Goal: Task Accomplishment & Management: Complete application form

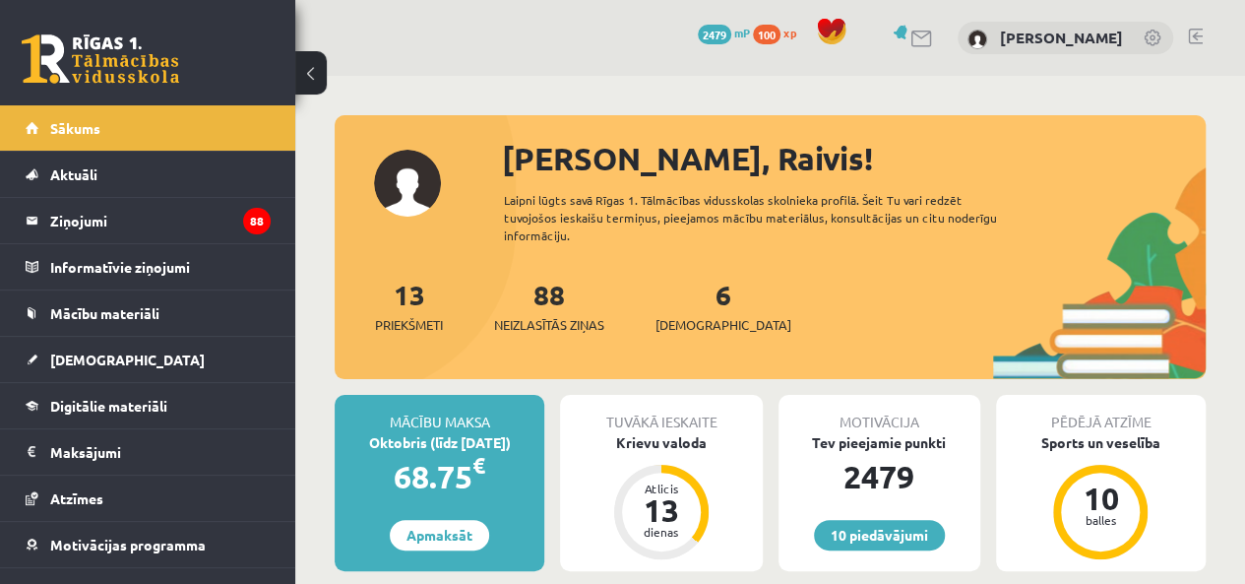
click at [142, 339] on link "[DEMOGRAPHIC_DATA]" at bounding box center [148, 359] width 245 height 45
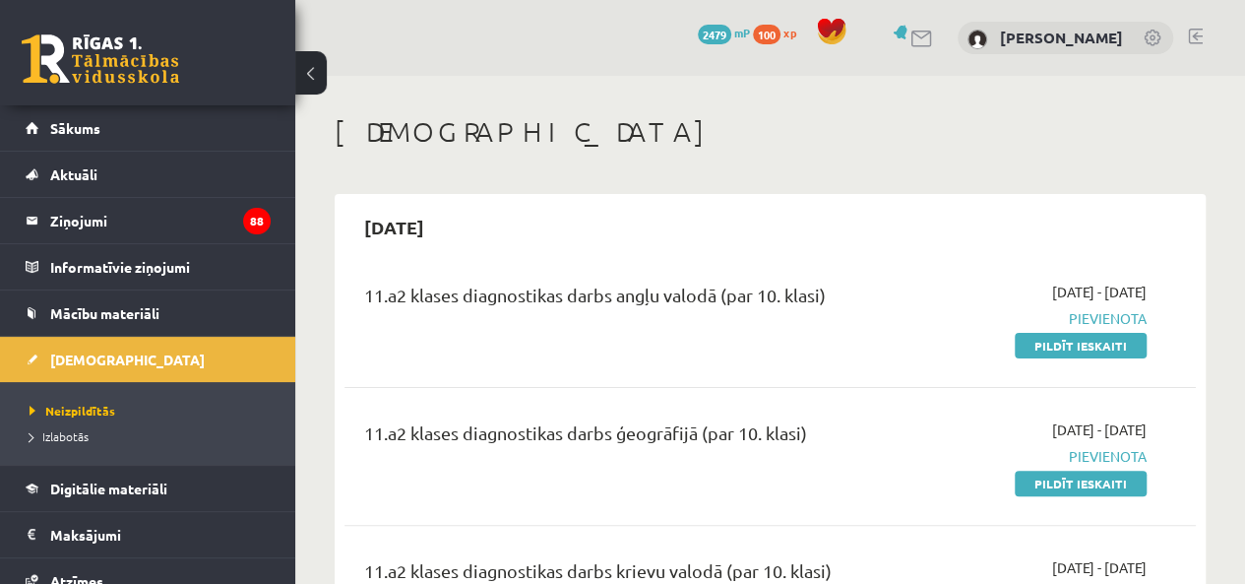
click at [1065, 346] on link "Pildīt ieskaiti" at bounding box center [1081, 346] width 132 height 26
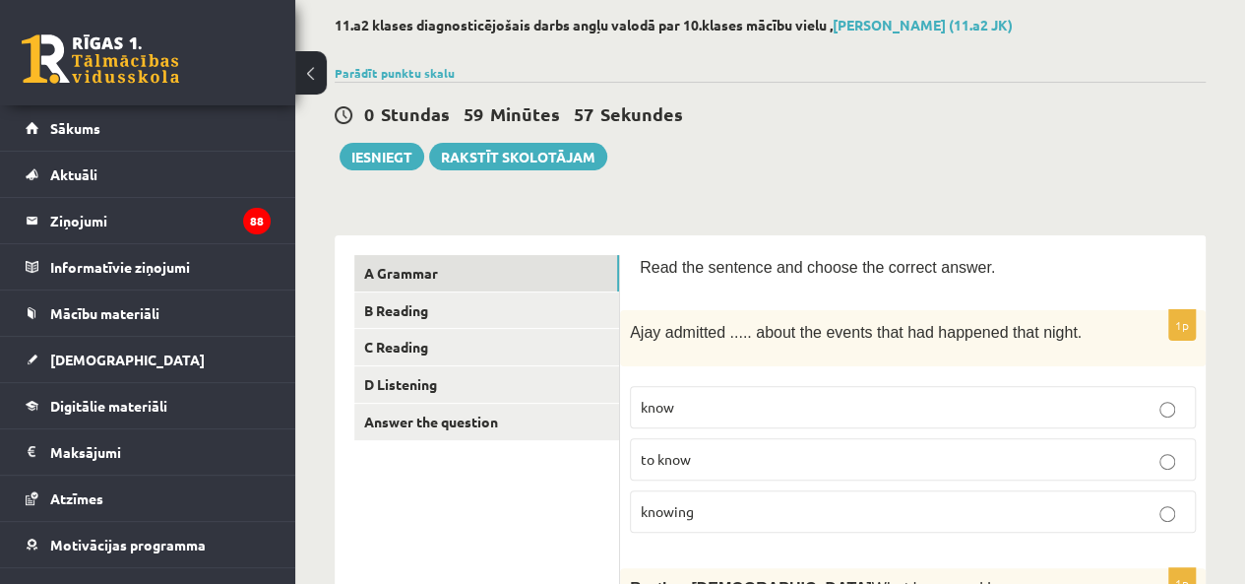
scroll to position [197, 0]
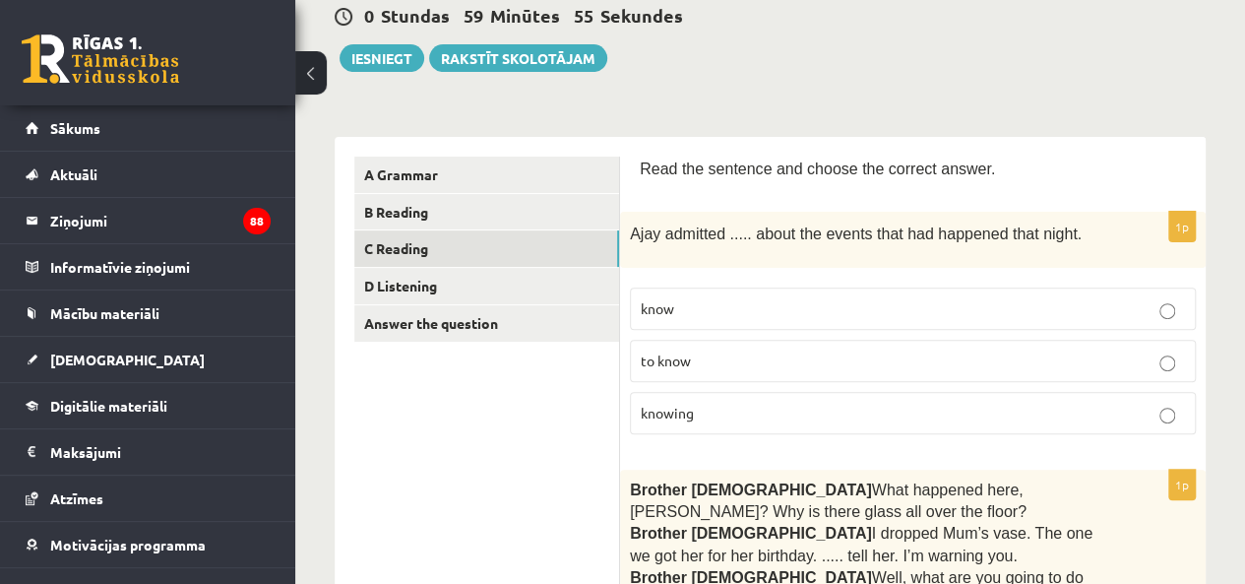
click at [483, 261] on link "C Reading" at bounding box center [486, 248] width 265 height 36
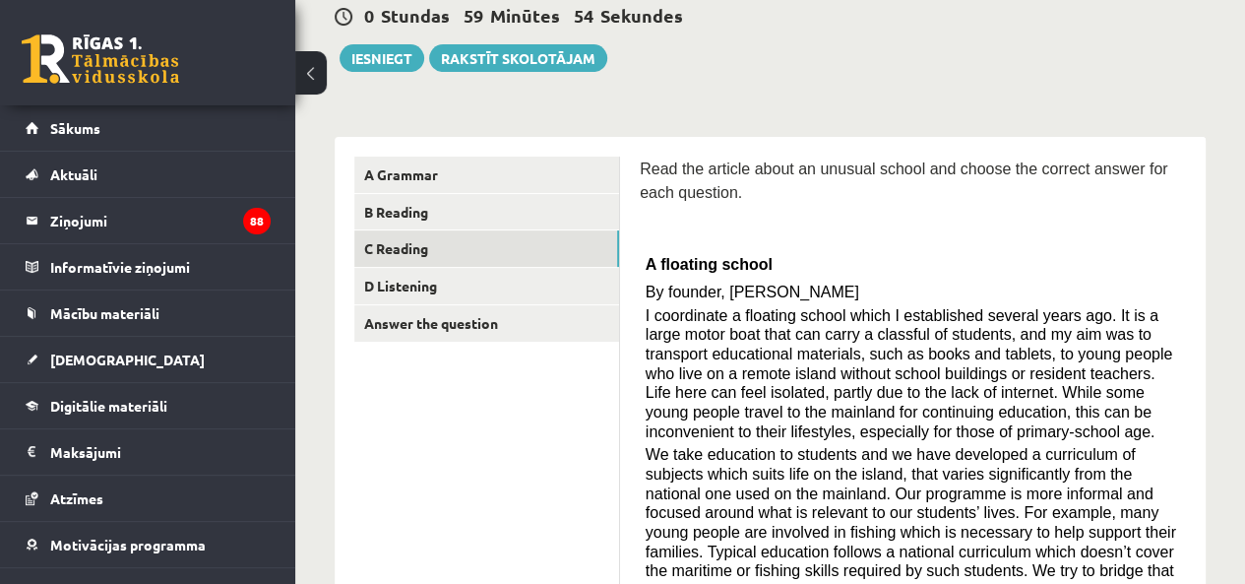
click at [507, 194] on link "B Reading" at bounding box center [486, 212] width 265 height 36
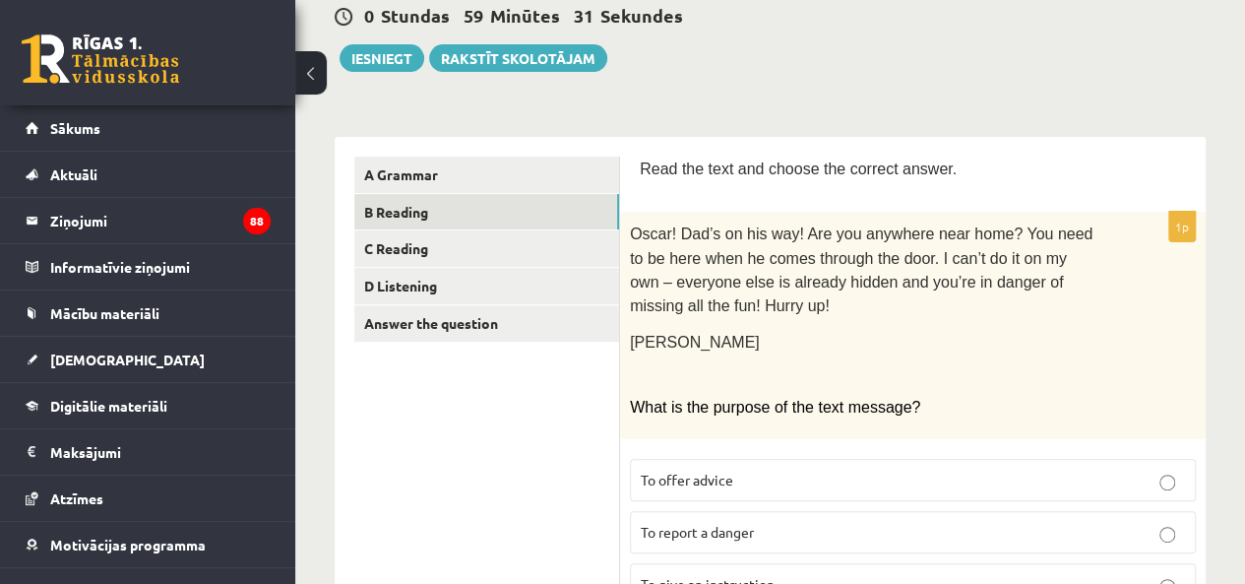
click at [436, 184] on link "A Grammar" at bounding box center [486, 175] width 265 height 36
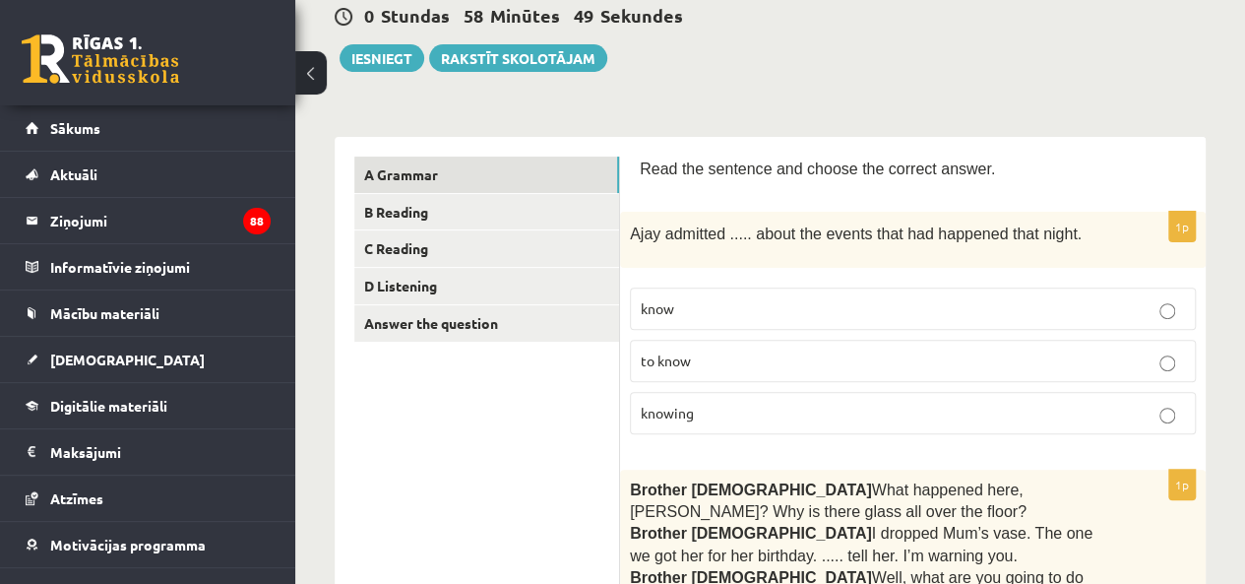
click at [727, 404] on p "knowing" at bounding box center [913, 413] width 544 height 21
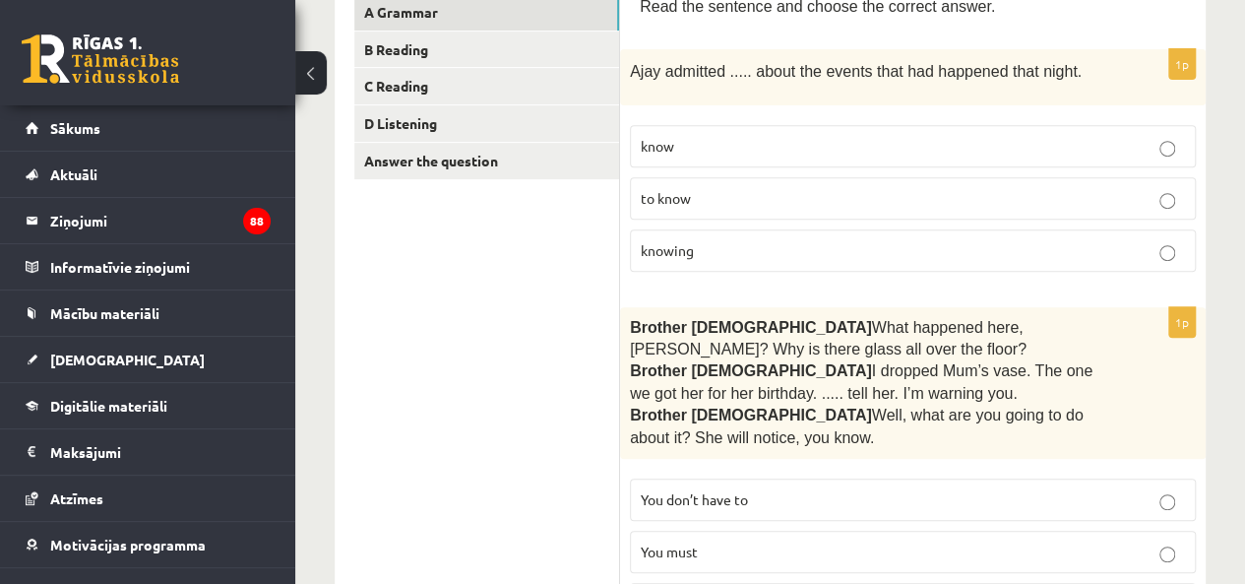
scroll to position [591, 0]
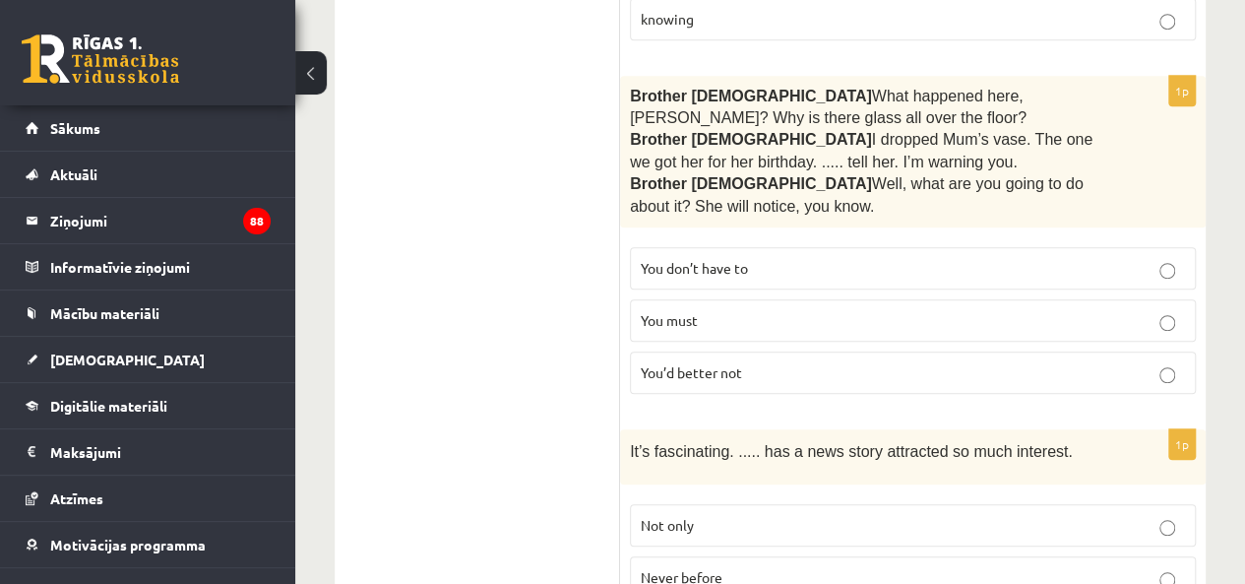
click at [709, 324] on label "You must" at bounding box center [913, 320] width 566 height 42
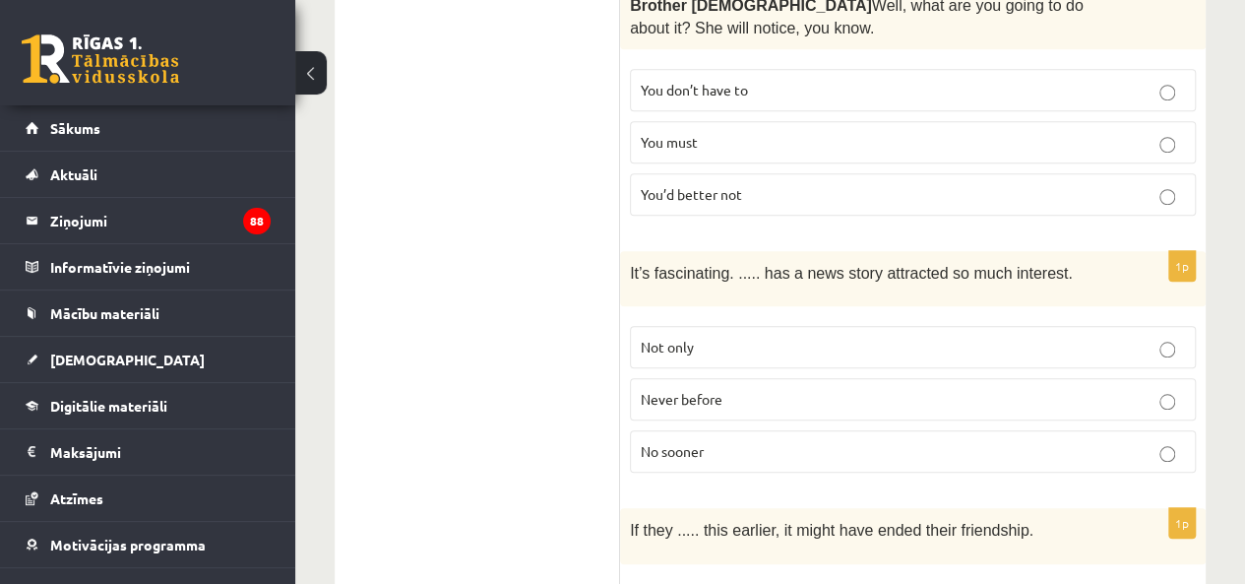
scroll to position [788, 0]
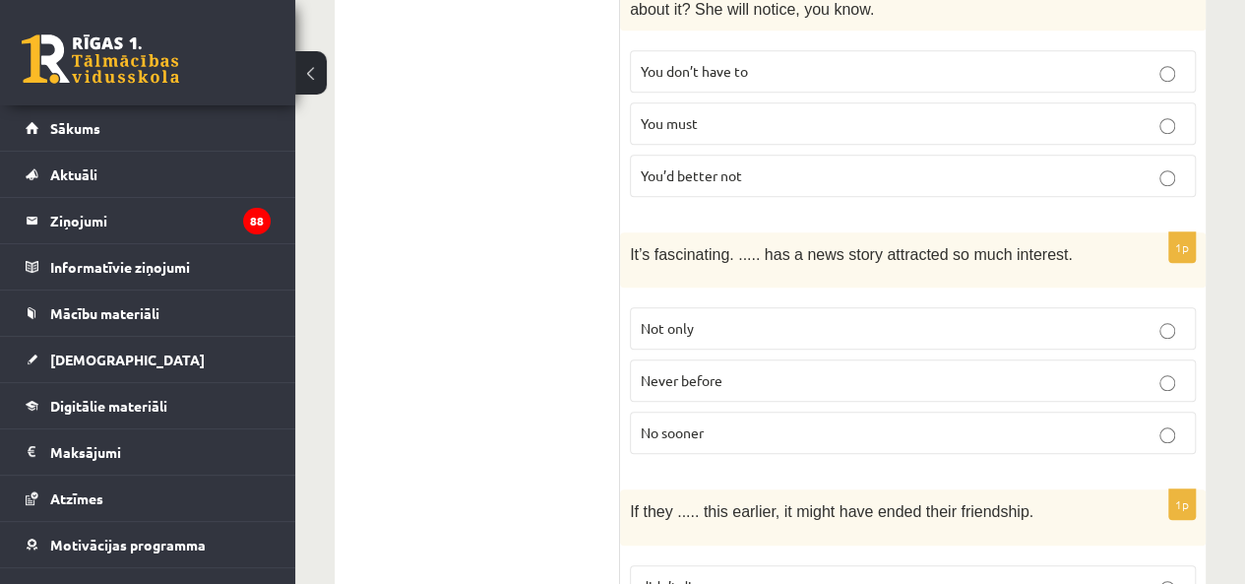
click at [719, 373] on span "Never before" at bounding box center [682, 380] width 82 height 18
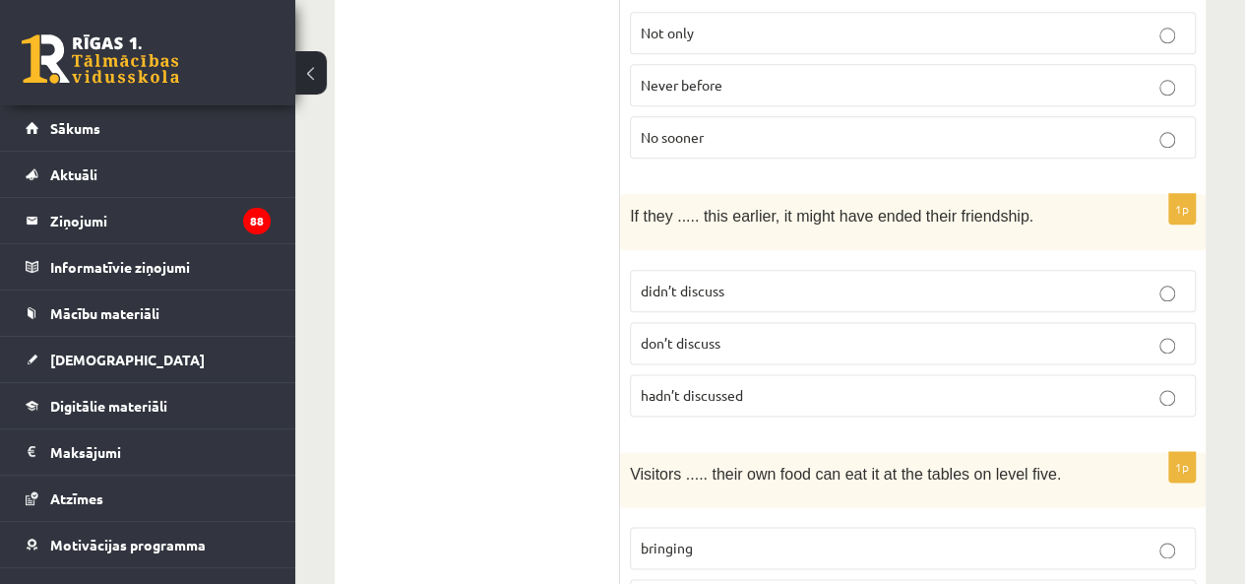
scroll to position [1181, 0]
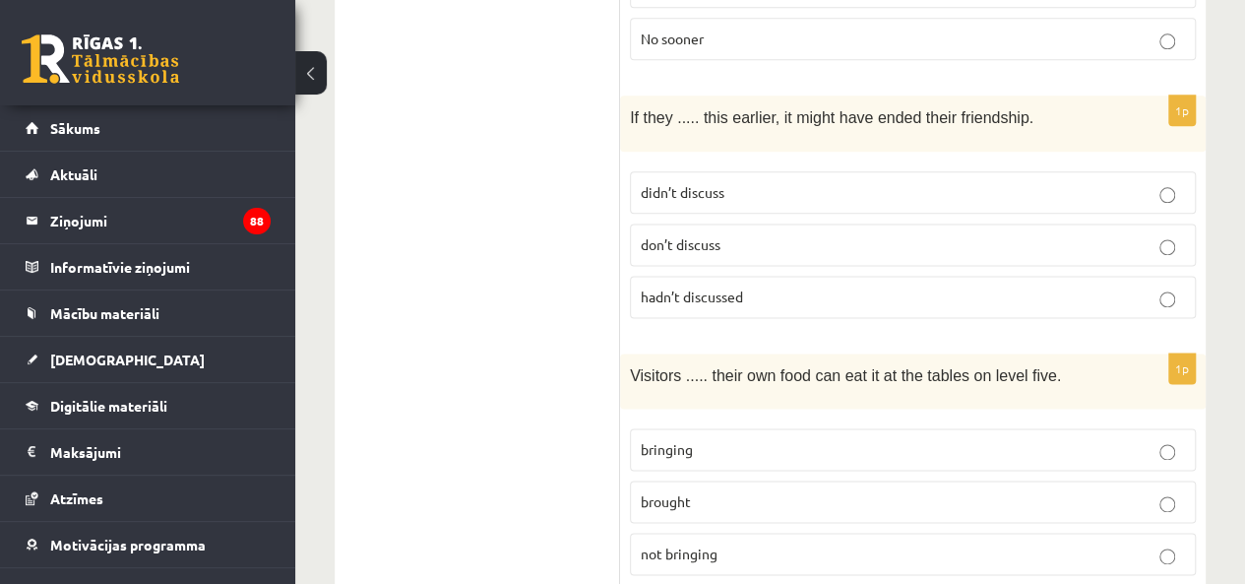
click at [721, 287] on span "hadn’t discussed" at bounding box center [692, 296] width 102 height 18
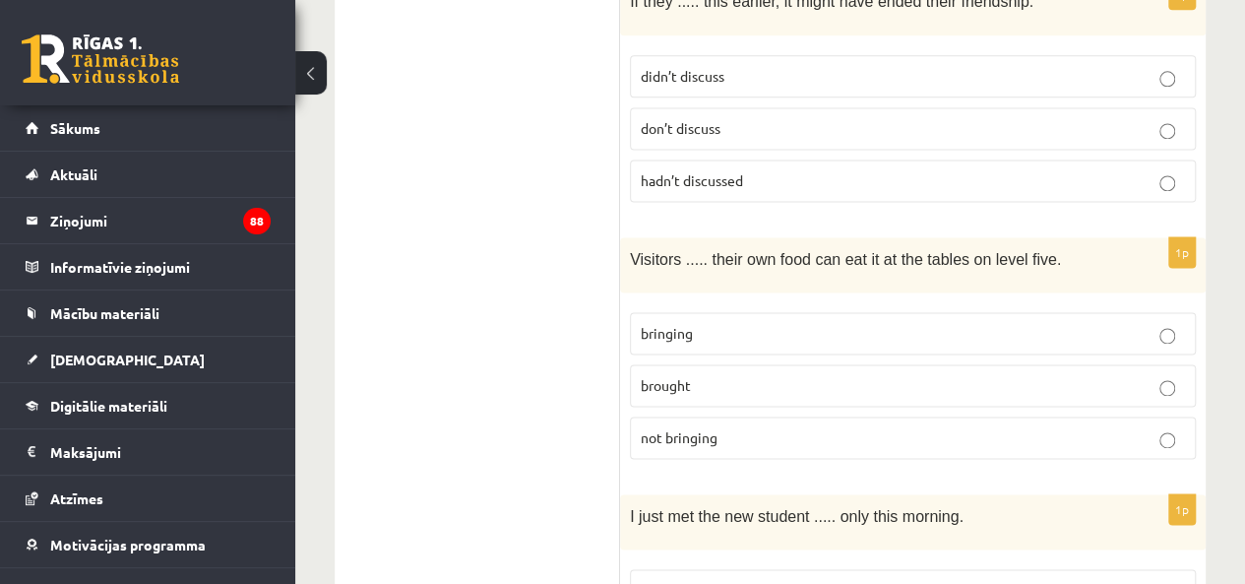
scroll to position [1477, 0]
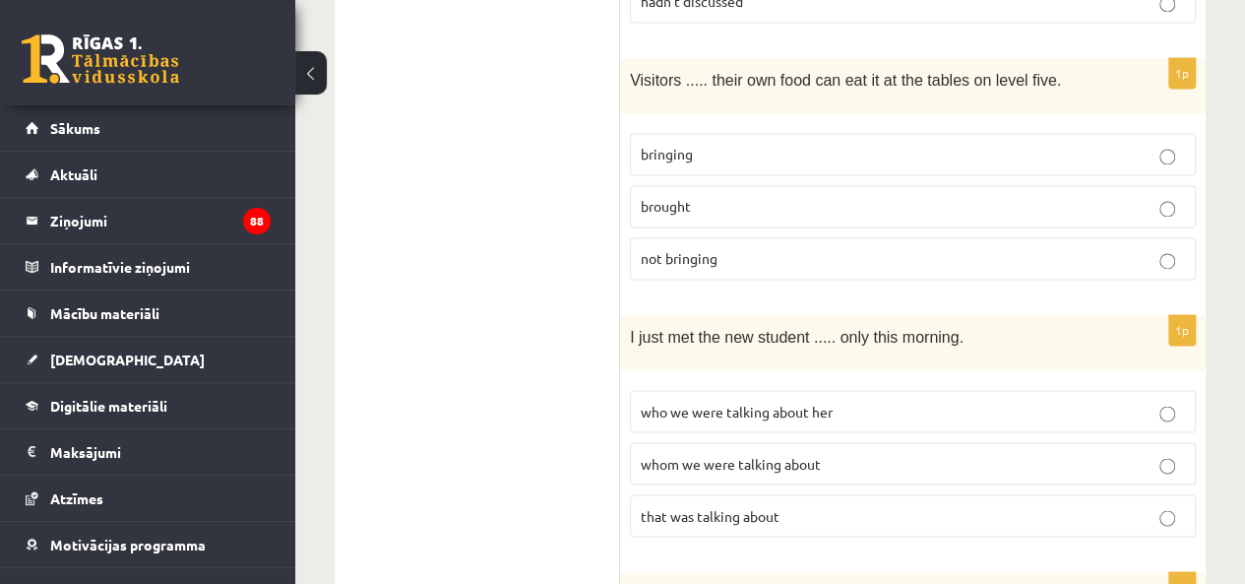
click at [706, 144] on p "bringing" at bounding box center [913, 154] width 544 height 21
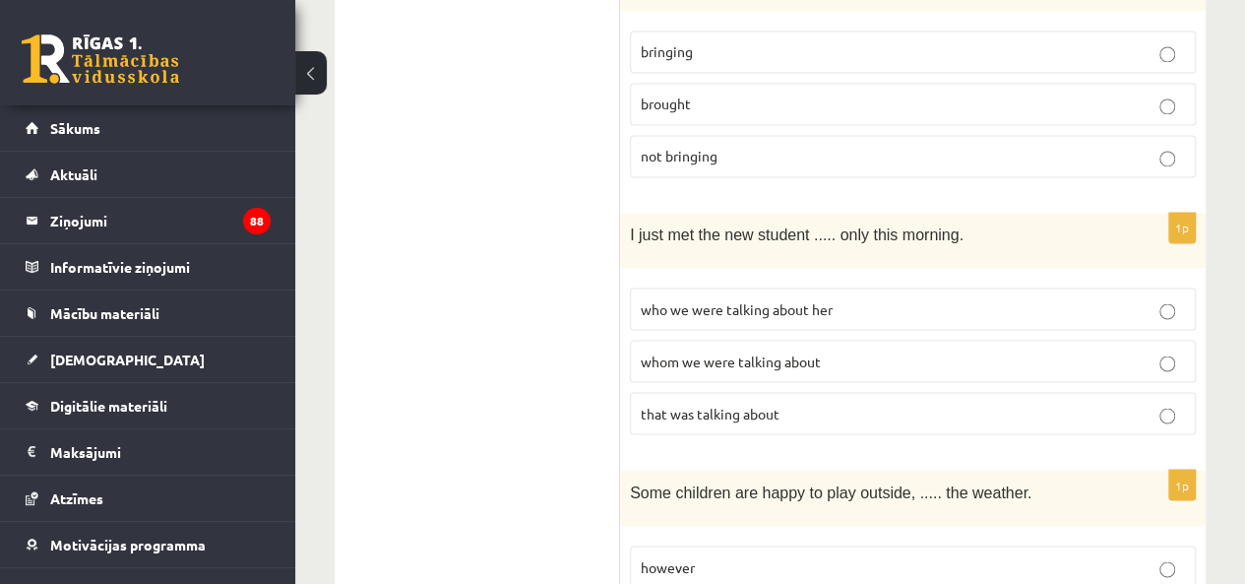
scroll to position [1674, 0]
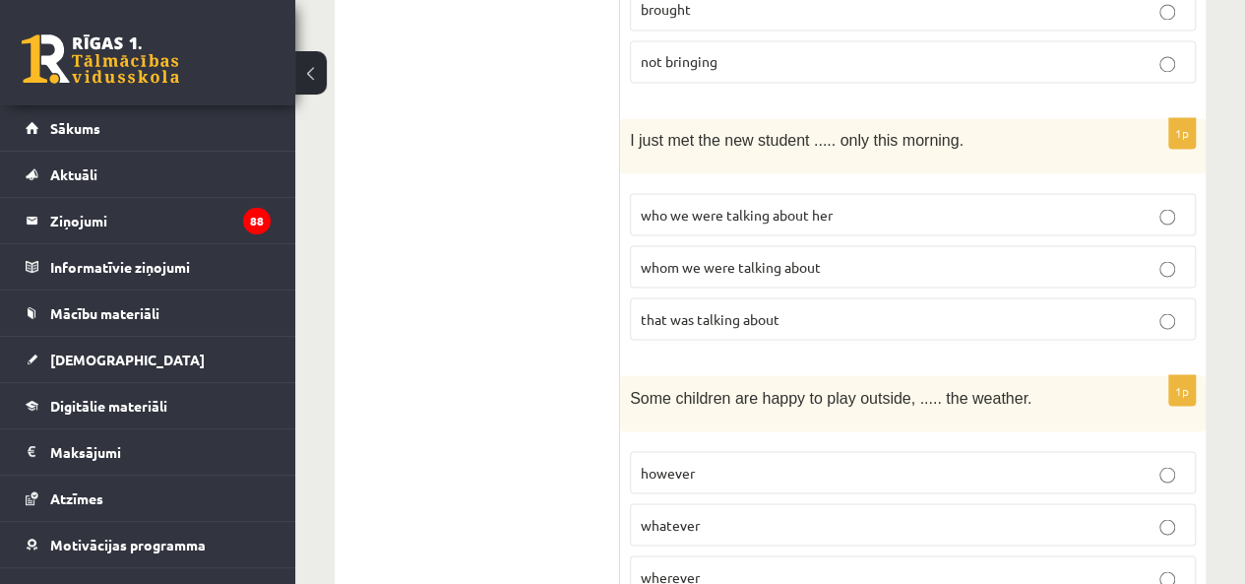
click at [752, 257] on span "whom we were talking about" at bounding box center [731, 266] width 180 height 18
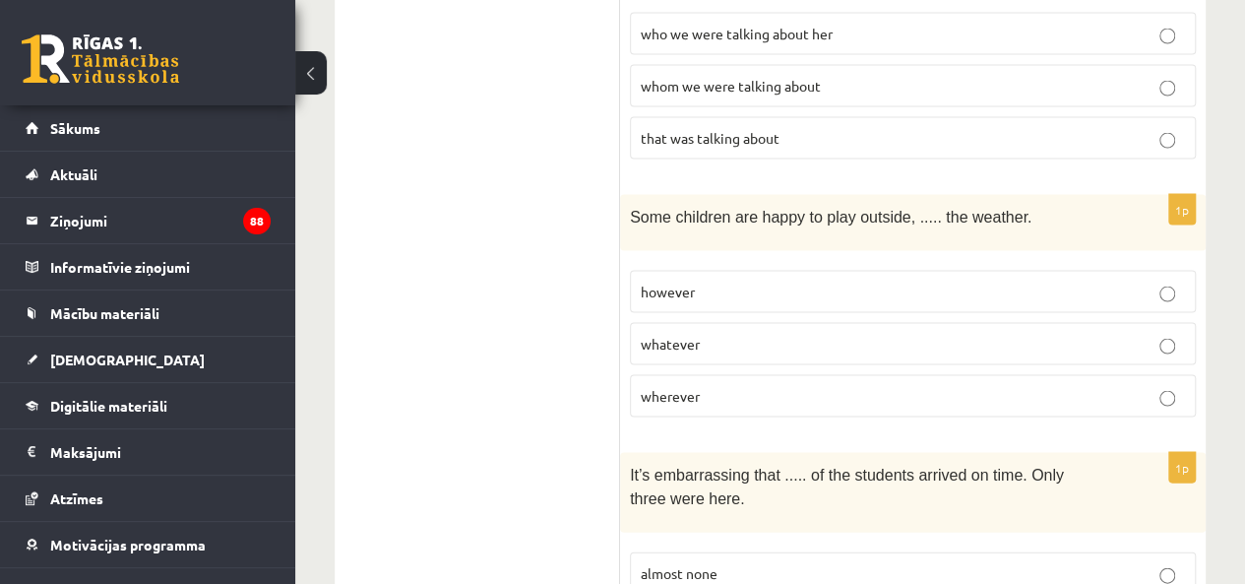
scroll to position [1871, 0]
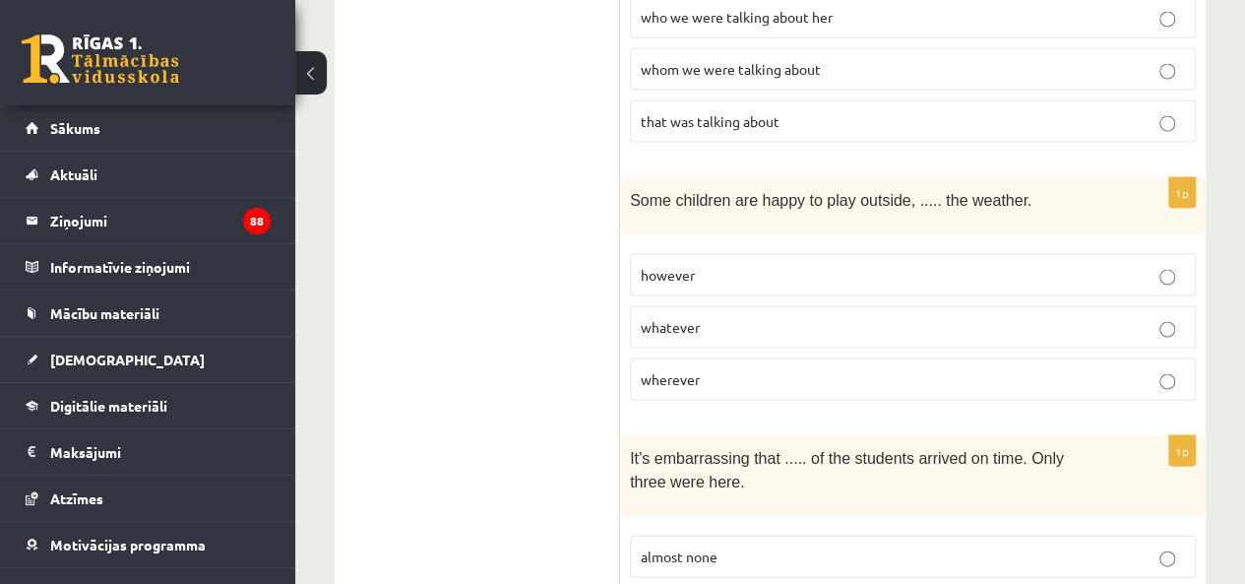
click at [711, 265] on p "however" at bounding box center [913, 275] width 544 height 21
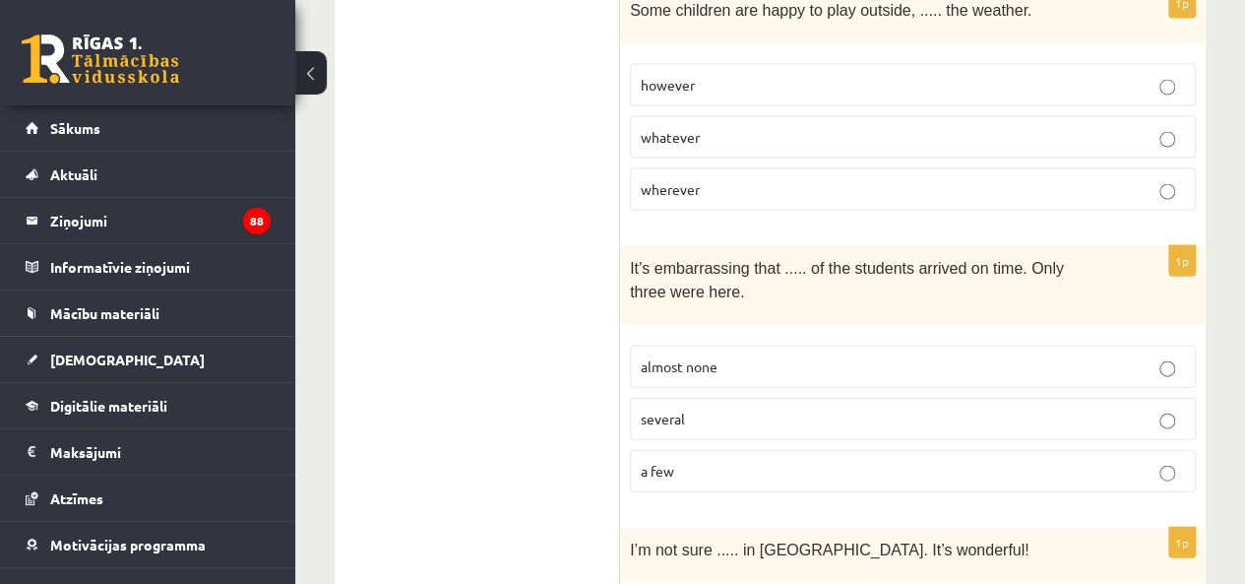
scroll to position [2067, 0]
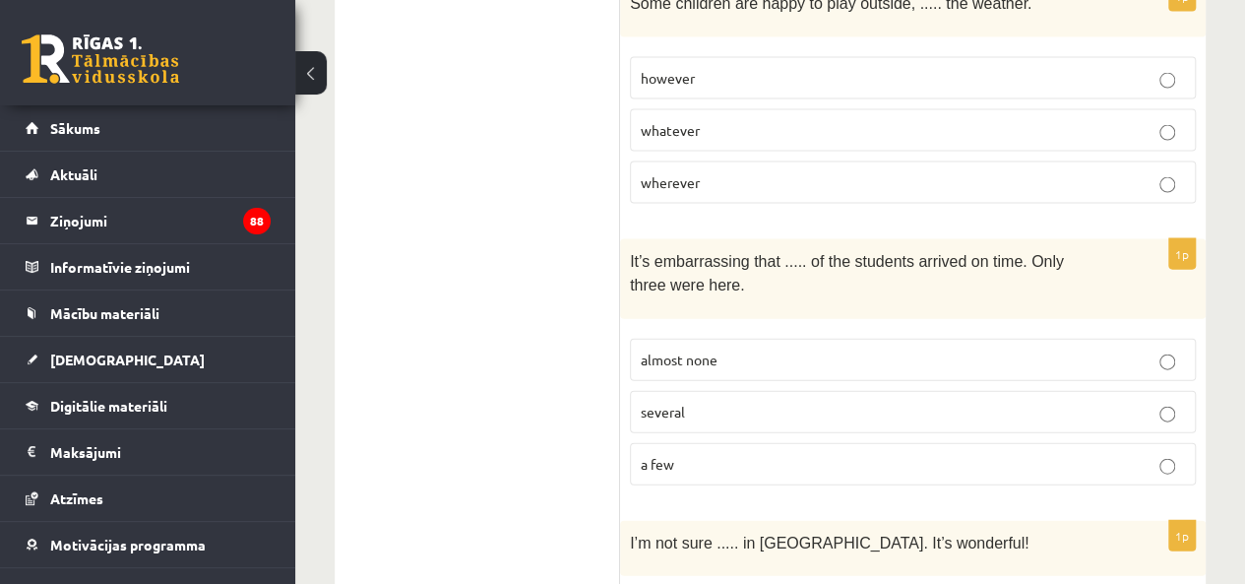
click at [737, 349] on p "almost none" at bounding box center [913, 359] width 544 height 21
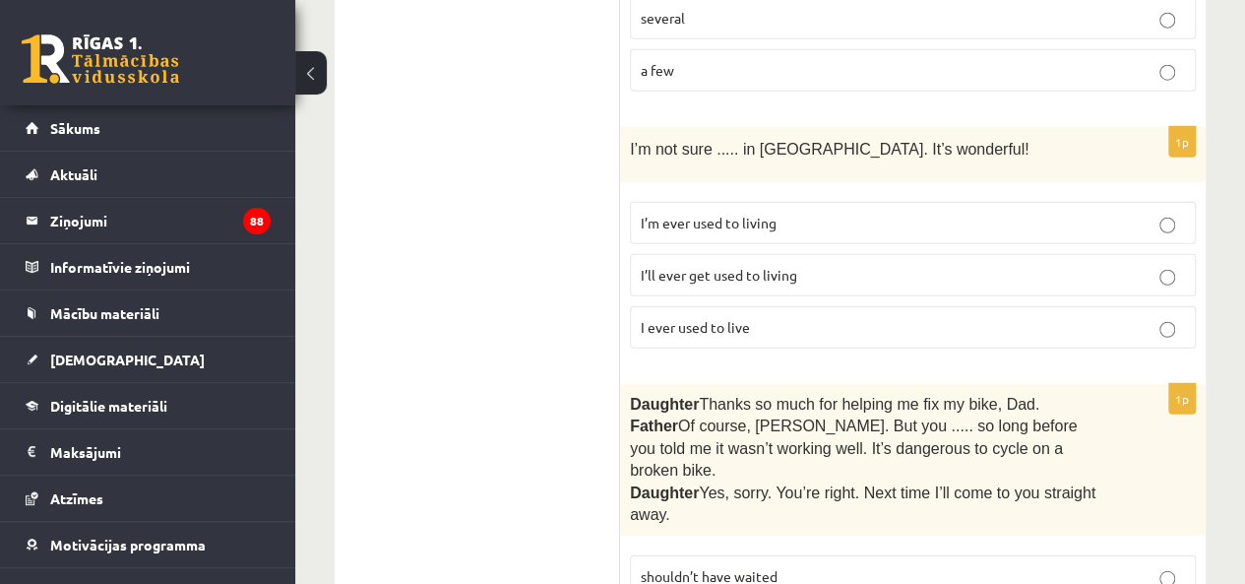
scroll to position [2560, 0]
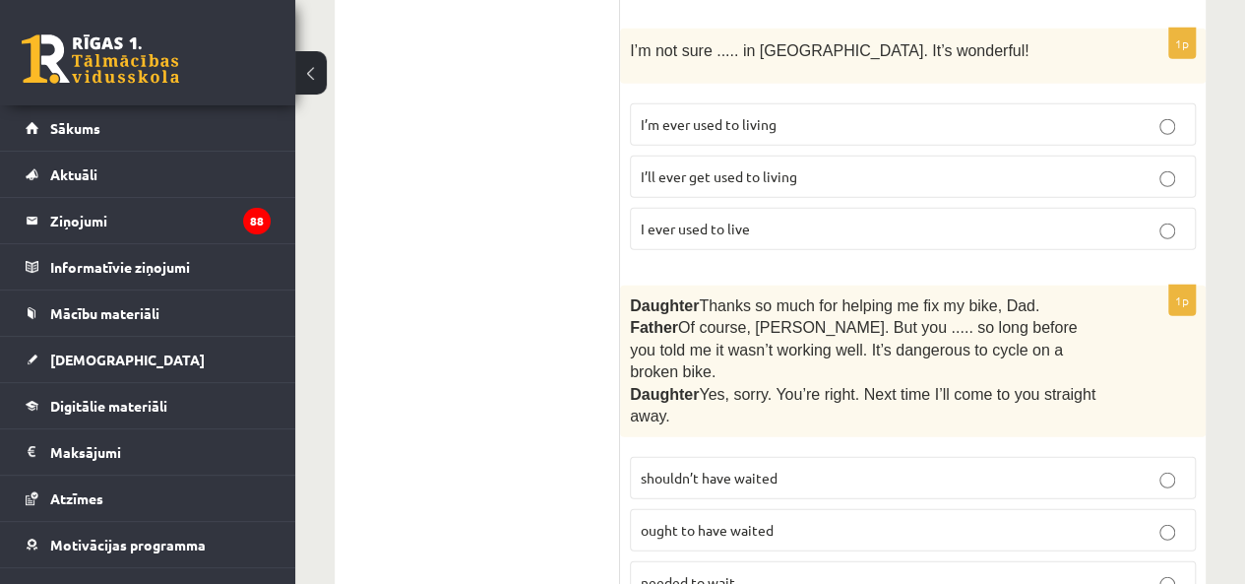
click at [719, 167] on span "I’ll ever get used to living" at bounding box center [719, 176] width 157 height 18
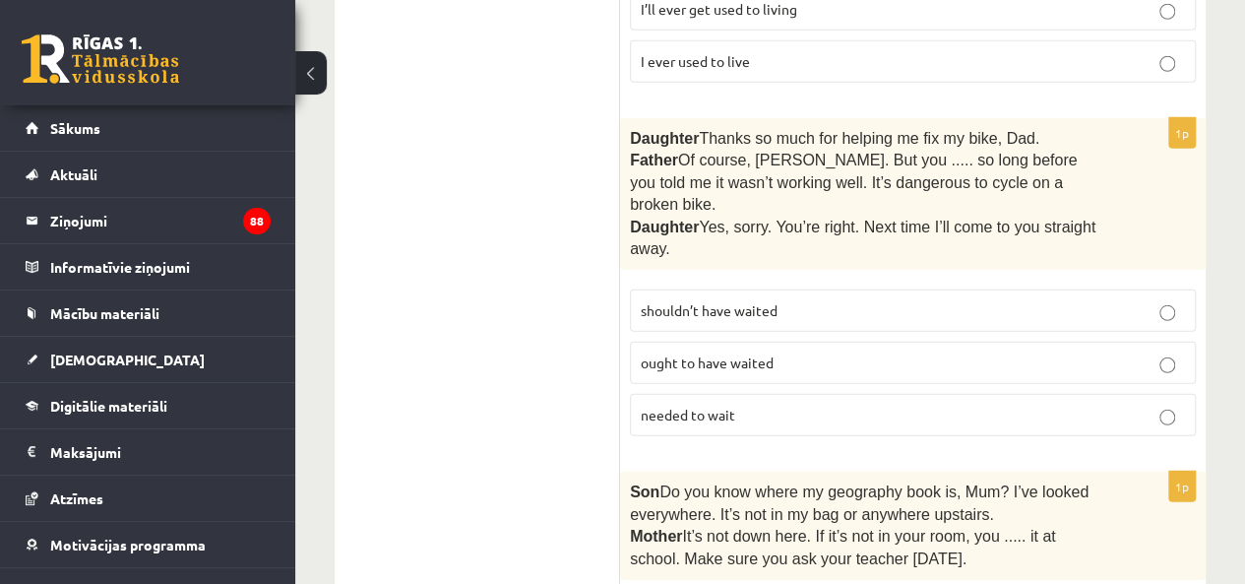
scroll to position [2757, 0]
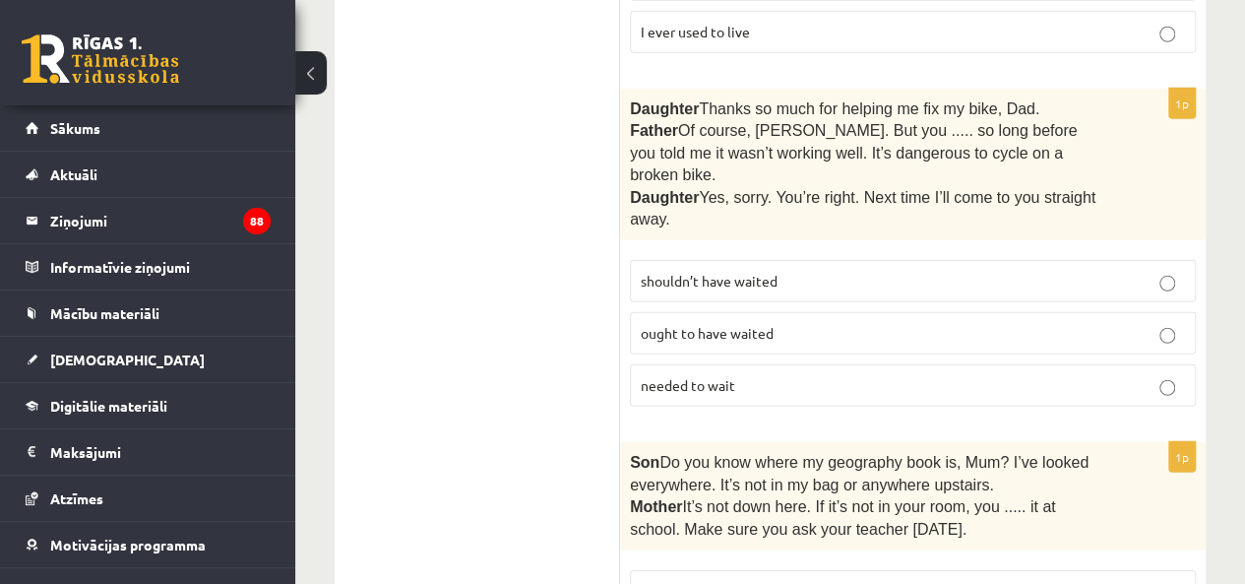
click at [803, 271] on p "shouldn’t have waited" at bounding box center [913, 281] width 544 height 21
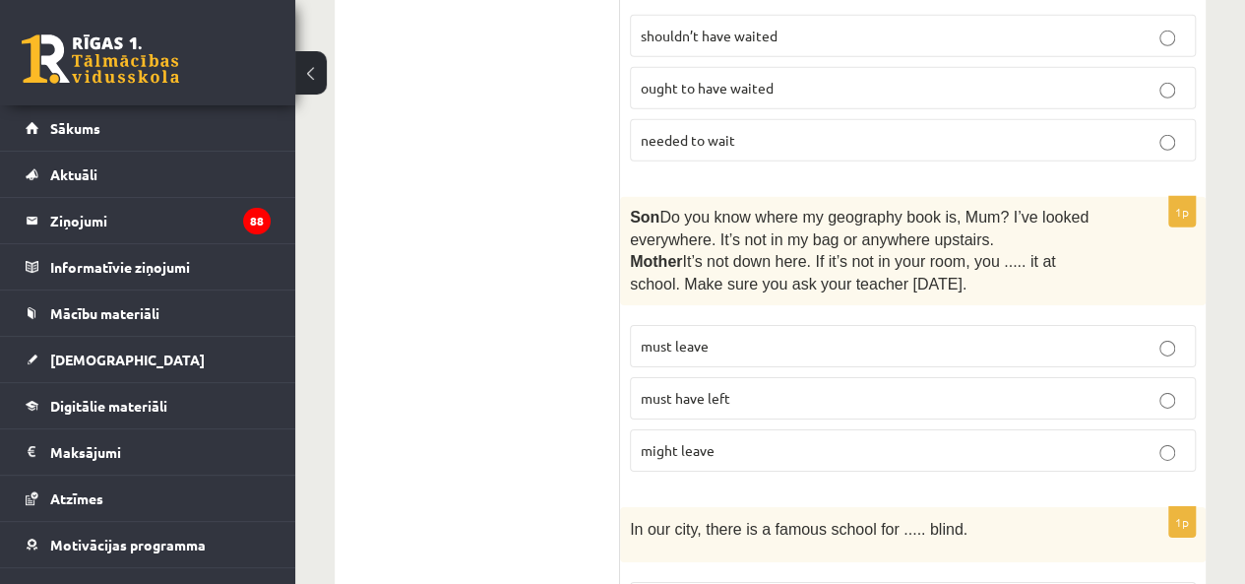
scroll to position [3052, 0]
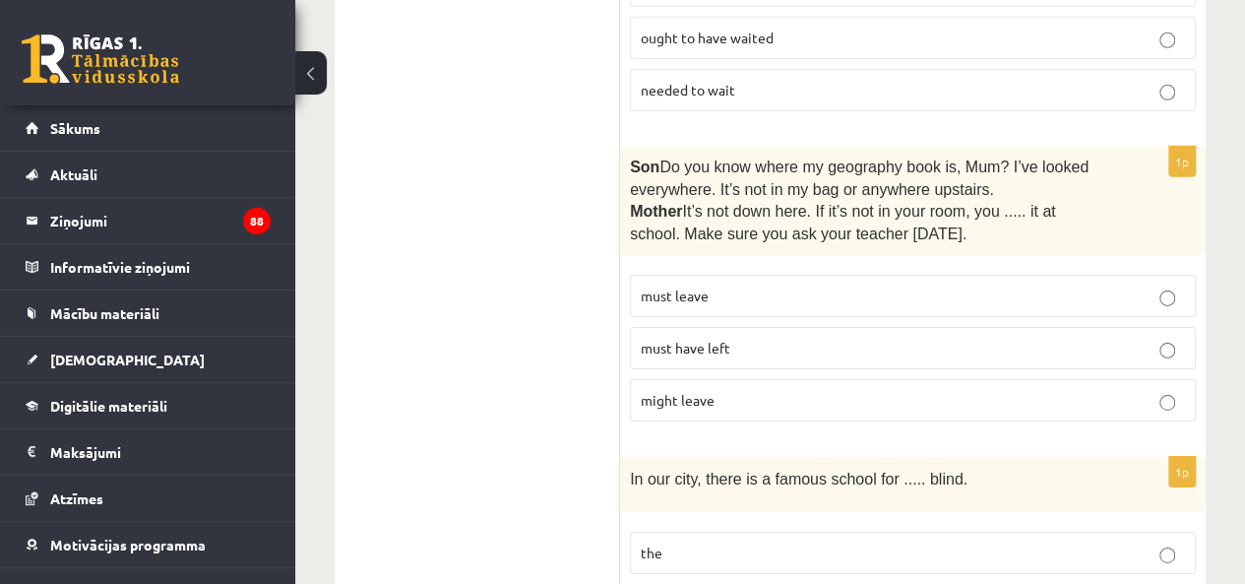
click at [729, 339] on span "must have left" at bounding box center [686, 348] width 90 height 18
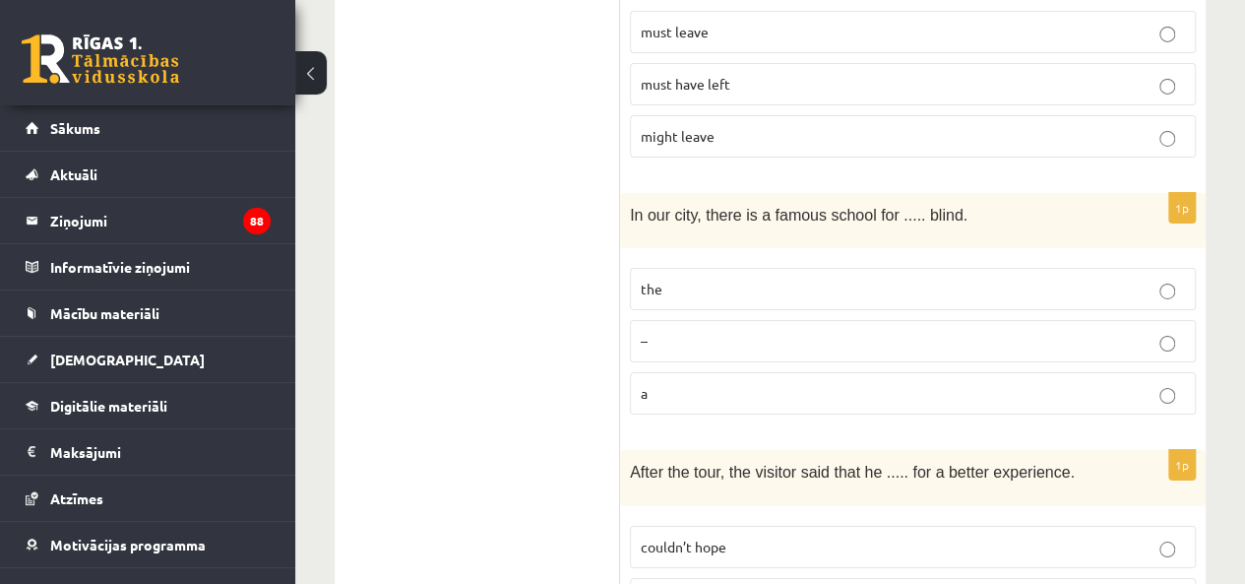
scroll to position [3347, 0]
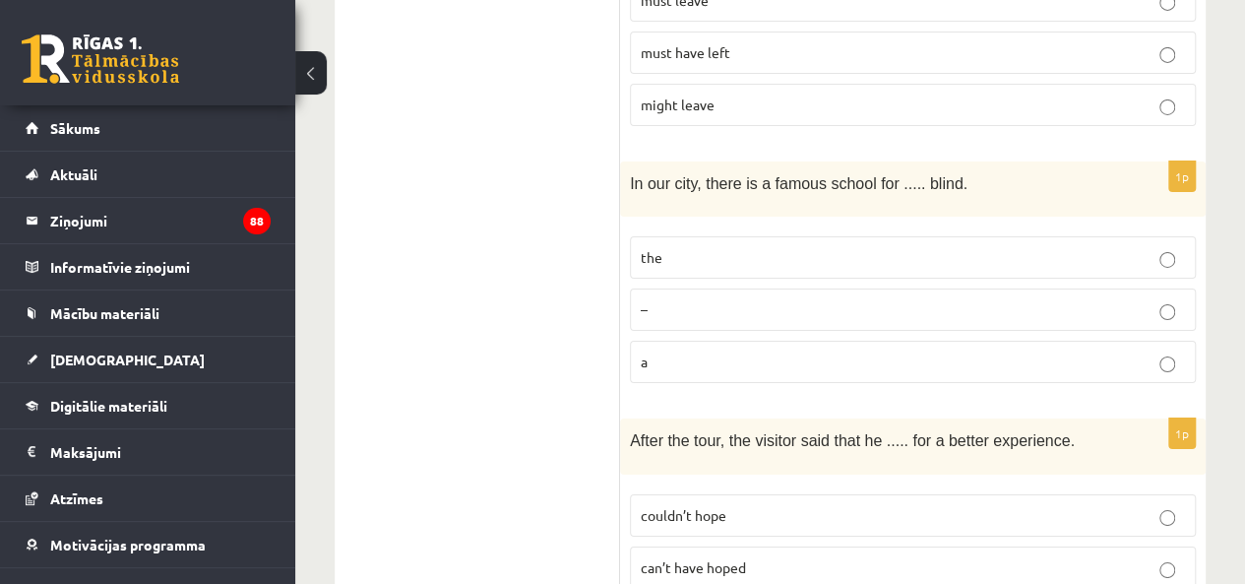
click at [769, 247] on p "the" at bounding box center [913, 257] width 544 height 21
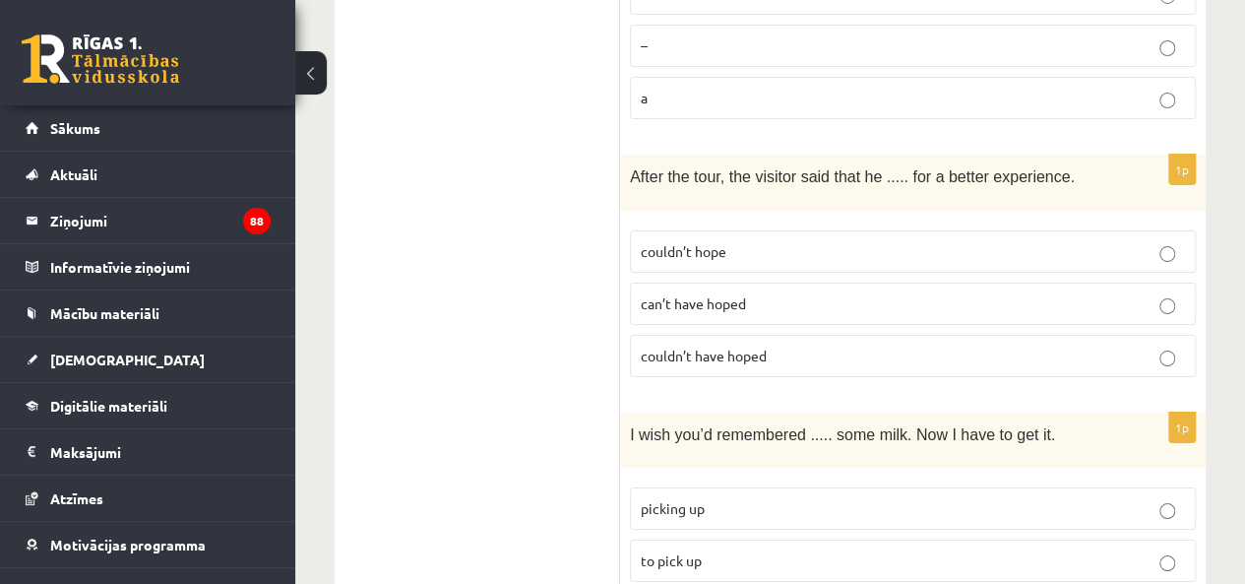
scroll to position [3643, 0]
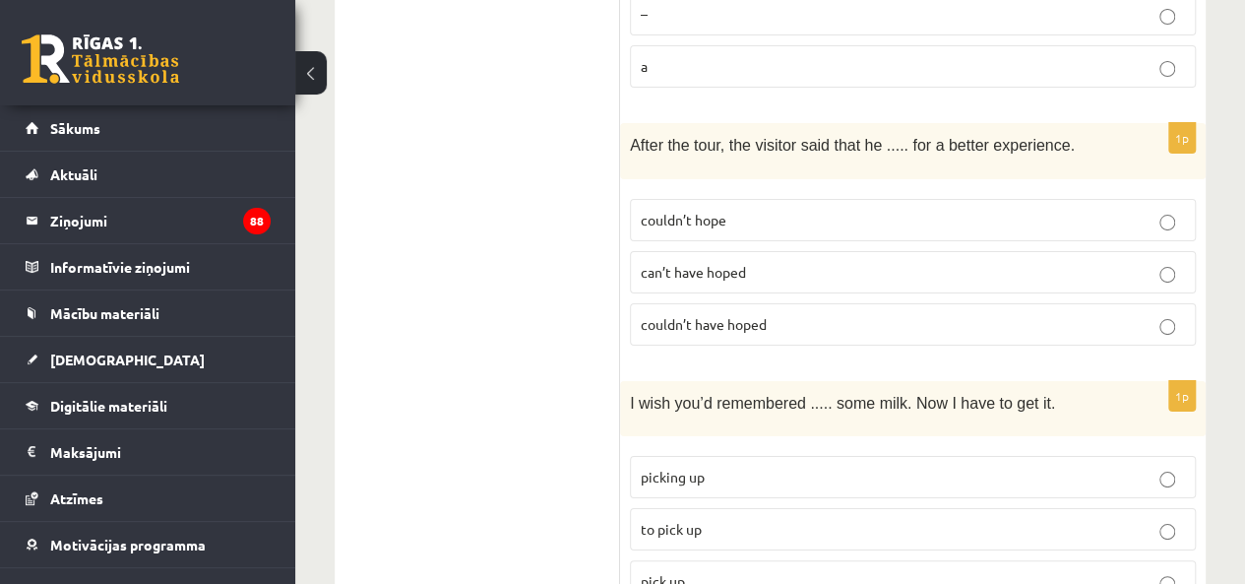
click at [758, 315] on span "couldn’t have hoped" at bounding box center [704, 324] width 126 height 18
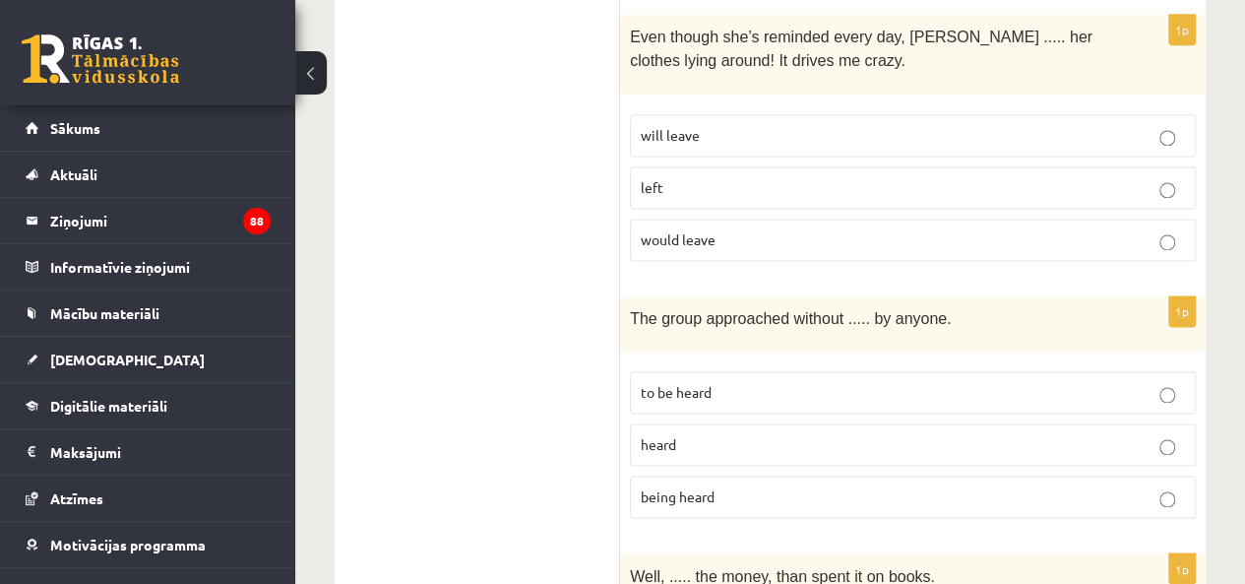
scroll to position [5205, 0]
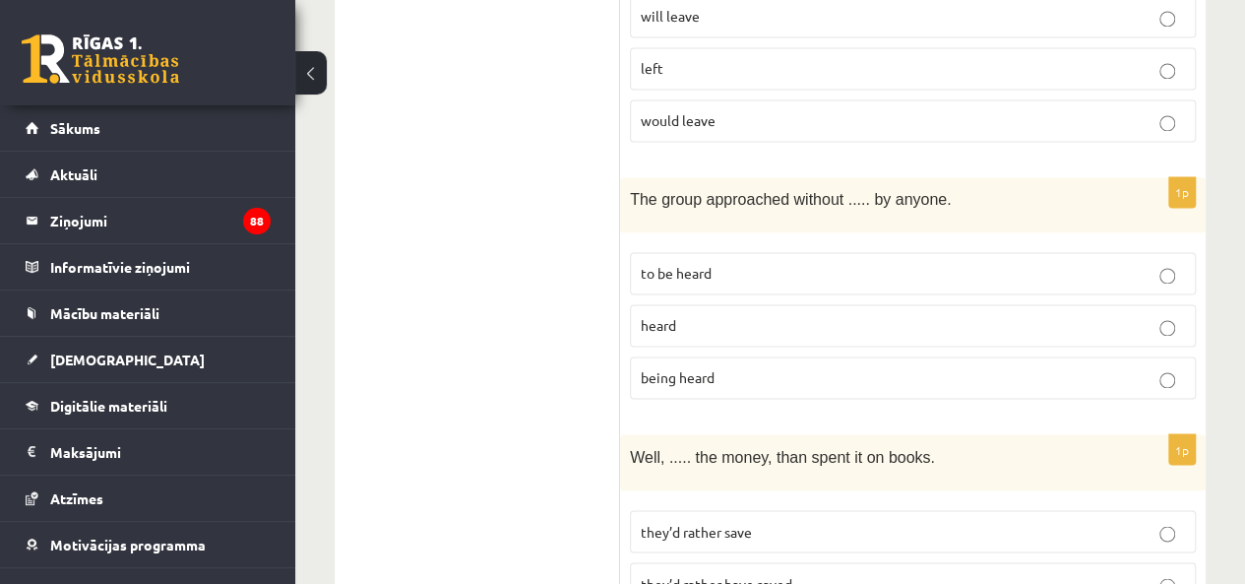
click at [731, 367] on p "being heard" at bounding box center [913, 377] width 544 height 21
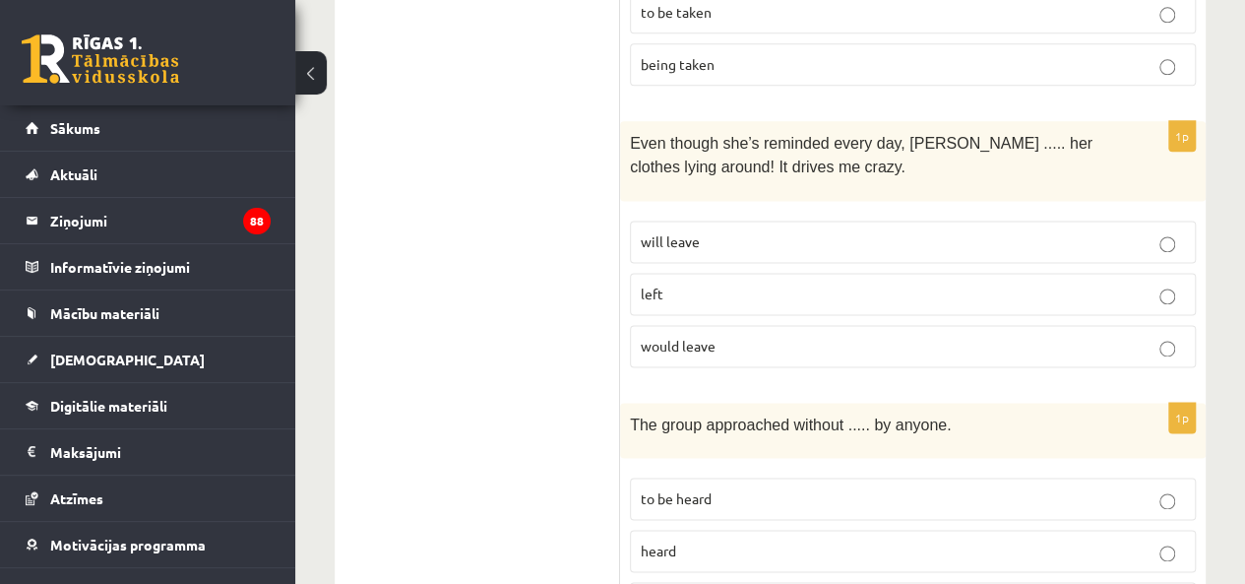
scroll to position [4910, 0]
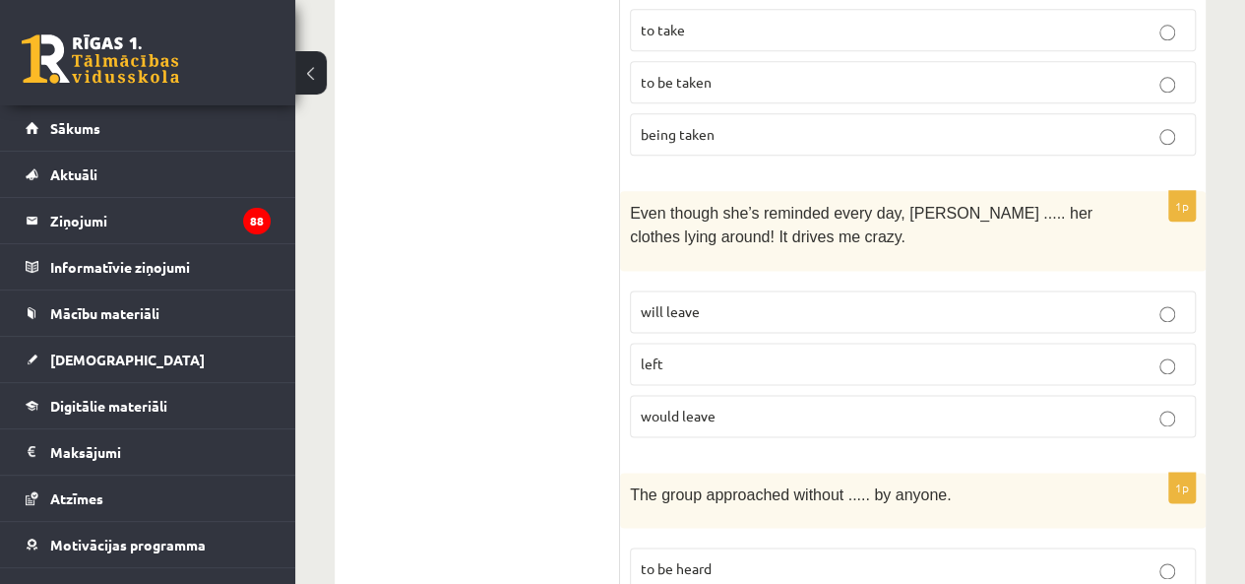
click at [745, 301] on p "will leave" at bounding box center [913, 311] width 544 height 21
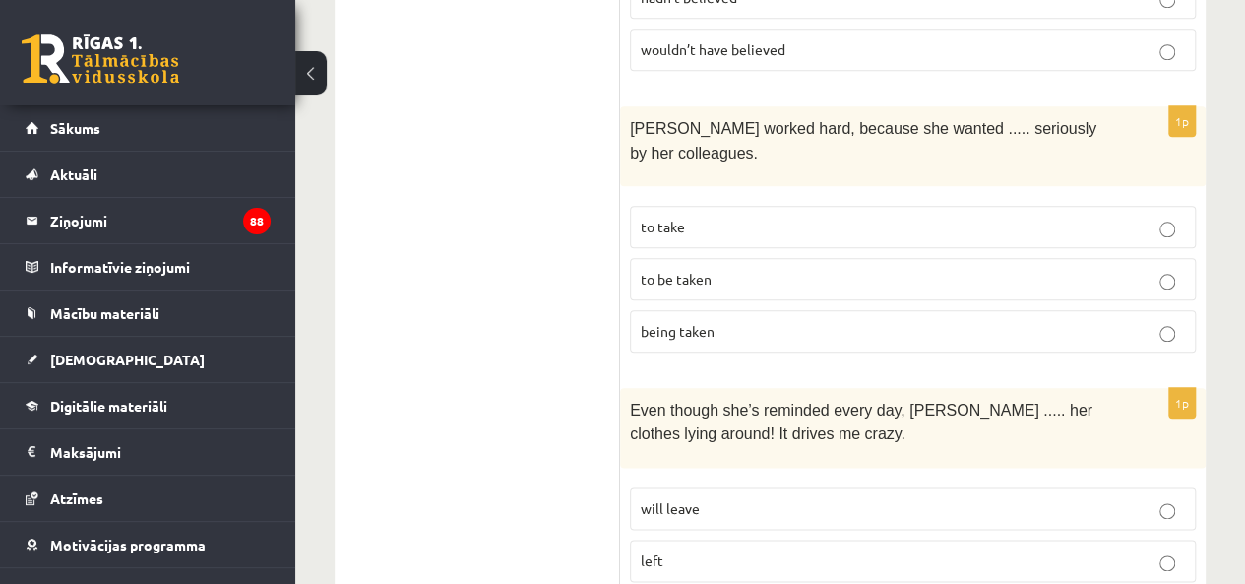
scroll to position [4614, 0]
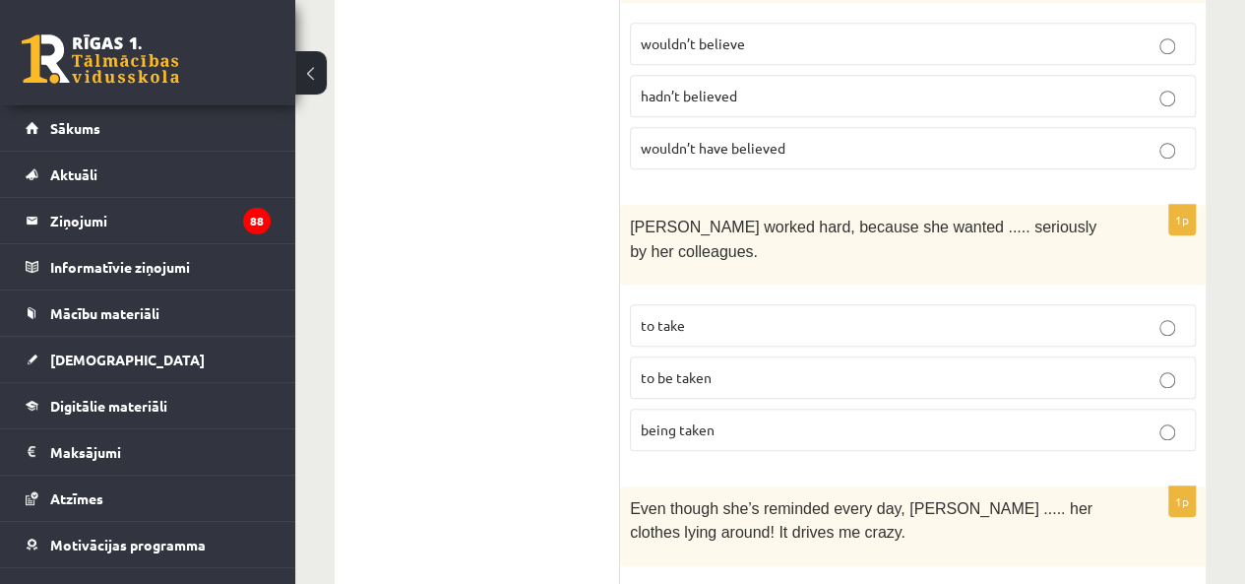
click at [728, 367] on p "to be taken" at bounding box center [913, 377] width 544 height 21
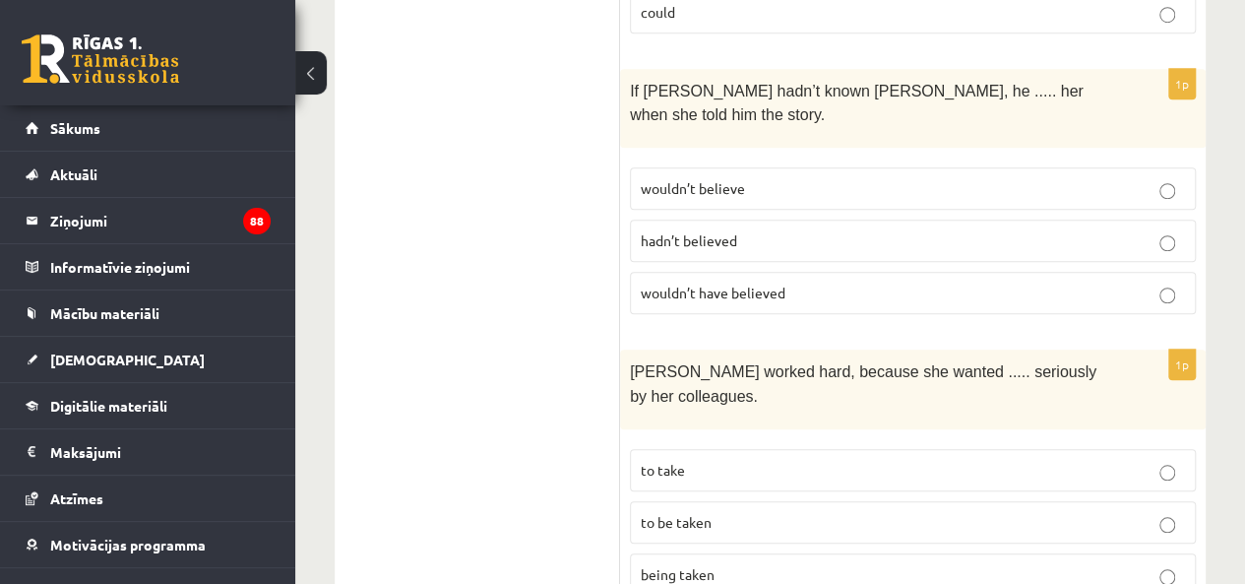
scroll to position [4417, 0]
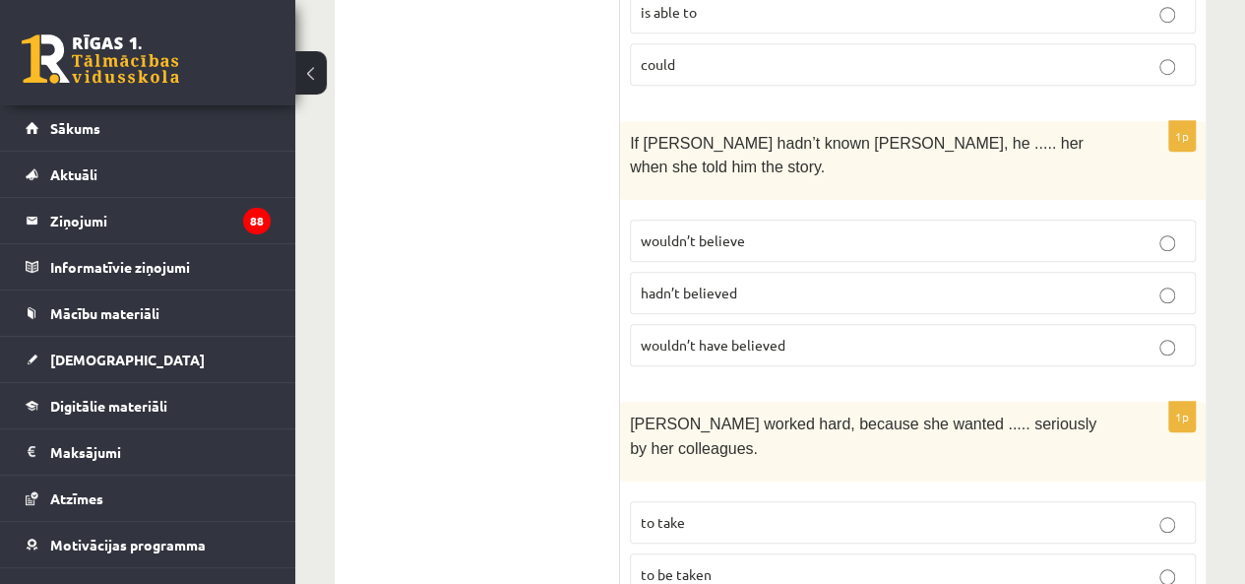
click at [748, 336] on span "wouldn’t have believed" at bounding box center [713, 345] width 145 height 18
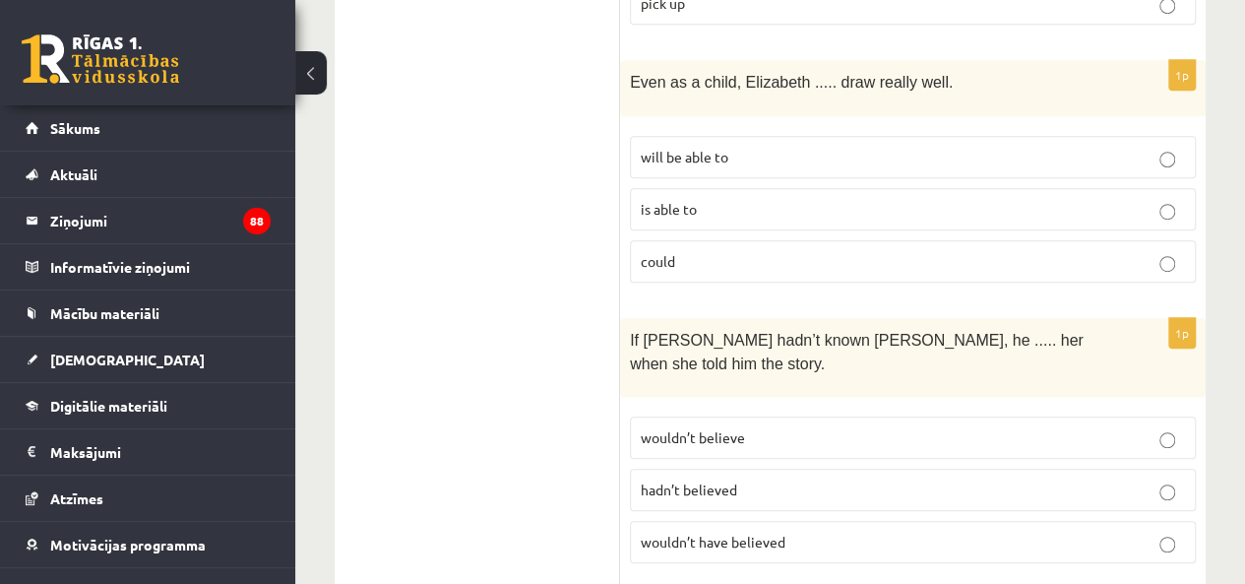
scroll to position [4122, 0]
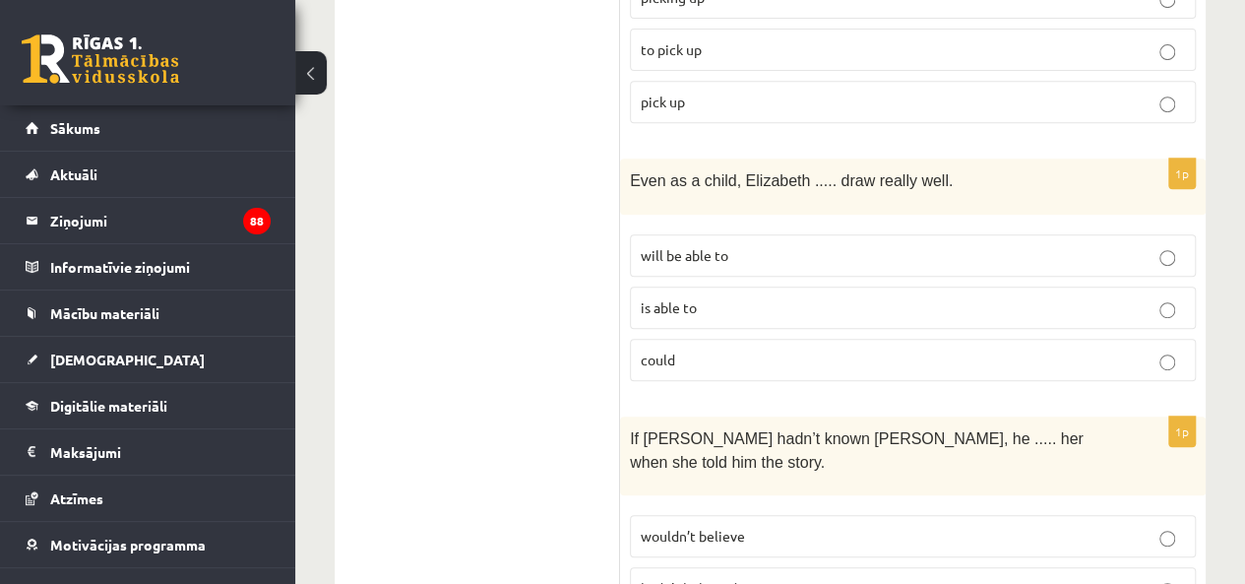
click at [662, 350] on span "could" at bounding box center [658, 359] width 34 height 18
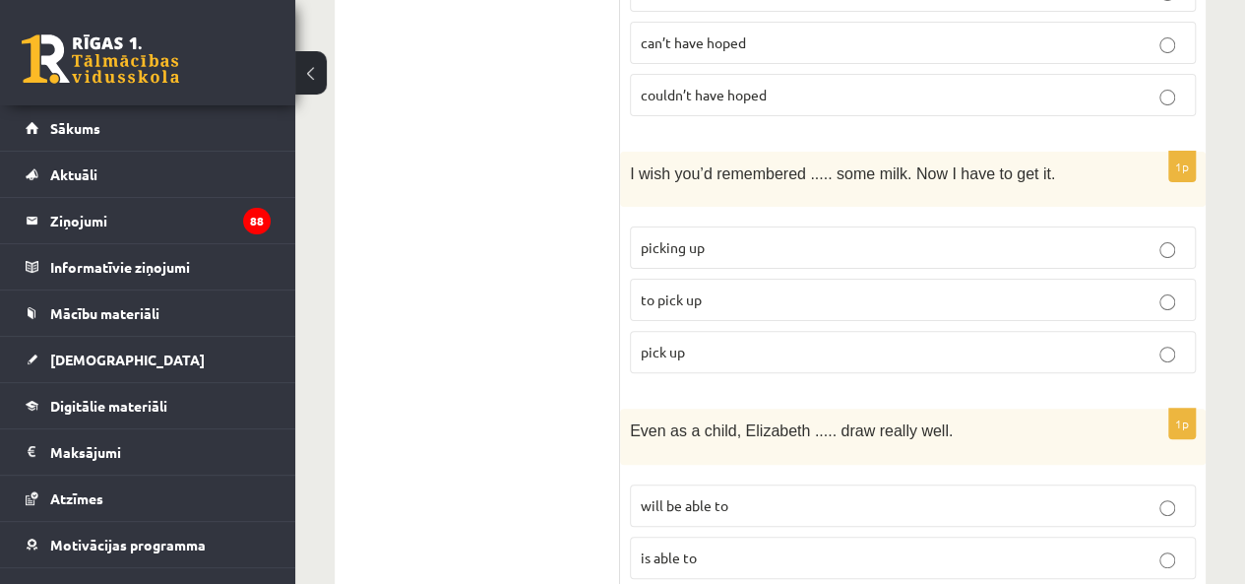
scroll to position [3827, 0]
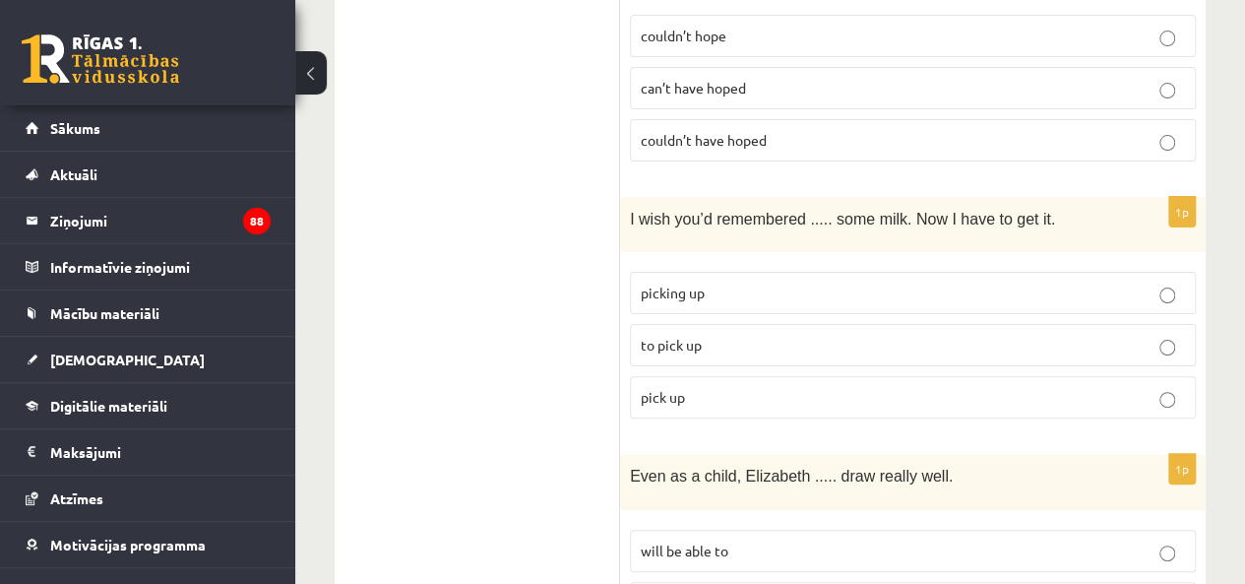
click at [681, 336] on span "to pick up" at bounding box center [671, 345] width 61 height 18
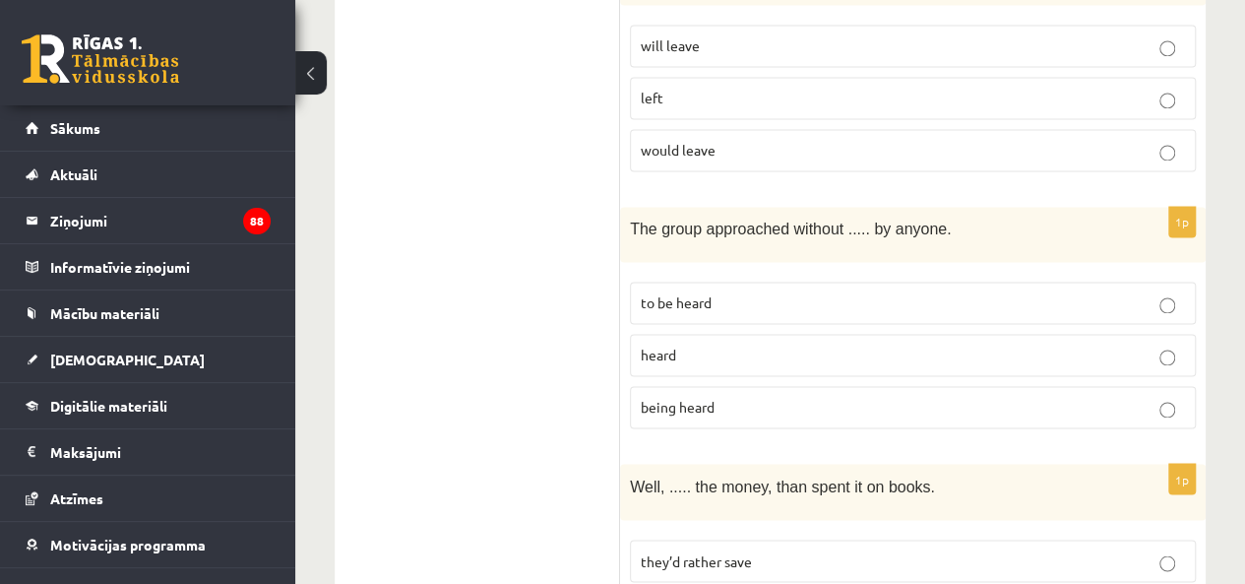
scroll to position [5205, 0]
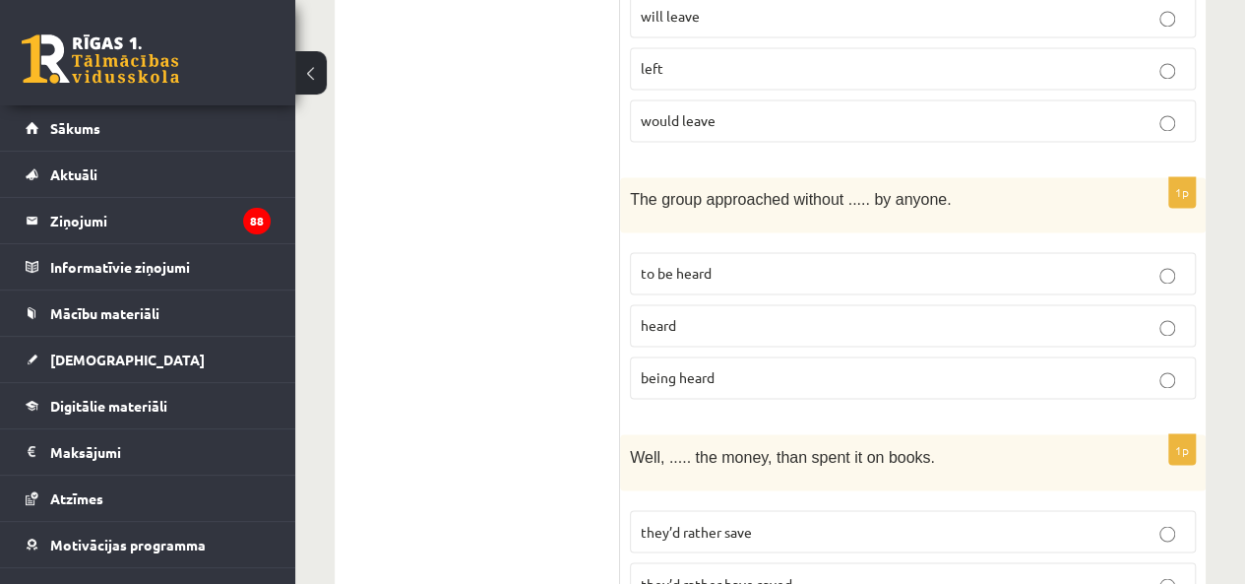
click at [677, 574] on span "they’d rather have saved" at bounding box center [717, 583] width 152 height 18
click at [677, 510] on label "they’d rather save" at bounding box center [913, 531] width 566 height 42
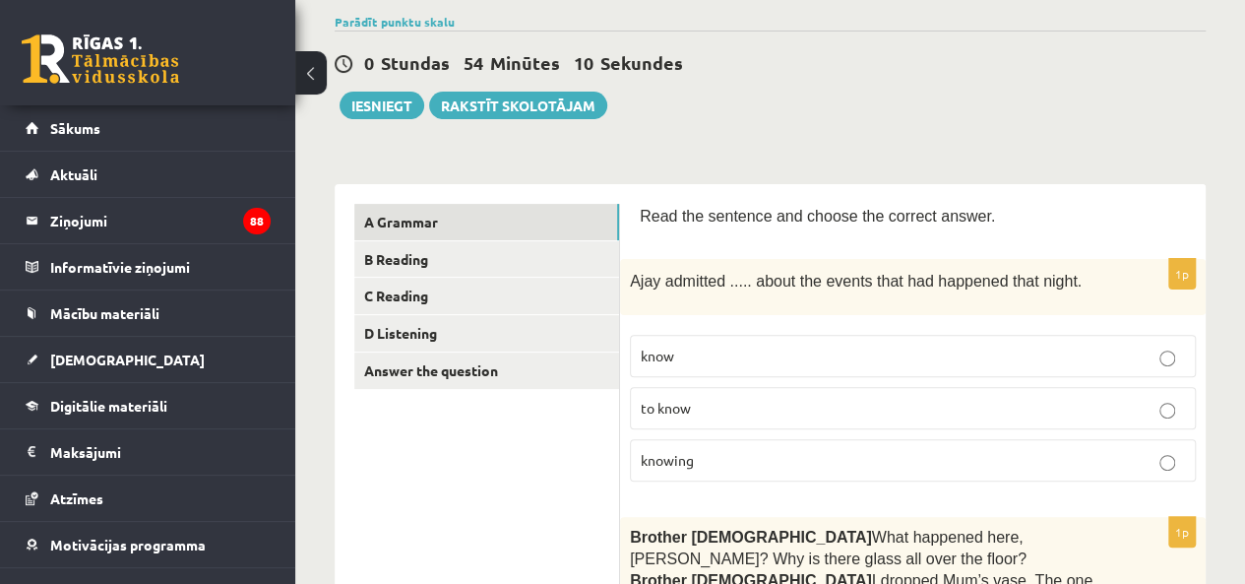
scroll to position [0, 0]
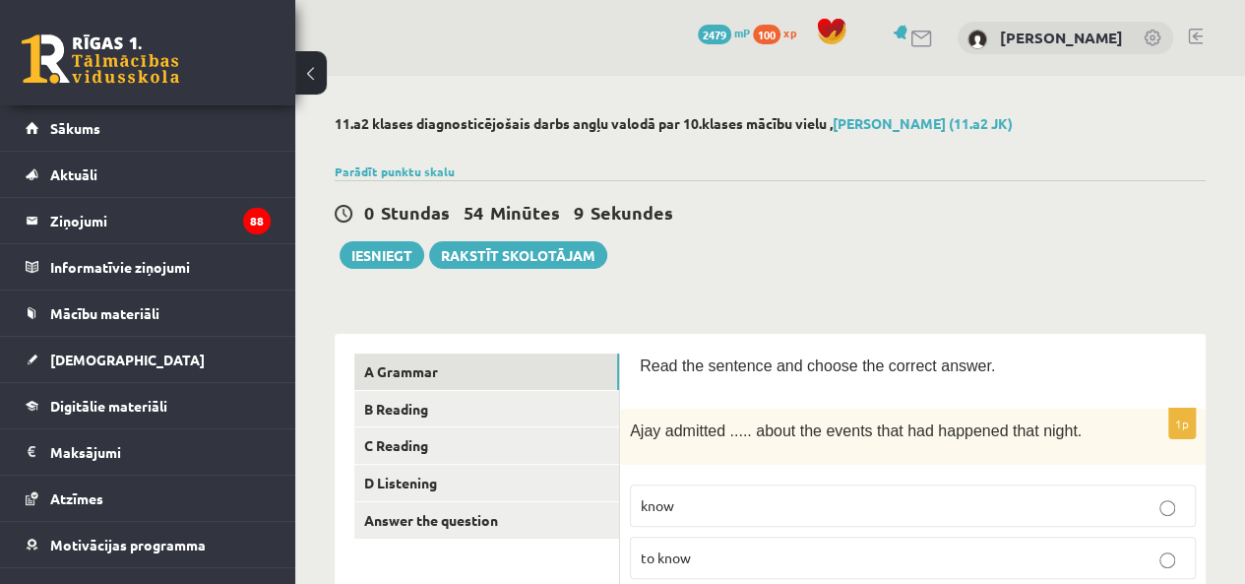
click at [398, 423] on link "B Reading" at bounding box center [486, 409] width 265 height 36
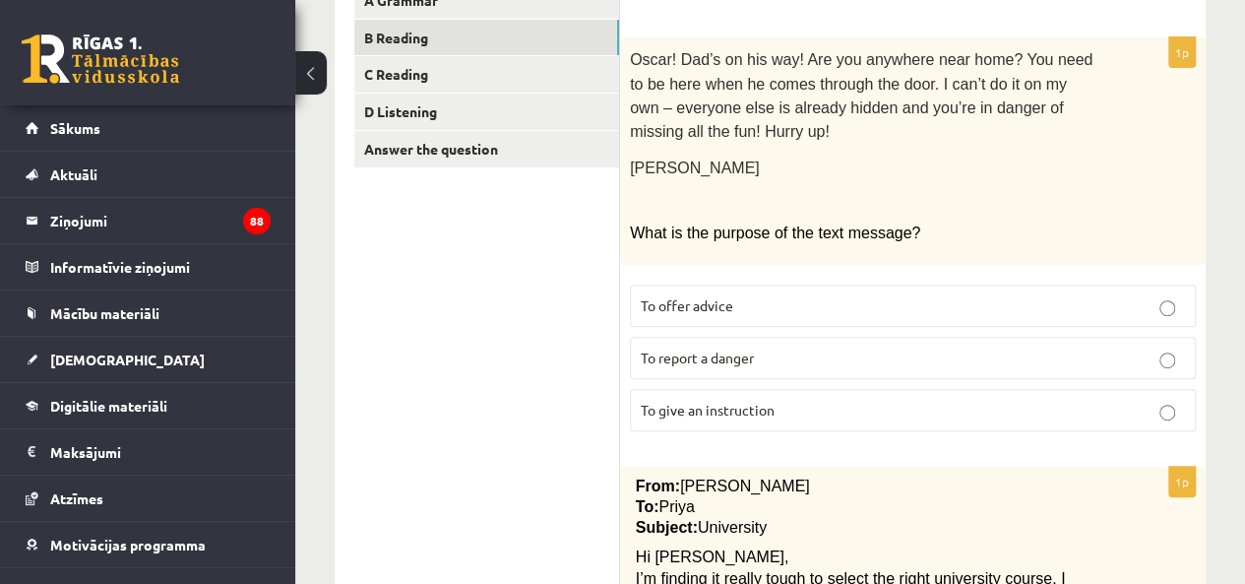
scroll to position [295, 0]
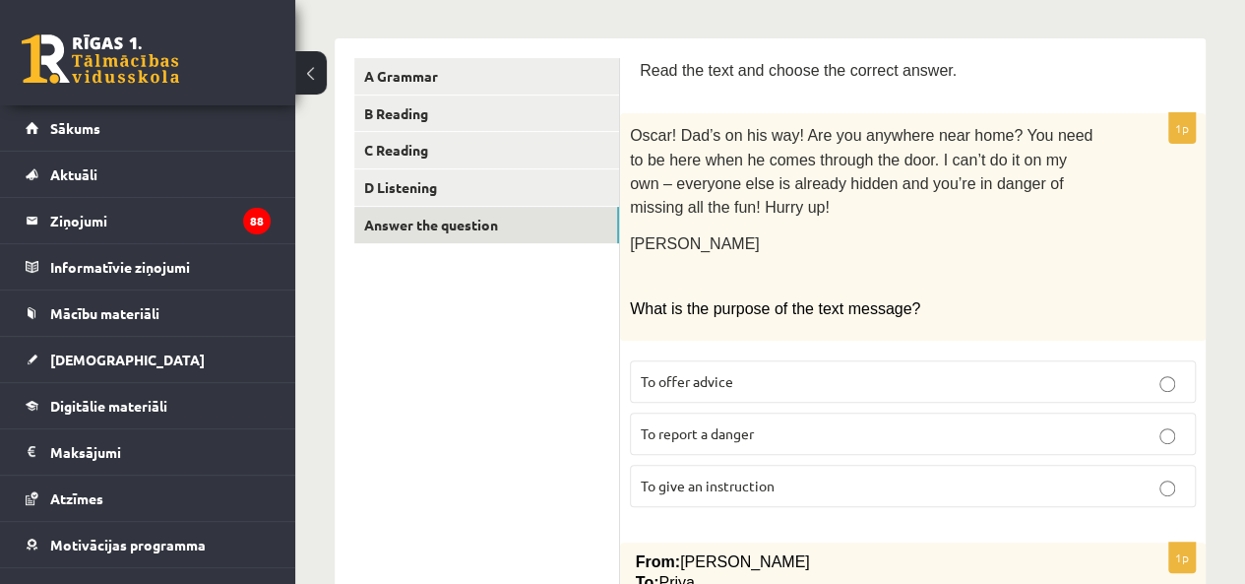
click at [490, 209] on link "Answer the question" at bounding box center [486, 225] width 265 height 36
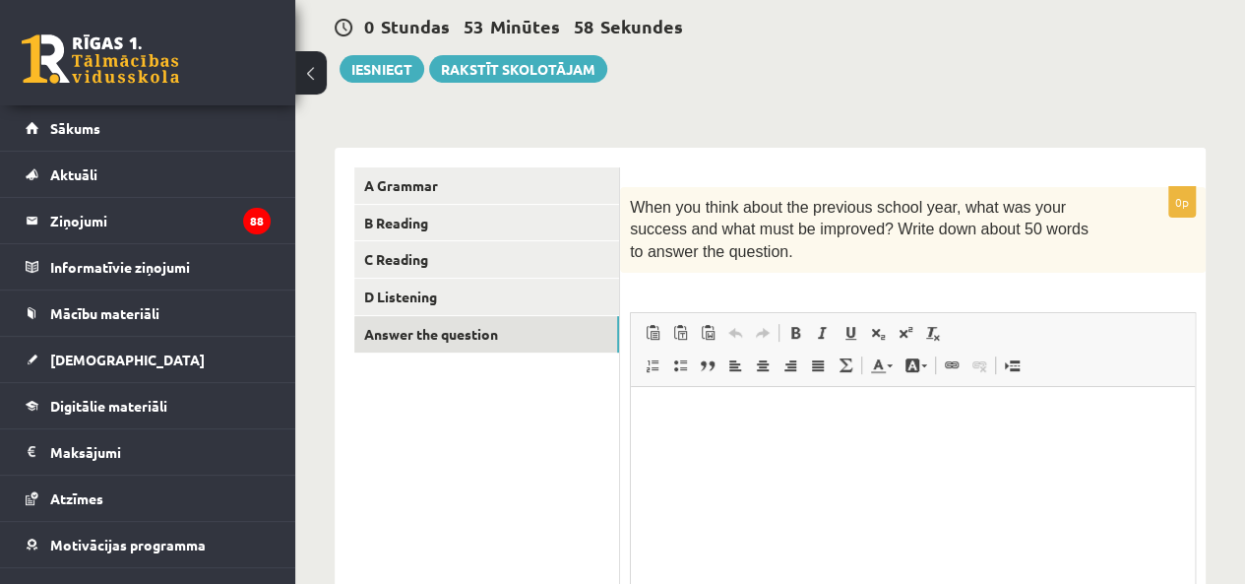
scroll to position [0, 0]
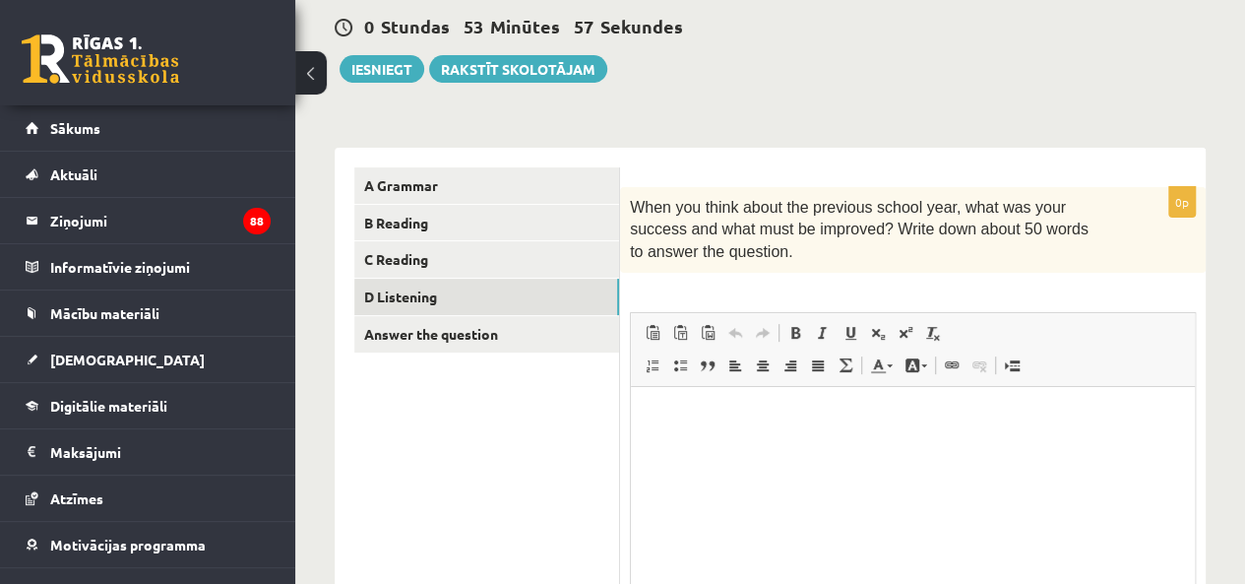
click at [490, 294] on link "D Listening" at bounding box center [486, 297] width 265 height 36
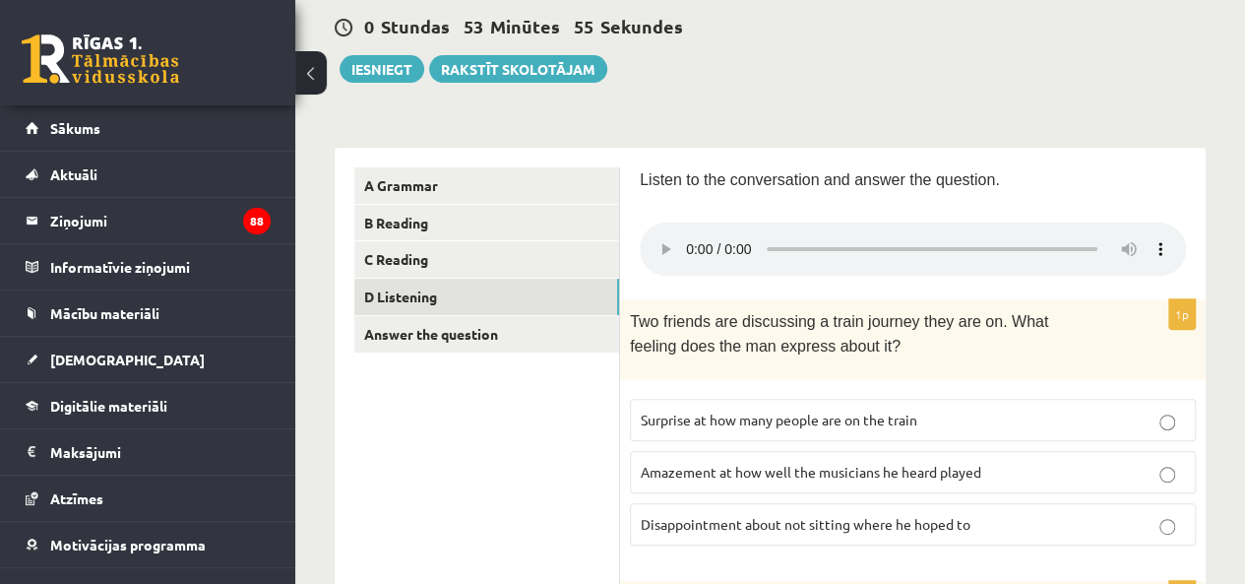
click at [494, 269] on link "C Reading" at bounding box center [486, 259] width 265 height 36
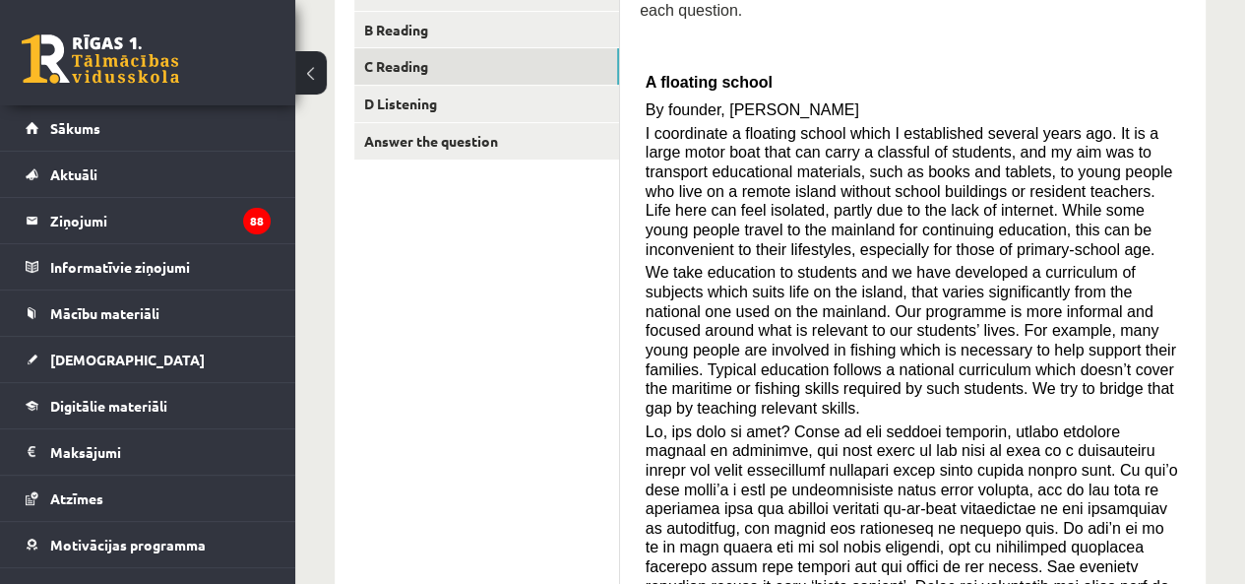
scroll to position [182, 0]
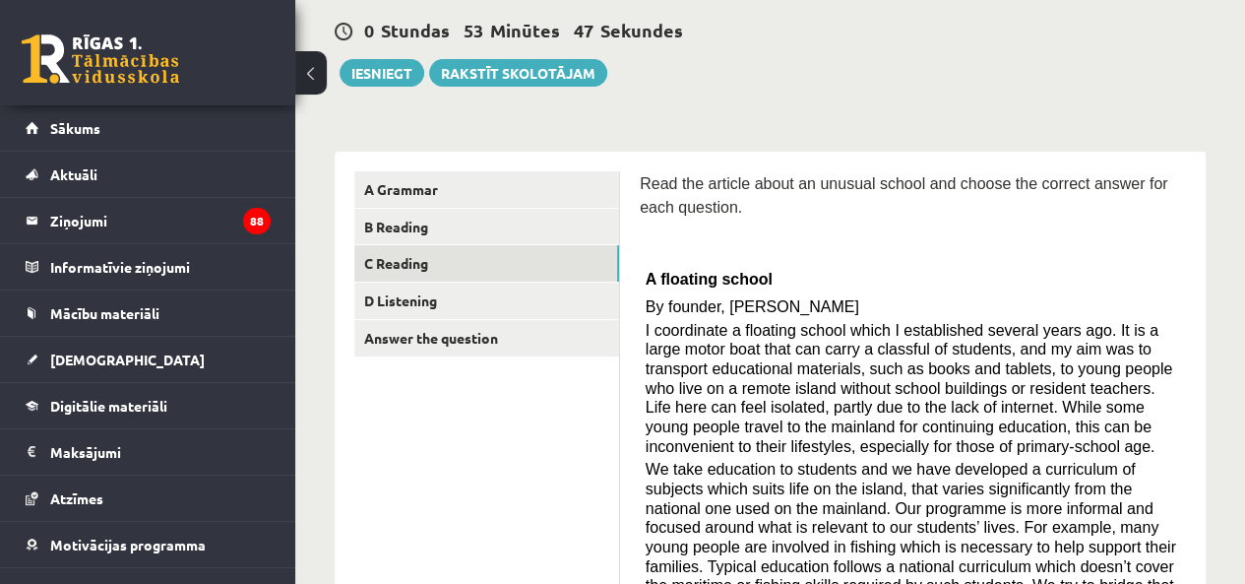
click at [484, 225] on link "B Reading" at bounding box center [486, 227] width 265 height 36
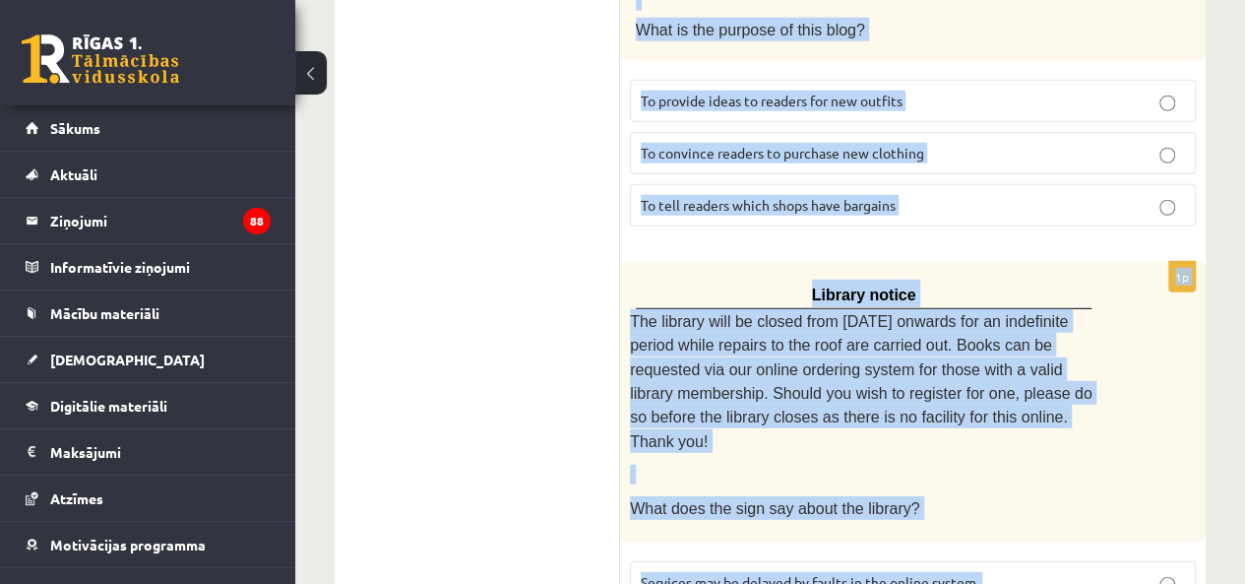
scroll to position [2688, 0]
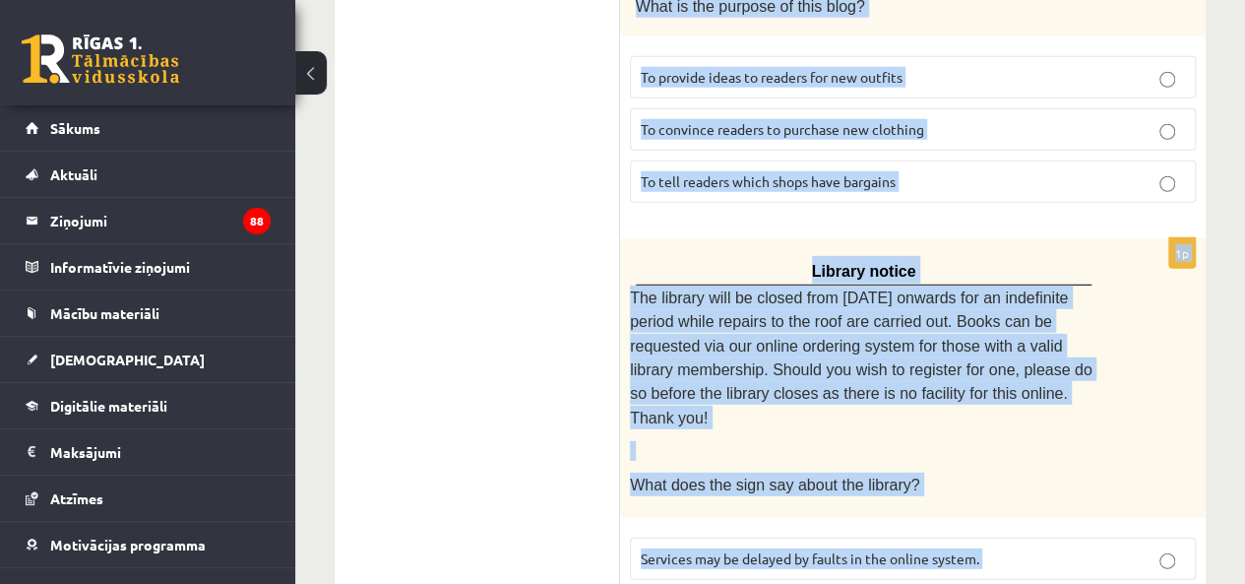
drag, startPoint x: 638, startPoint y: 180, endPoint x: 1120, endPoint y: 525, distance: 592.8
copy form "Read the text and choose the correct answer. 1p Oscar! Dad’s on his way! Are yo…"
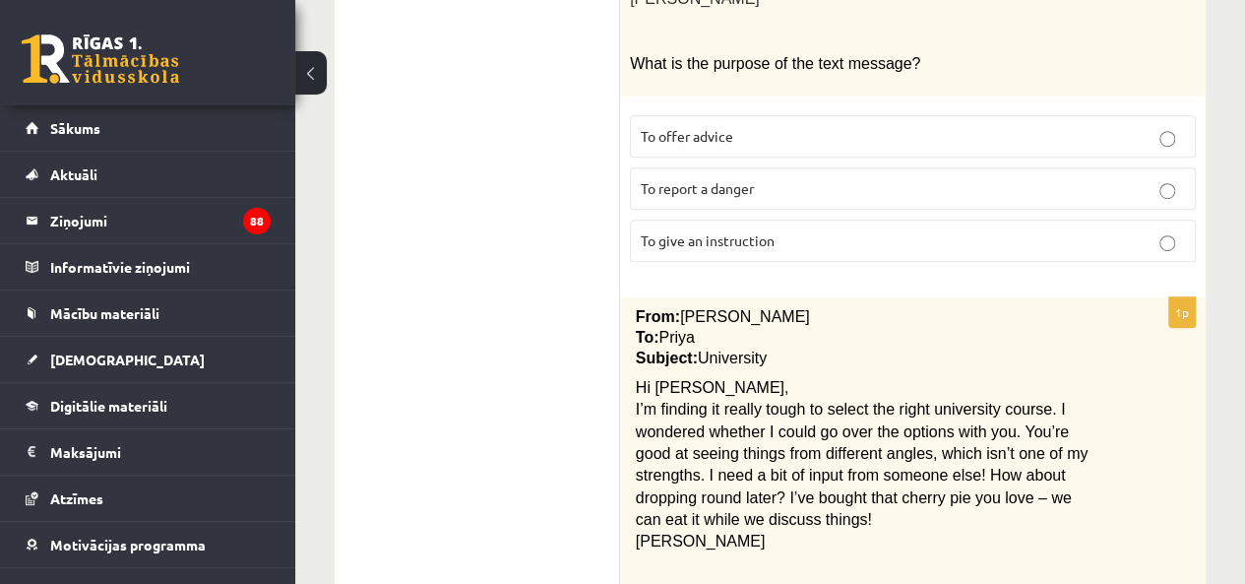
scroll to position [423, 0]
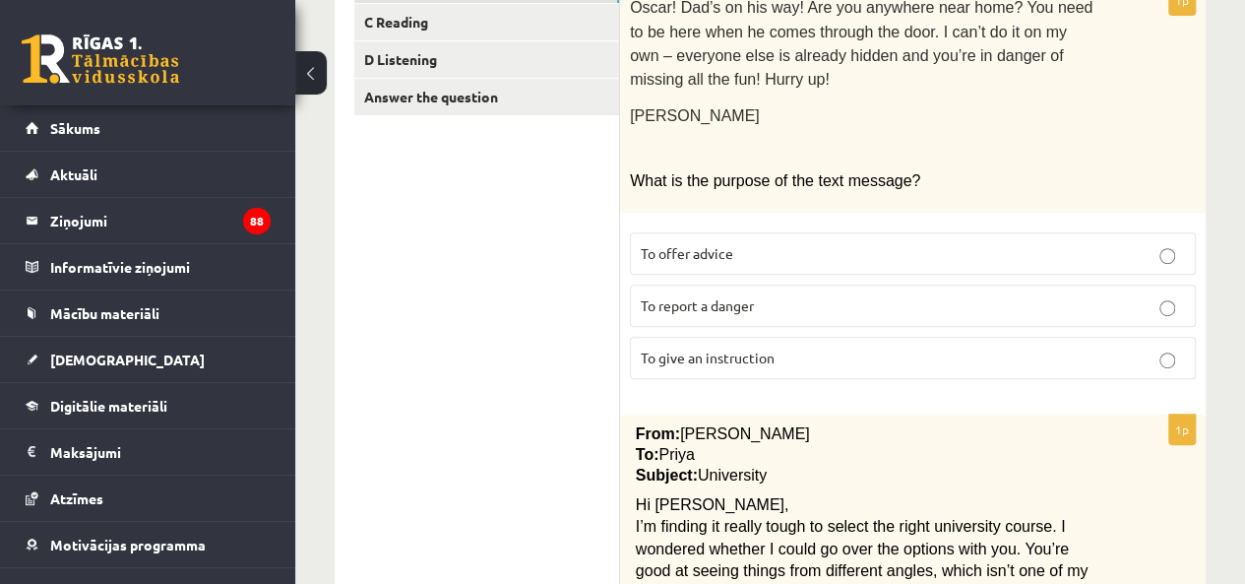
click at [704, 349] on span "To give an instruction" at bounding box center [708, 358] width 134 height 18
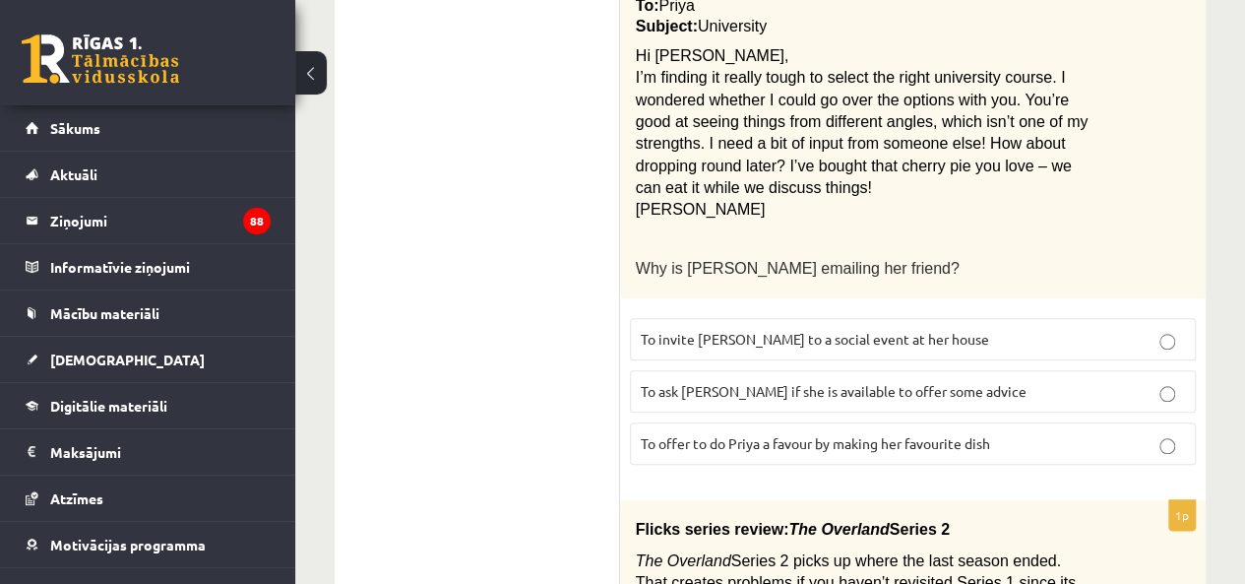
scroll to position [916, 0]
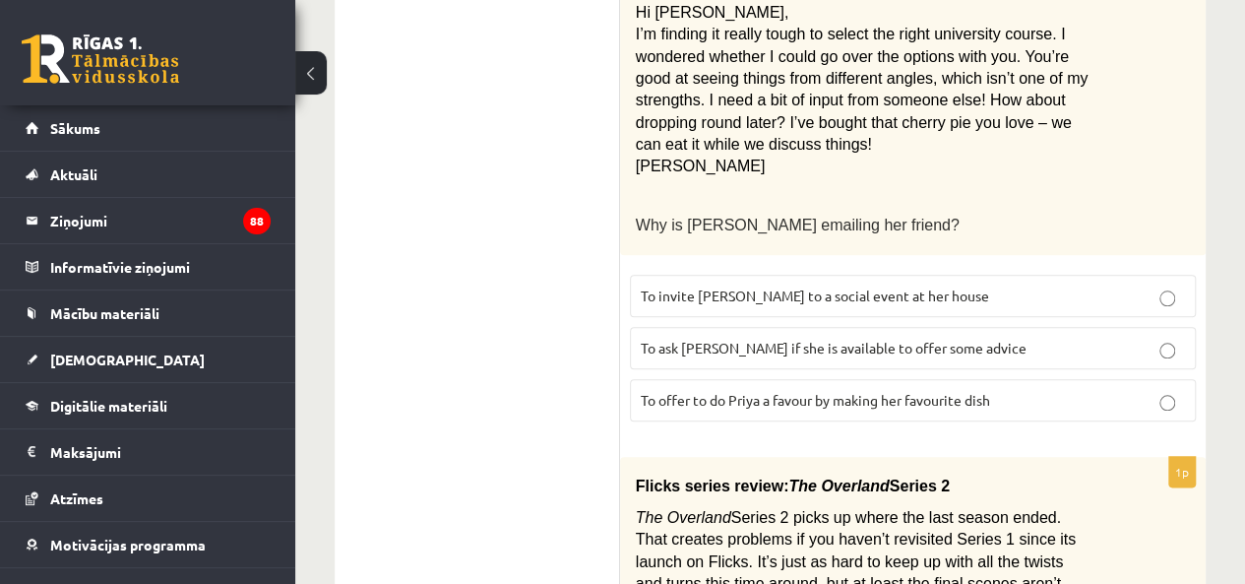
click at [839, 339] on span "To ask Priya if she is available to offer some advice" at bounding box center [834, 348] width 386 height 18
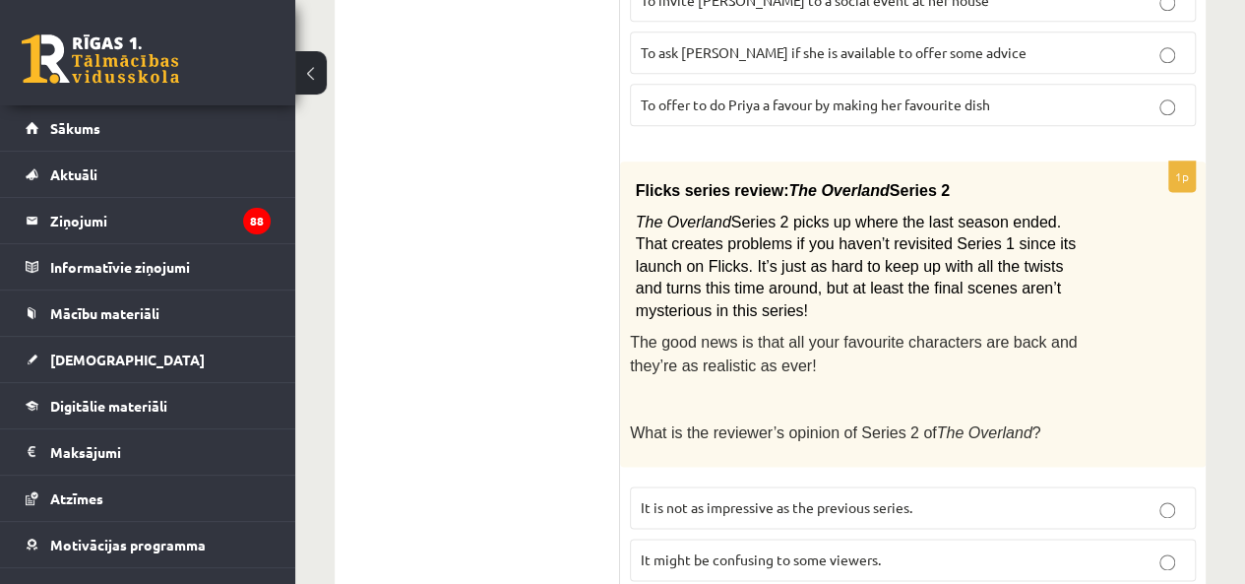
scroll to position [1506, 0]
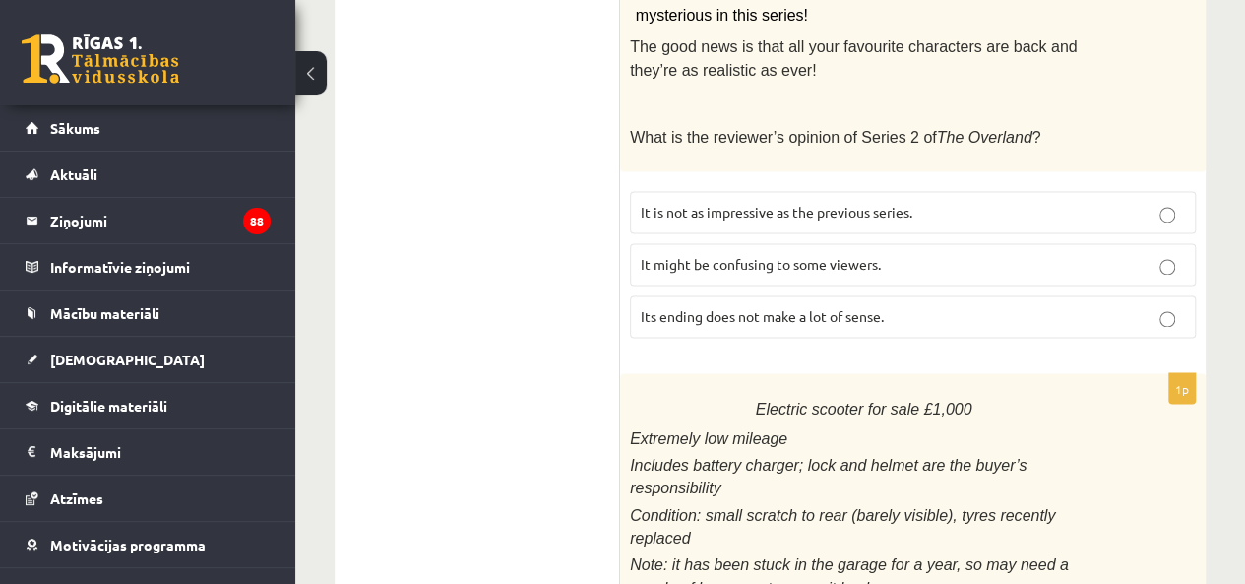
click at [916, 243] on label "It might be confusing to some viewers." at bounding box center [913, 264] width 566 height 42
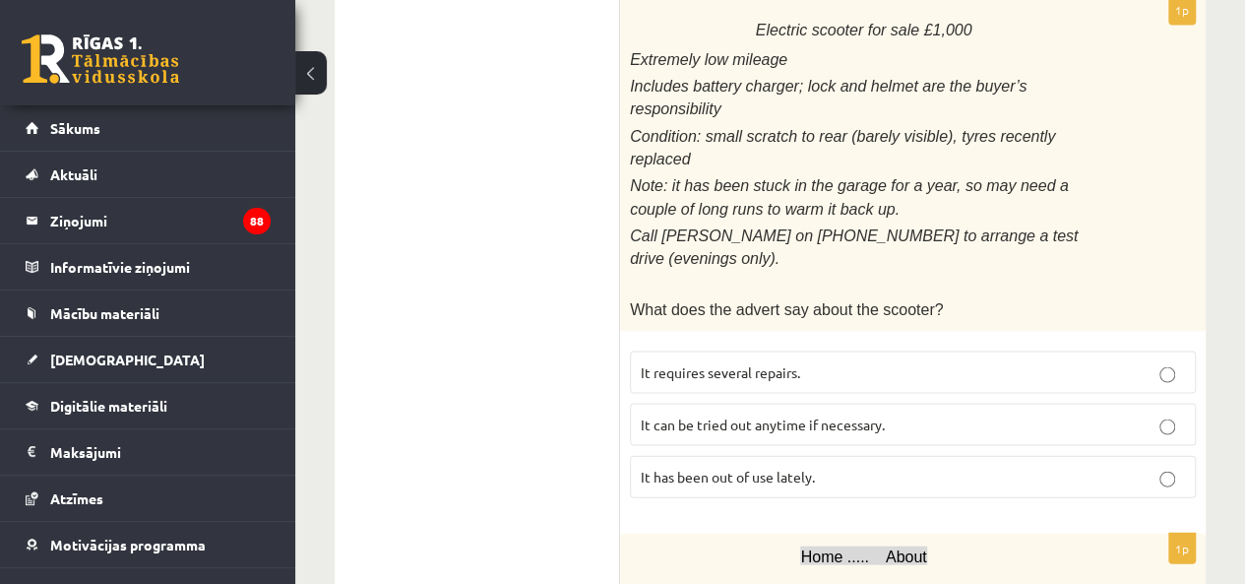
scroll to position [1900, 0]
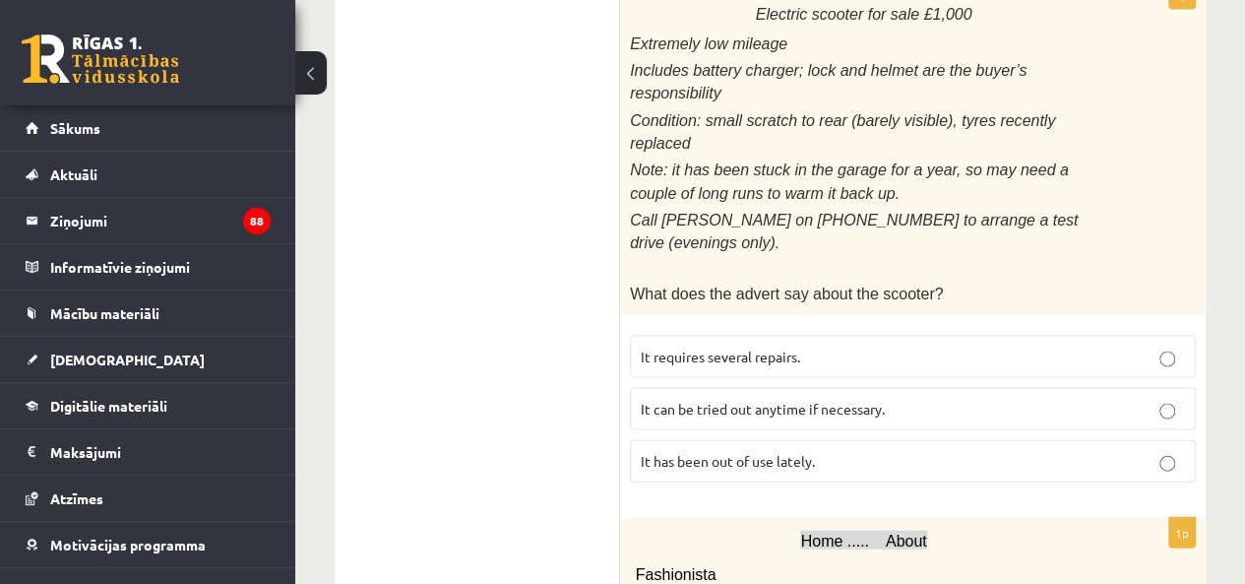
click at [868, 451] on p "It has been out of use lately." at bounding box center [913, 461] width 544 height 21
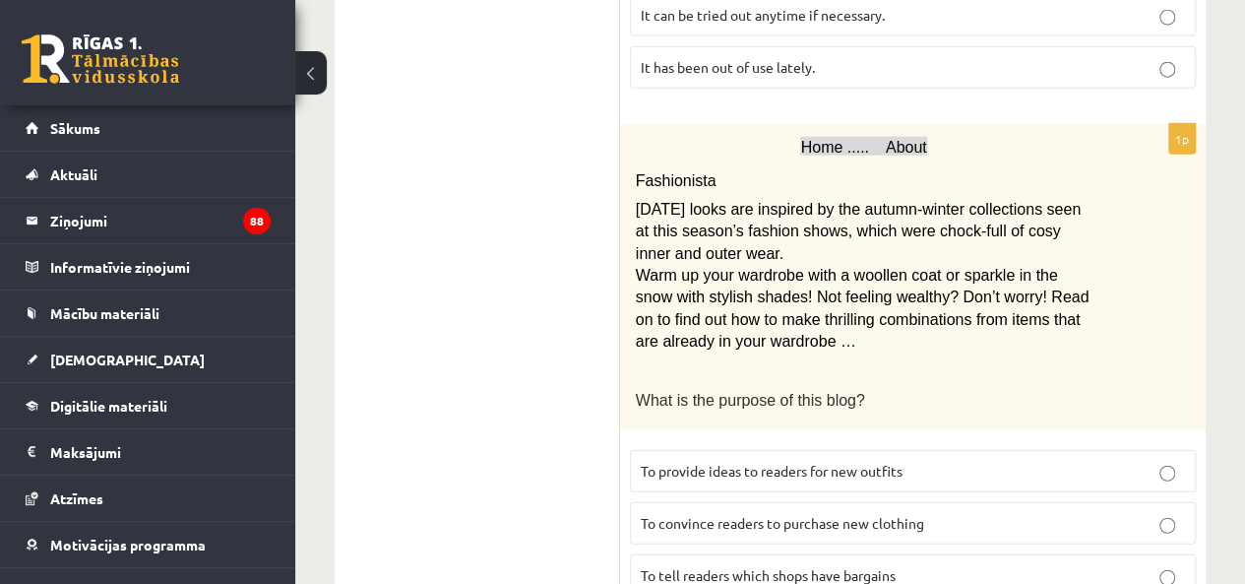
scroll to position [2392, 0]
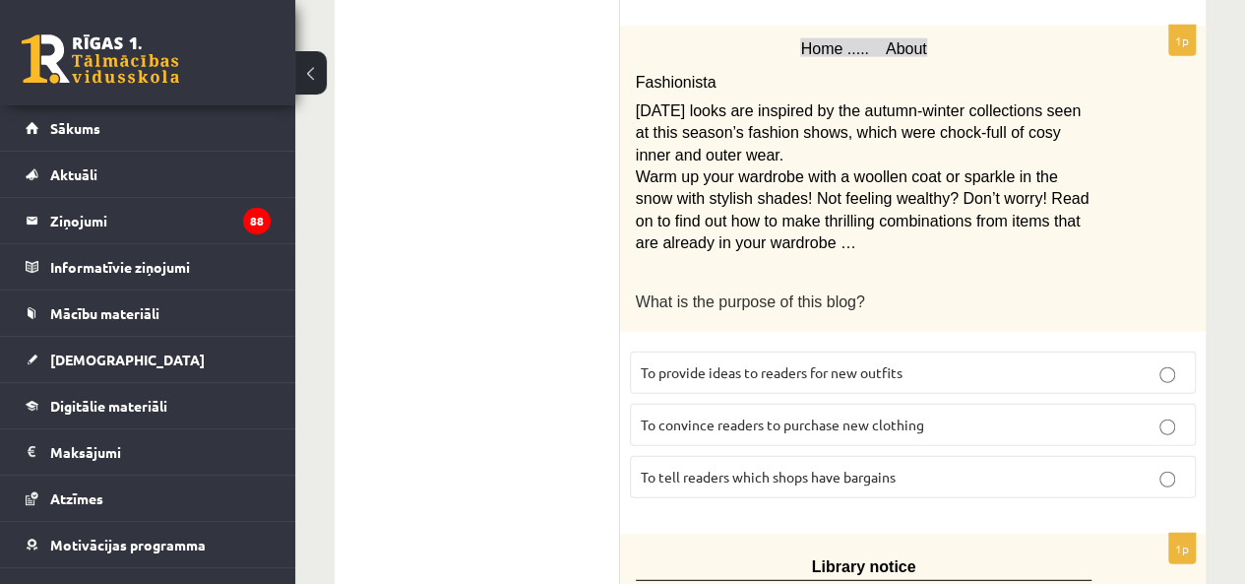
click at [945, 362] on p "To provide ideas to readers for new outfits" at bounding box center [913, 372] width 544 height 21
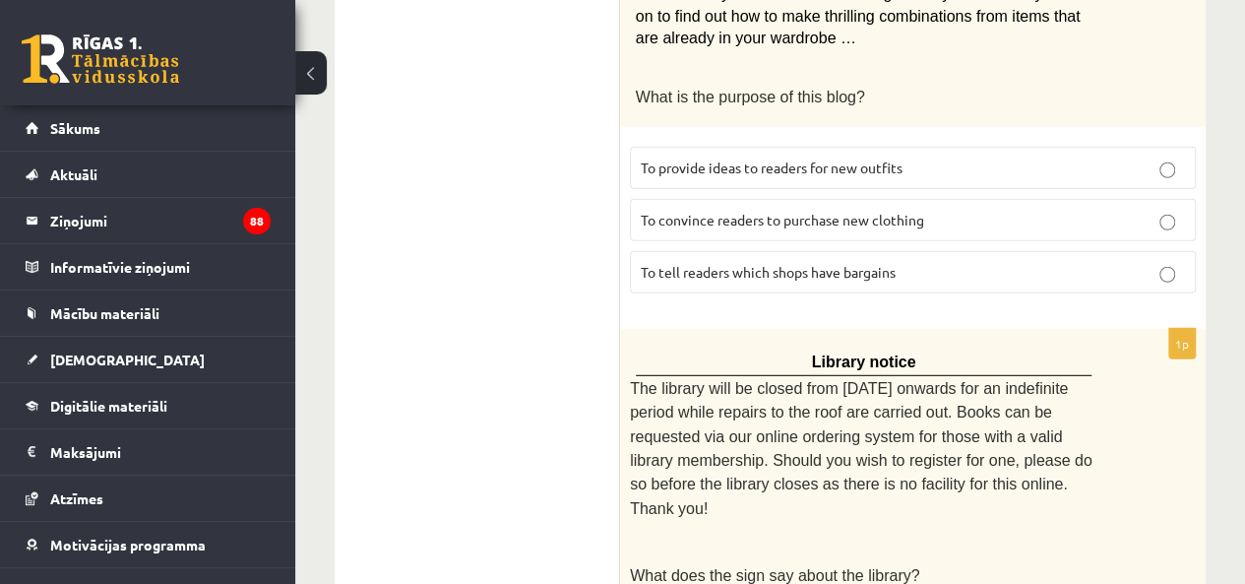
scroll to position [2688, 0]
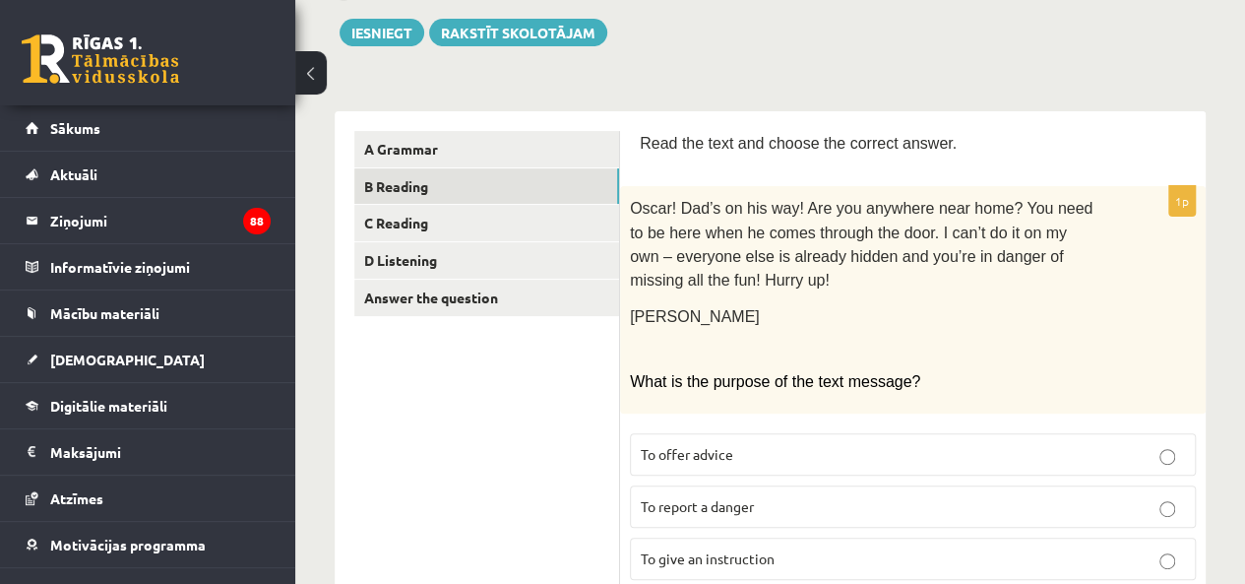
scroll to position [30, 0]
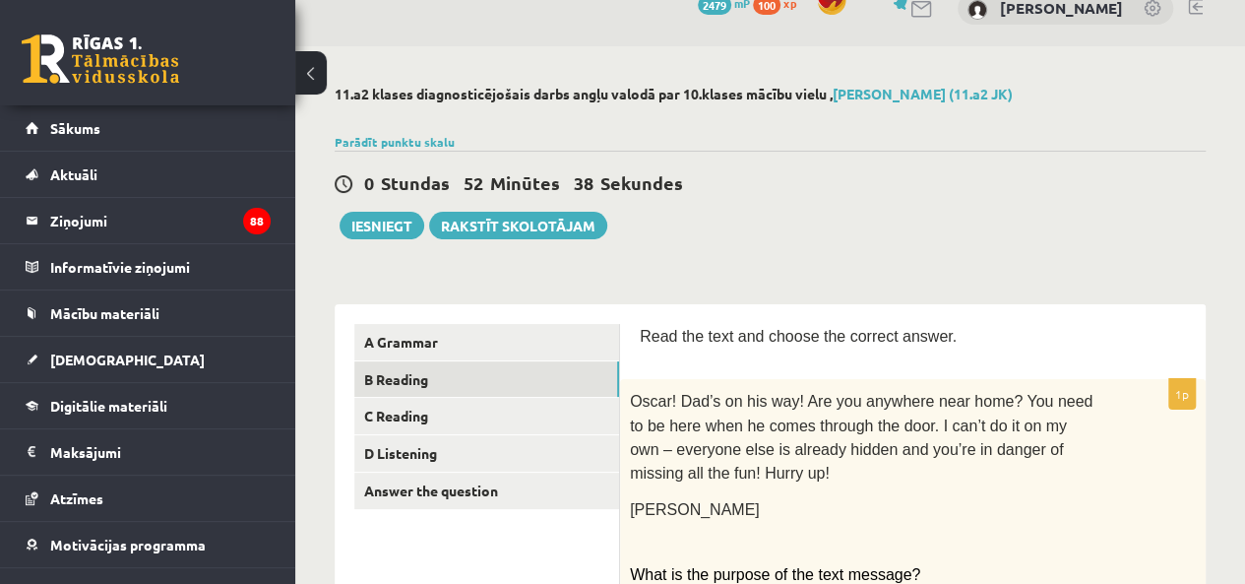
click at [469, 419] on link "C Reading" at bounding box center [486, 416] width 265 height 36
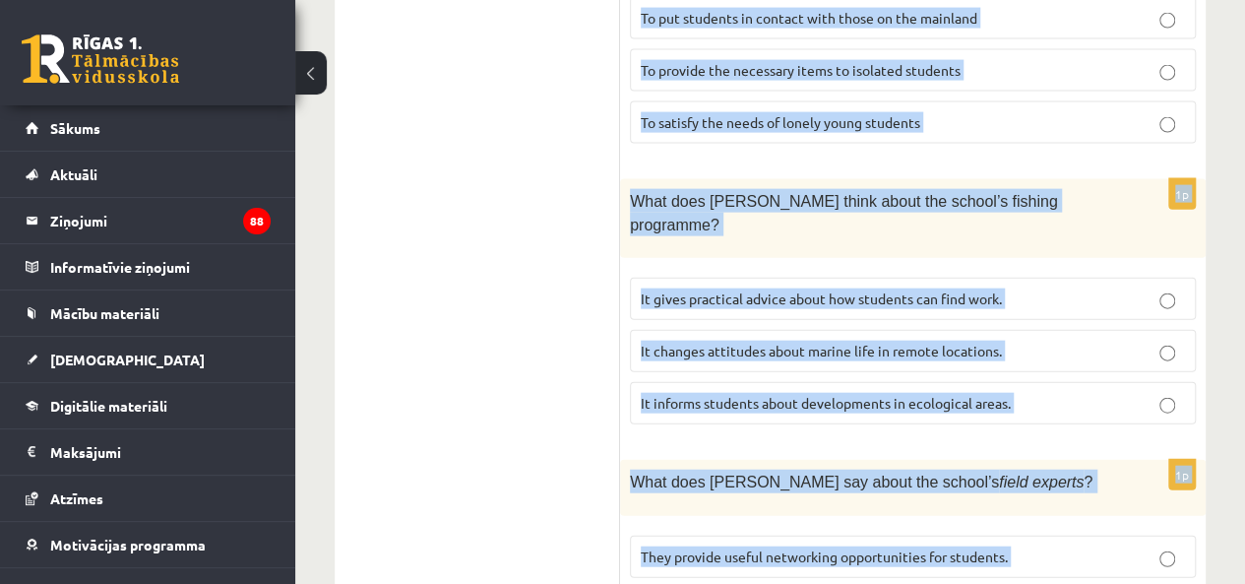
scroll to position [2348, 0]
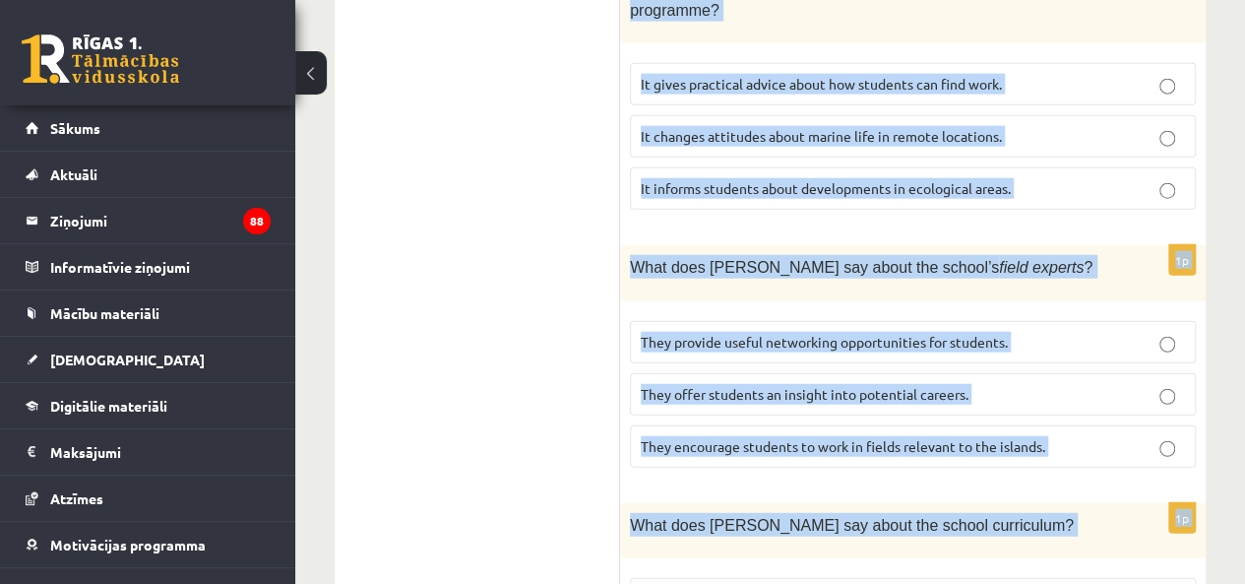
drag, startPoint x: 631, startPoint y: 133, endPoint x: 1159, endPoint y: 524, distance: 656.7
copy form "Read the article about an unusual school and choose the correct answer for each…"
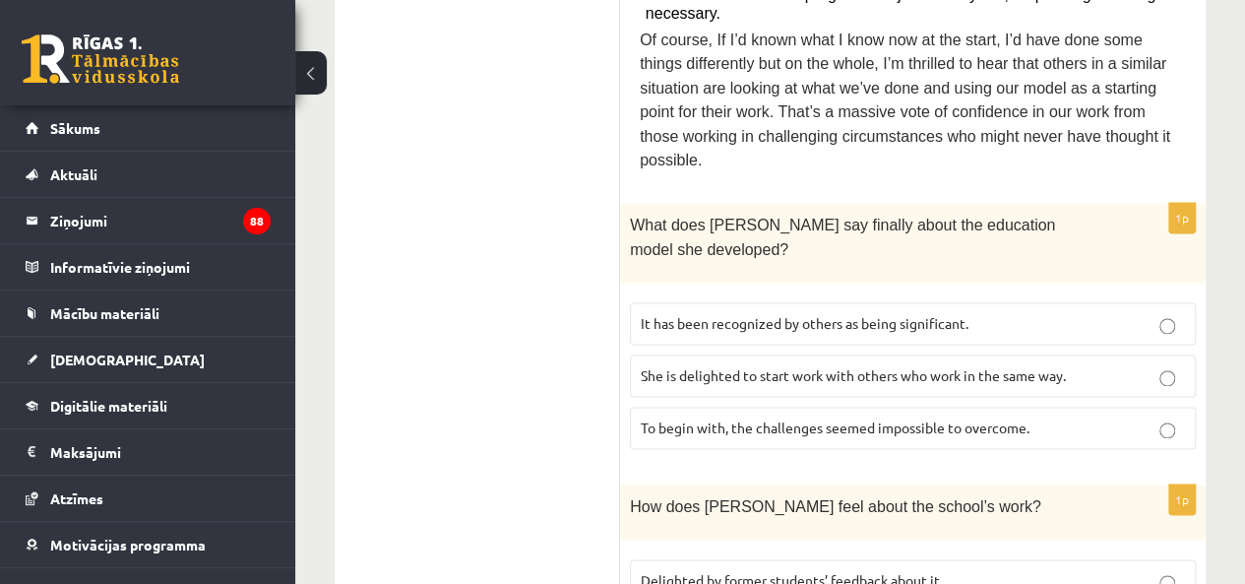
scroll to position [1364, 0]
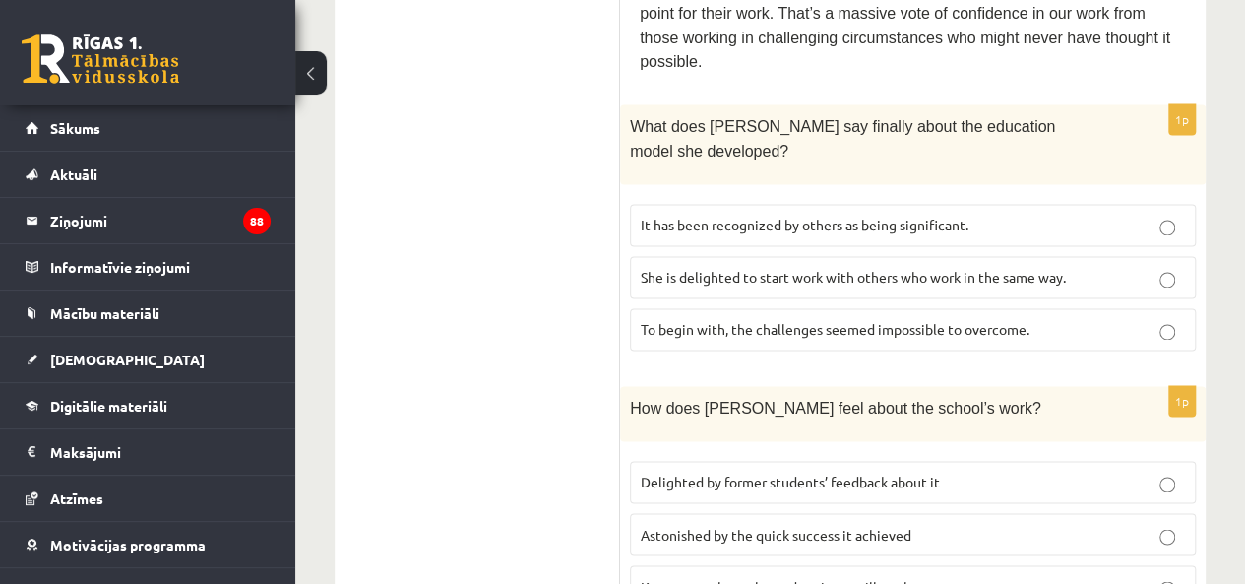
click at [872, 461] on label "Delighted by former students’ feedback about it" at bounding box center [913, 482] width 566 height 42
click at [878, 216] on span "It has been recognized by others as being significant." at bounding box center [805, 225] width 328 height 18
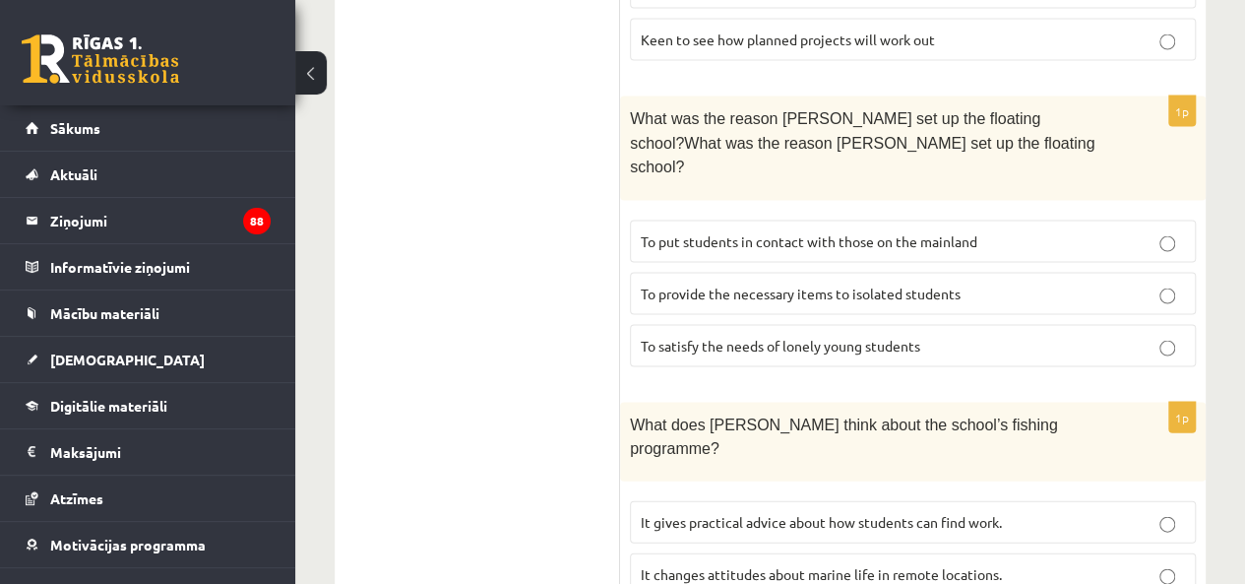
scroll to position [1954, 0]
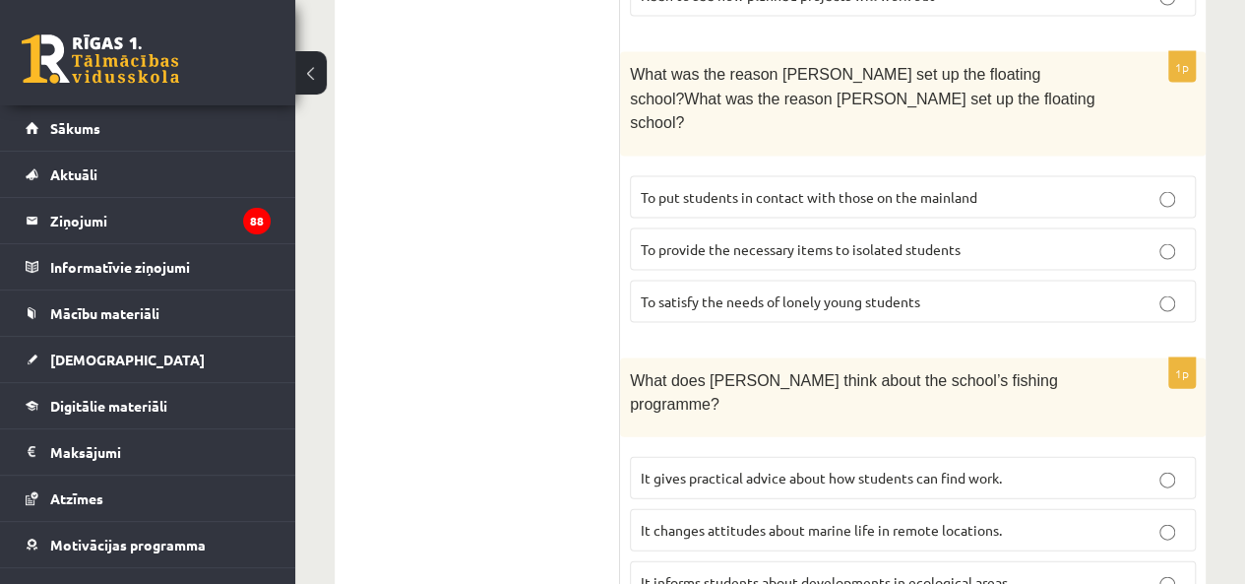
click at [899, 561] on label "It informs students about developments in ecological areas." at bounding box center [913, 582] width 566 height 42
click at [951, 240] on span "To provide the necessary items to isolated students" at bounding box center [801, 249] width 320 height 18
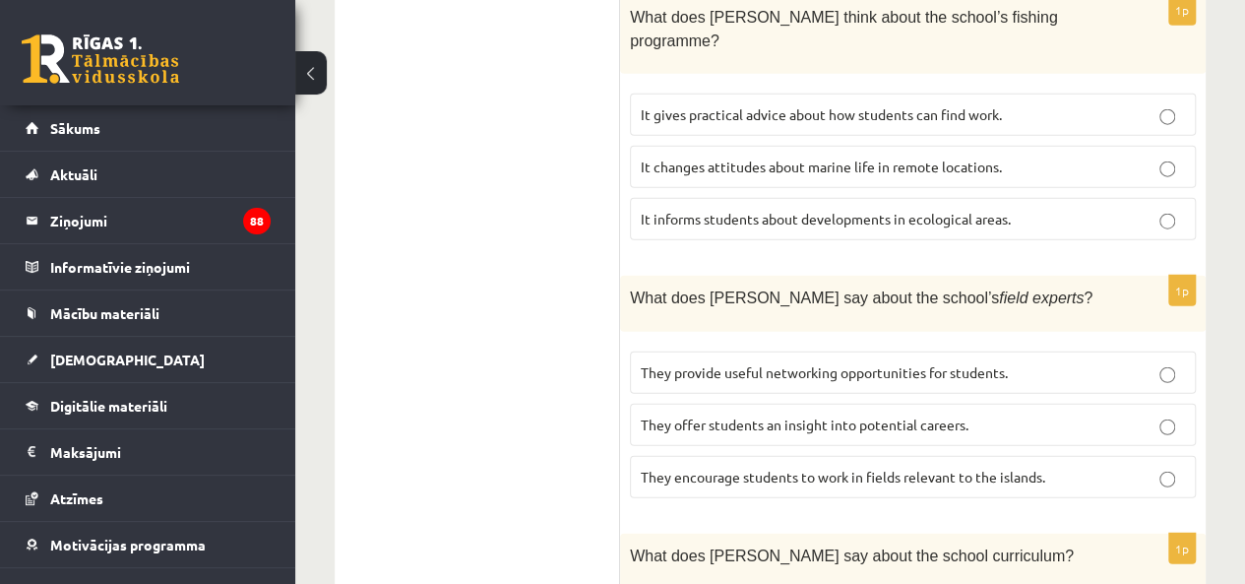
scroll to position [2348, 0]
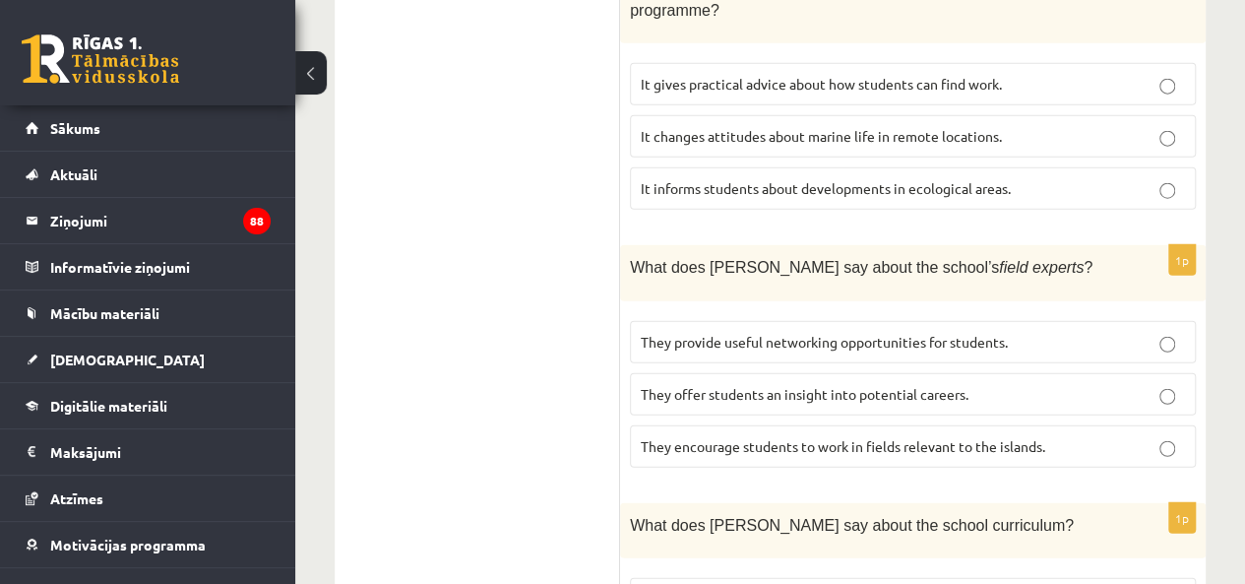
click at [1000, 373] on label "They offer students an insight into potential careers." at bounding box center [913, 394] width 566 height 42
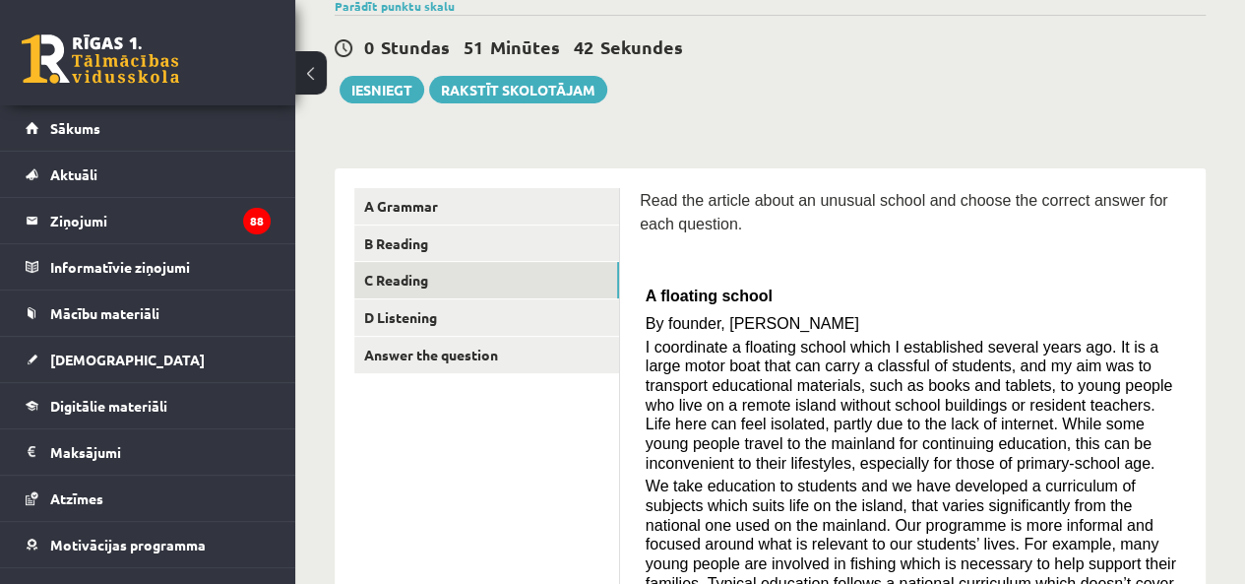
scroll to position [0, 0]
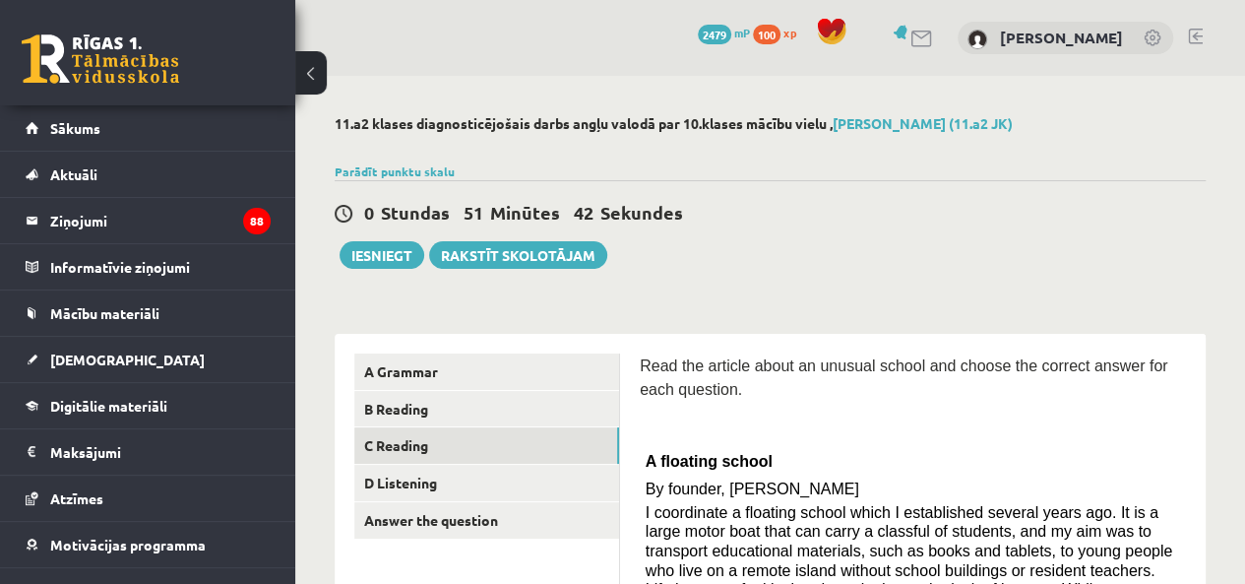
click at [435, 476] on link "D Listening" at bounding box center [486, 483] width 265 height 36
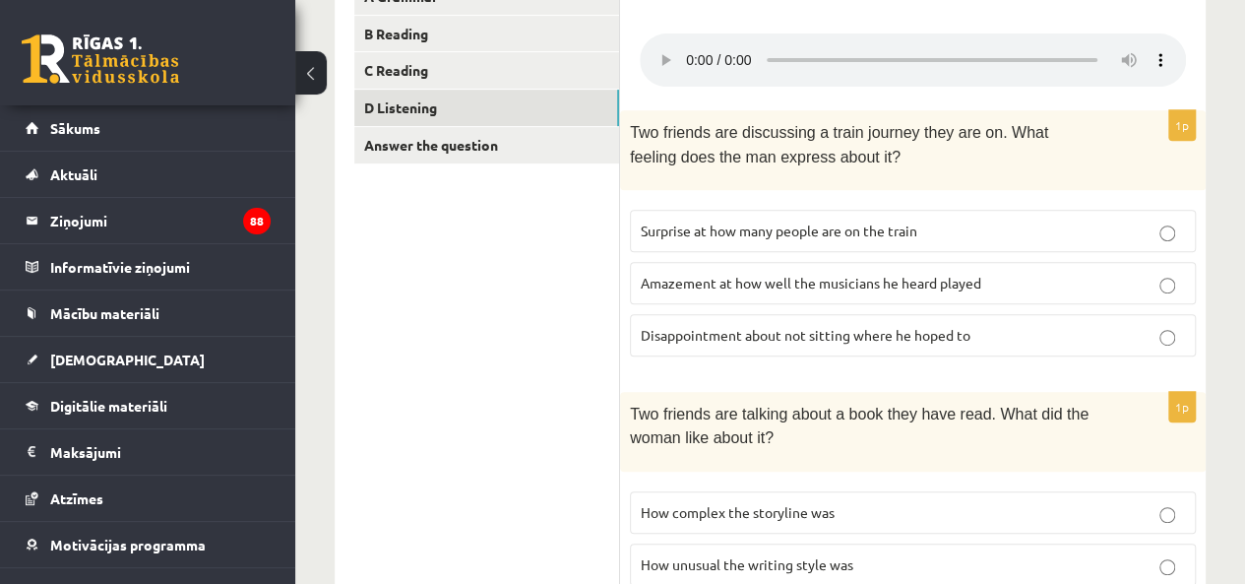
scroll to position [394, 0]
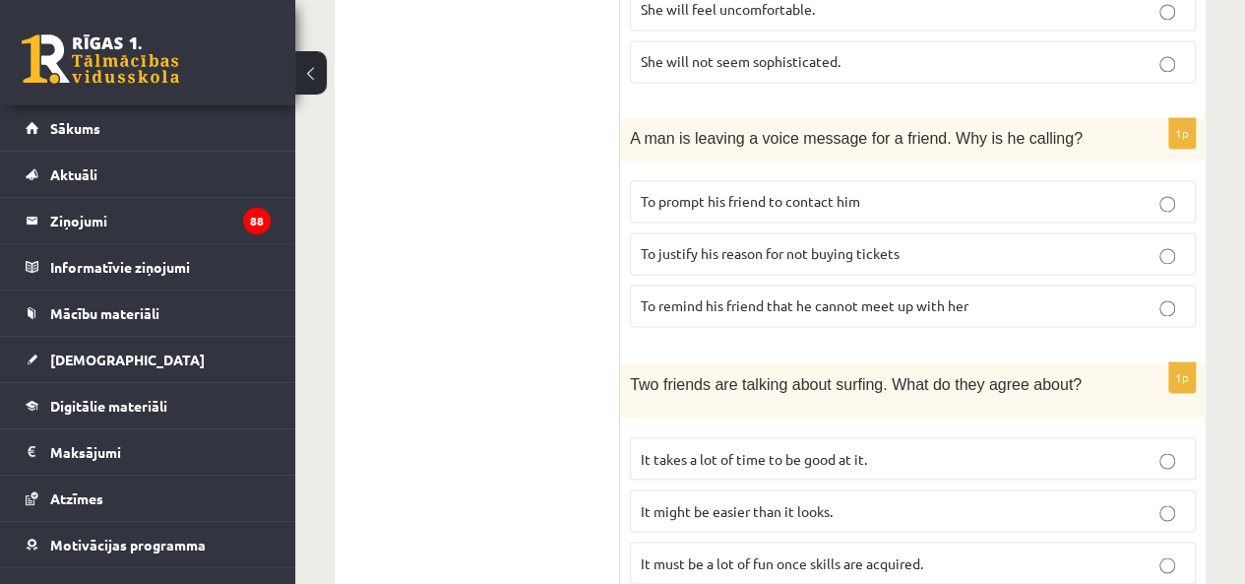
scroll to position [1525, 0]
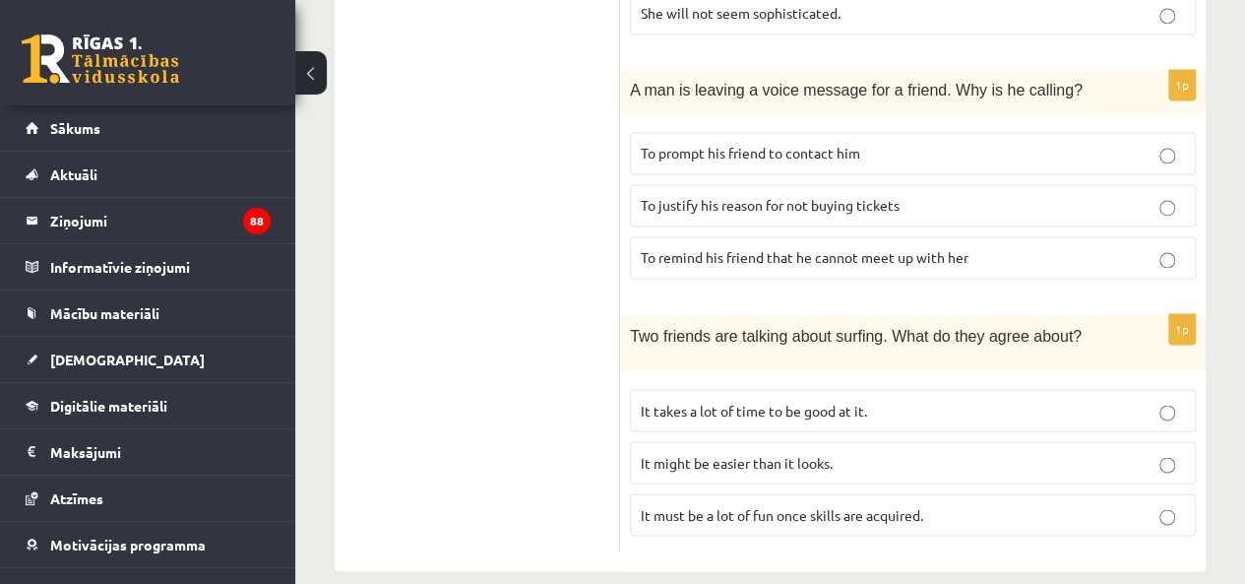
click at [722, 505] on span "It must be a lot of fun once skills are acquired." at bounding box center [782, 514] width 283 height 18
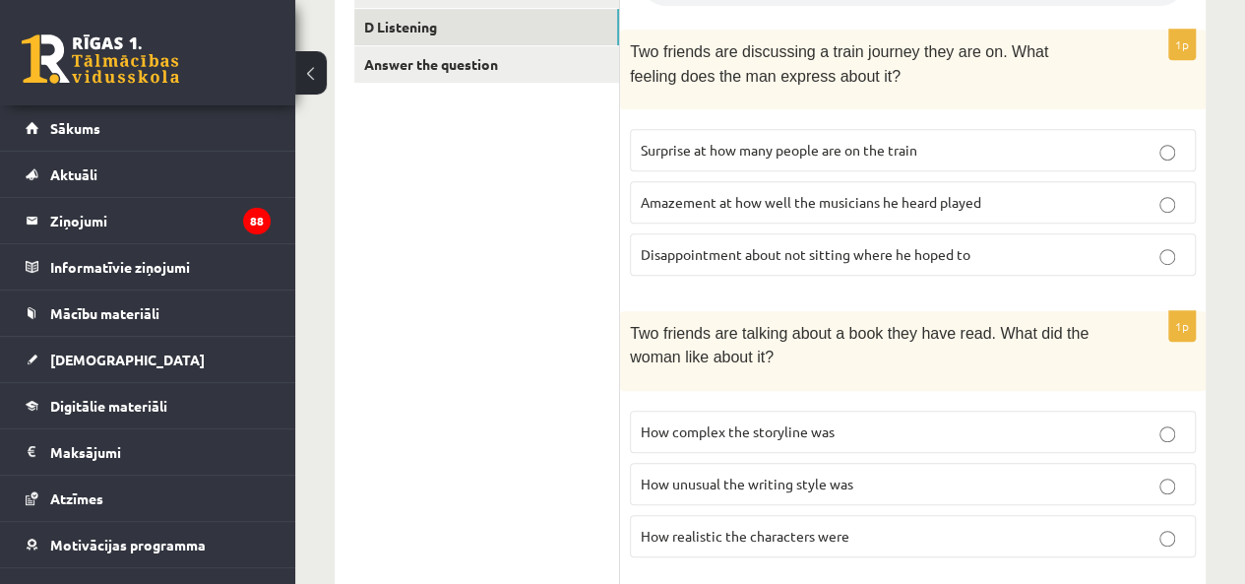
scroll to position [540, 0]
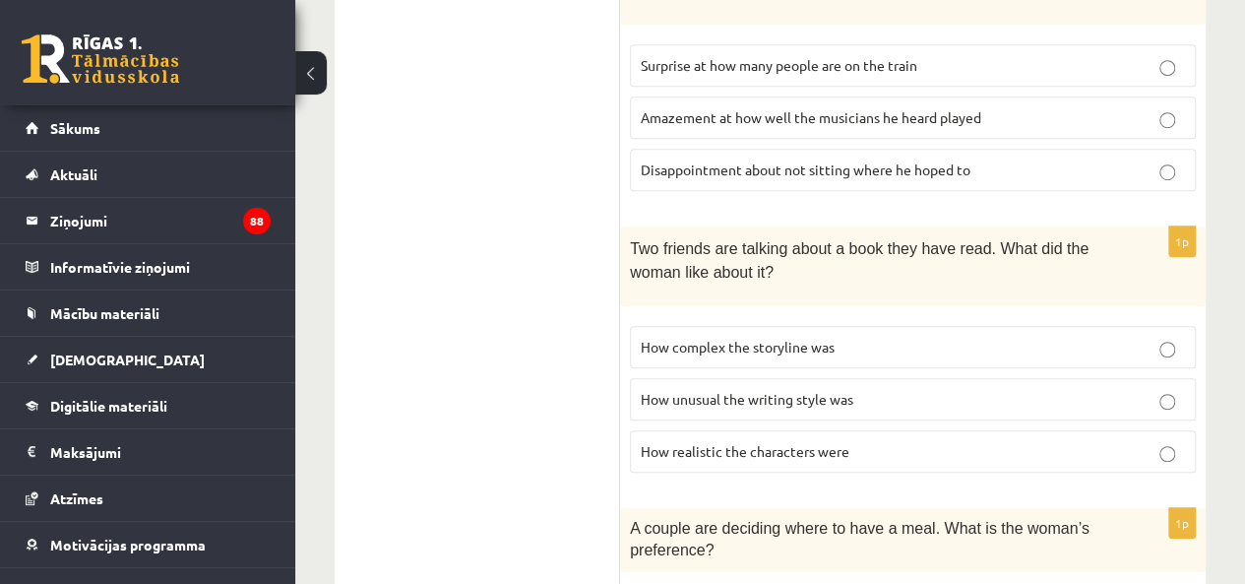
click at [785, 450] on label "How realistic the characters were" at bounding box center [913, 451] width 566 height 42
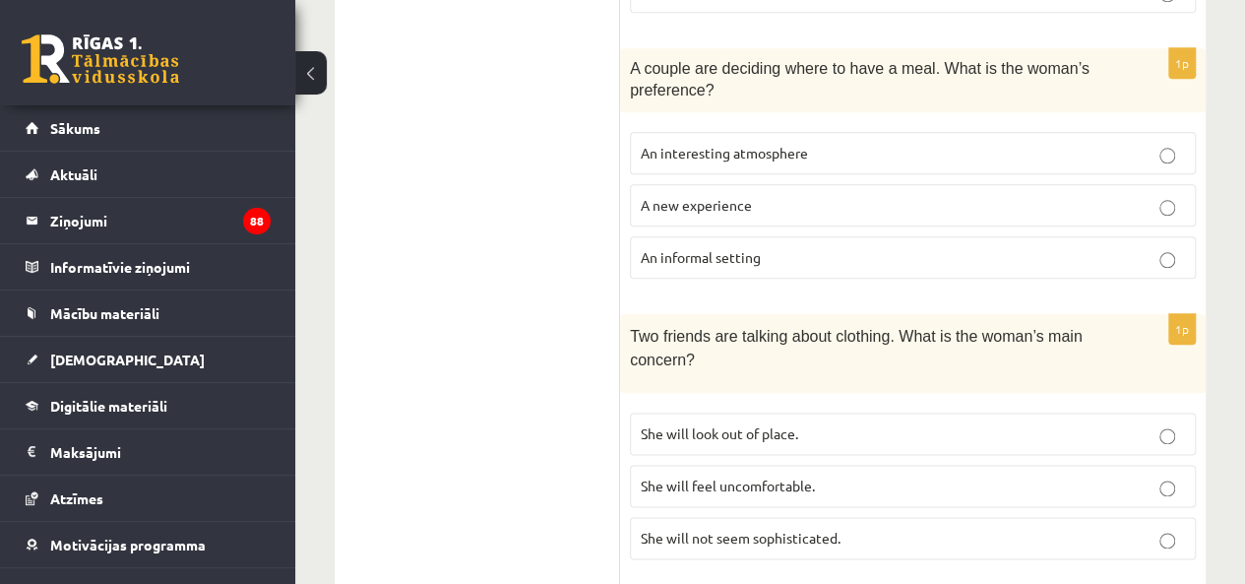
scroll to position [1033, 0]
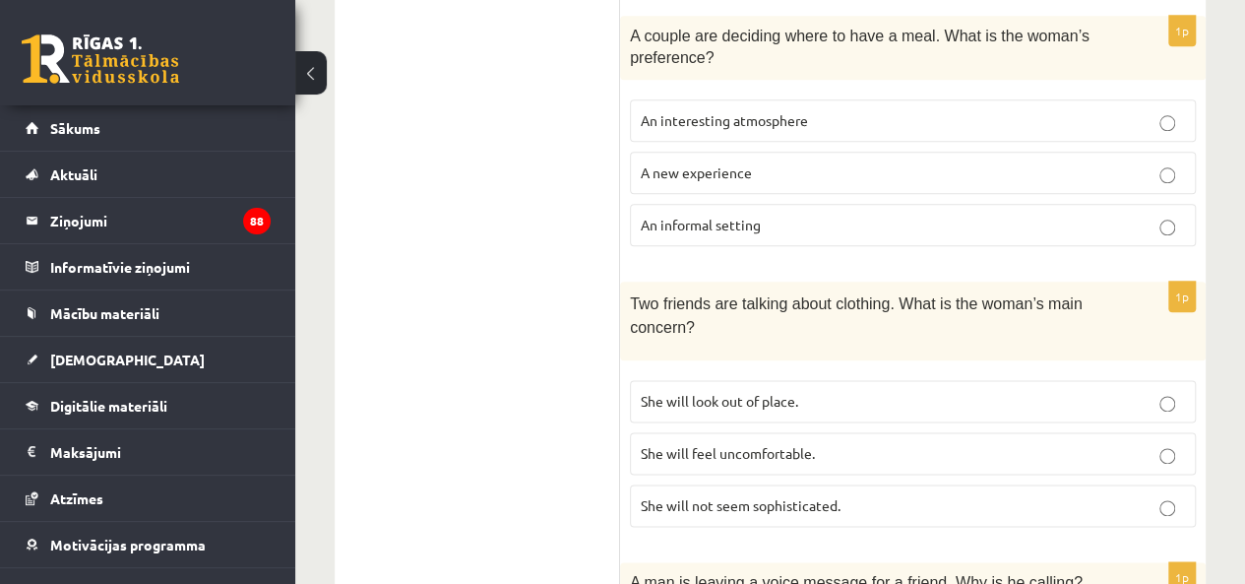
click at [757, 392] on span "She will look out of place." at bounding box center [720, 401] width 158 height 18
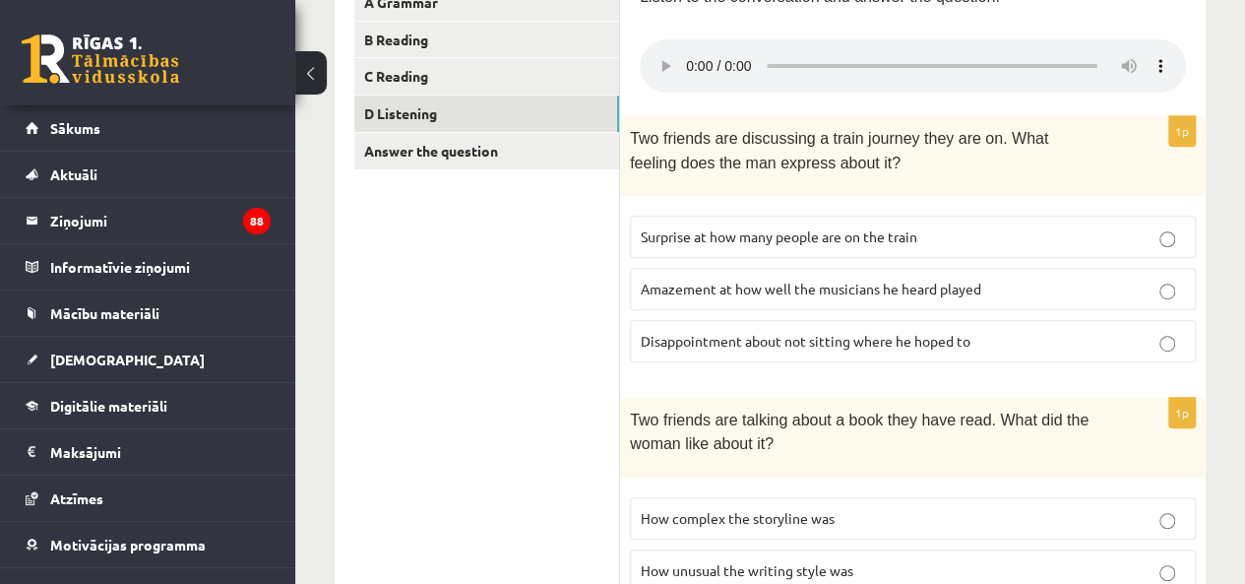
scroll to position [344, 0]
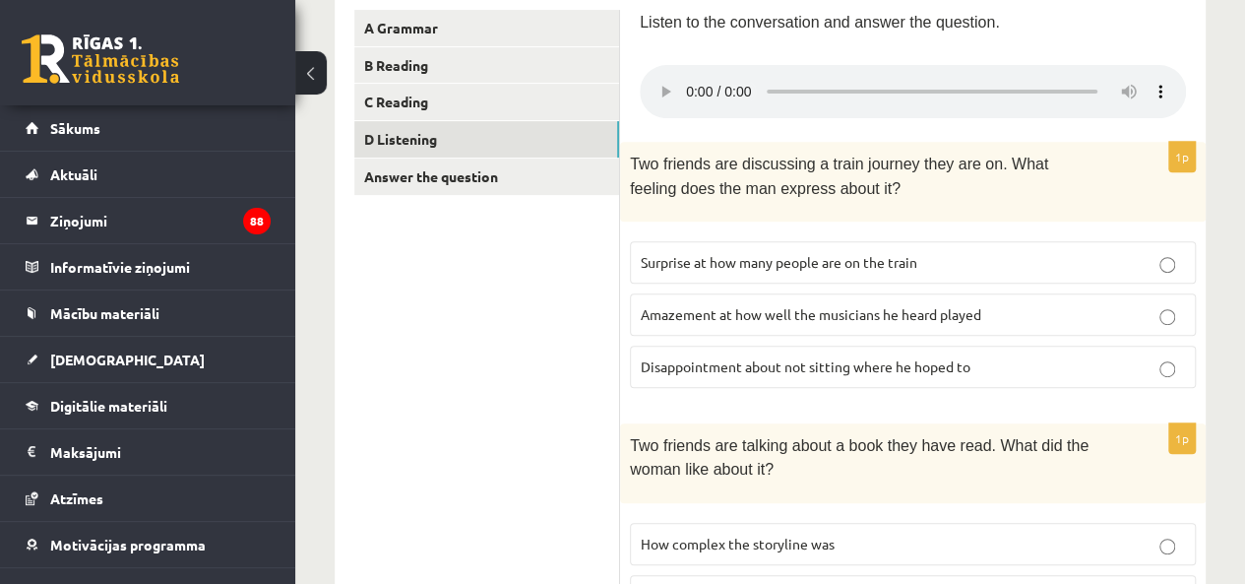
click at [735, 357] on span "Disappointment about not sitting where he hoped to" at bounding box center [806, 366] width 330 height 18
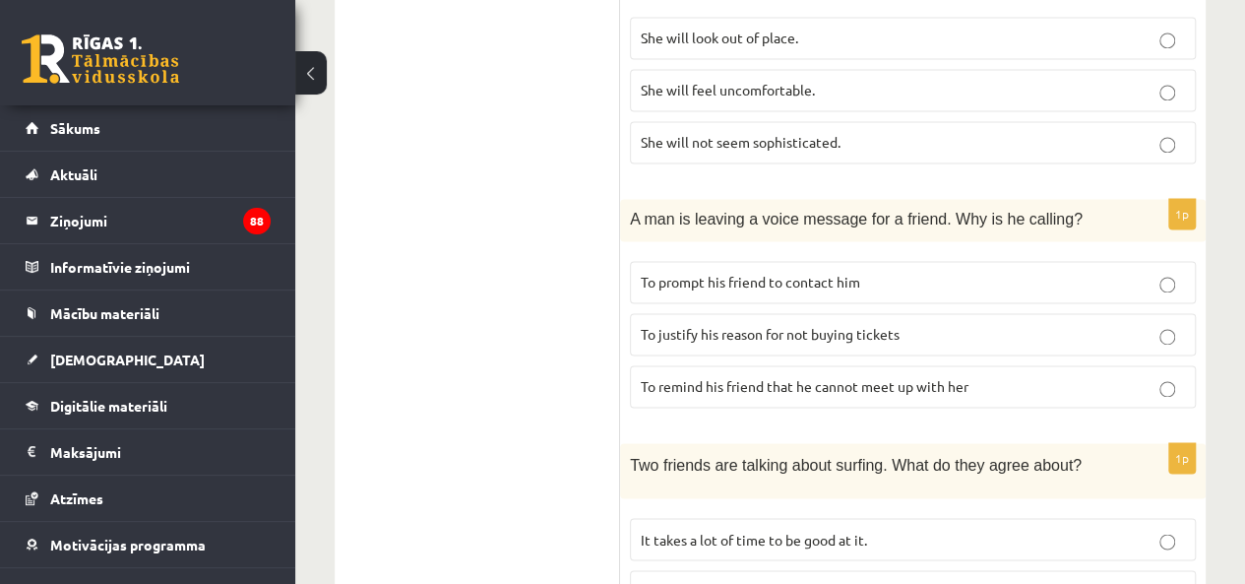
scroll to position [1427, 0]
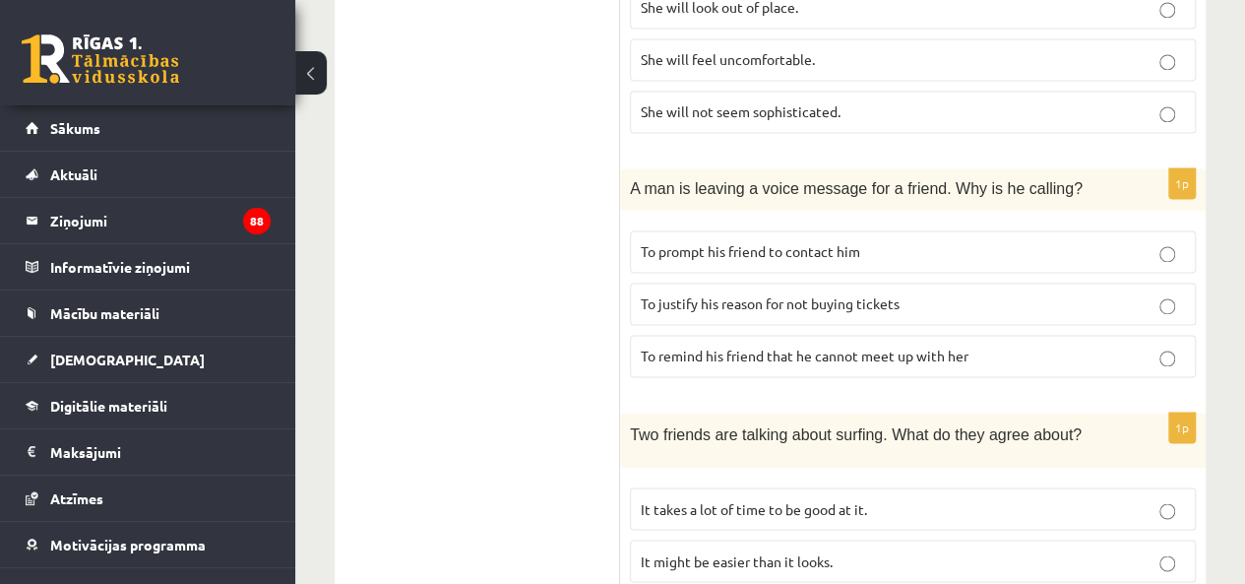
click at [764, 242] on span "To prompt his friend to contact him" at bounding box center [751, 251] width 220 height 18
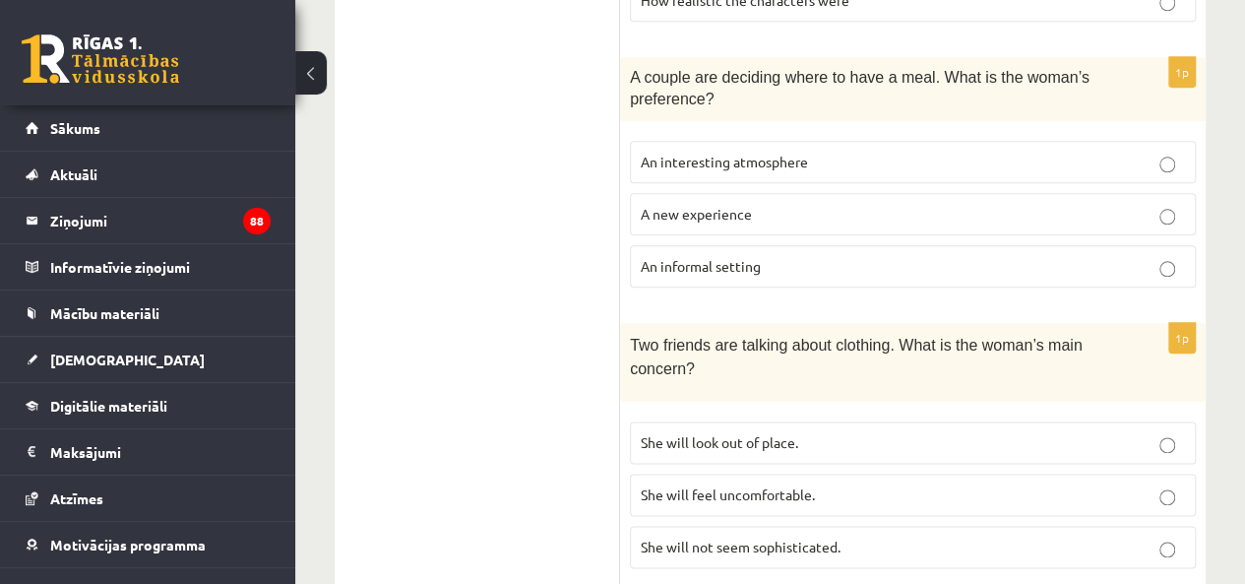
scroll to position [836, 0]
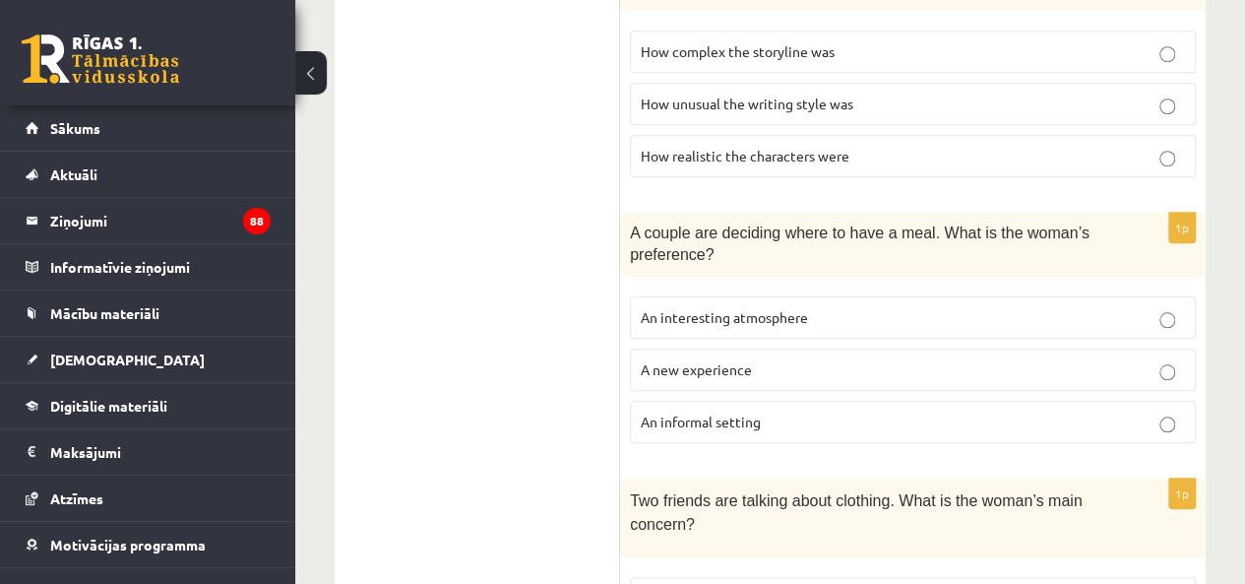
click at [695, 360] on span "A new experience" at bounding box center [696, 369] width 111 height 18
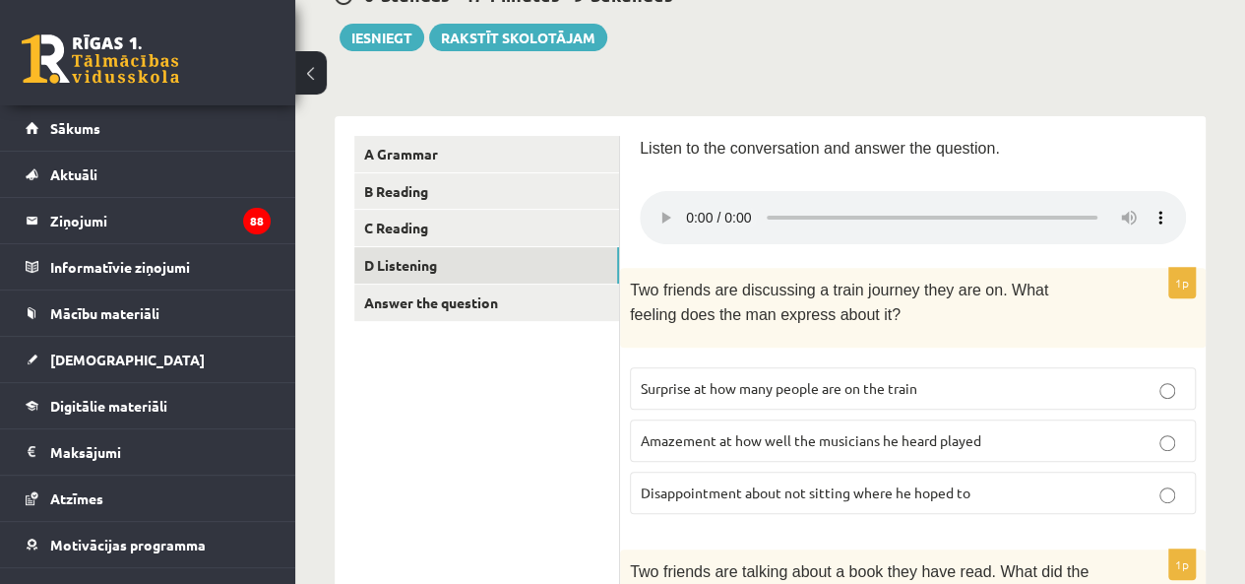
scroll to position [147, 0]
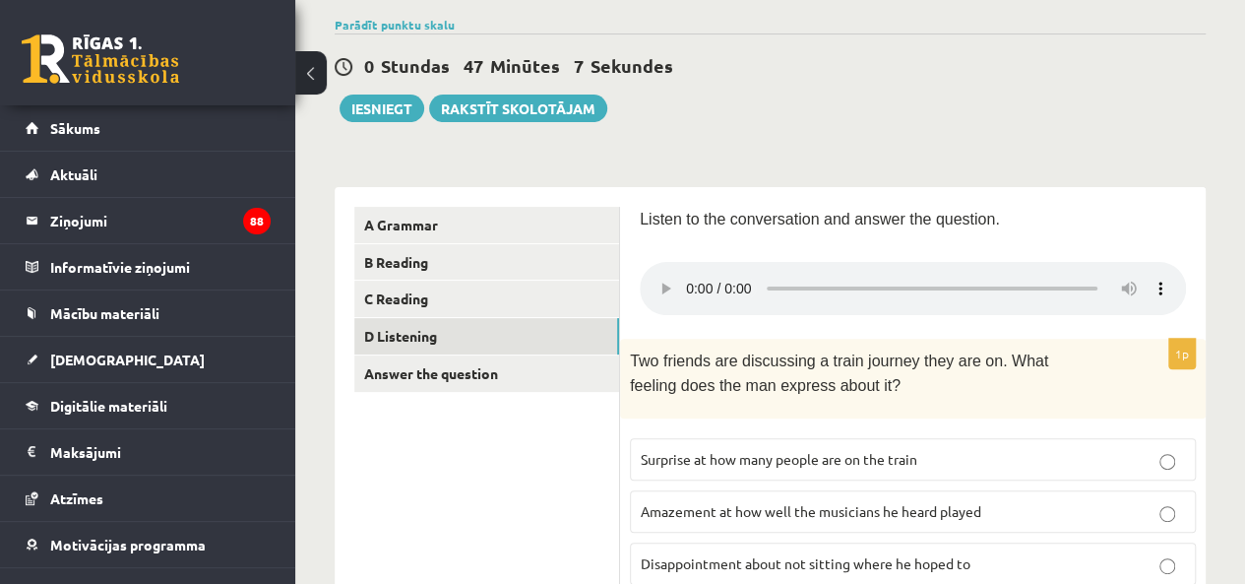
click at [548, 361] on link "Answer the question" at bounding box center [486, 373] width 265 height 36
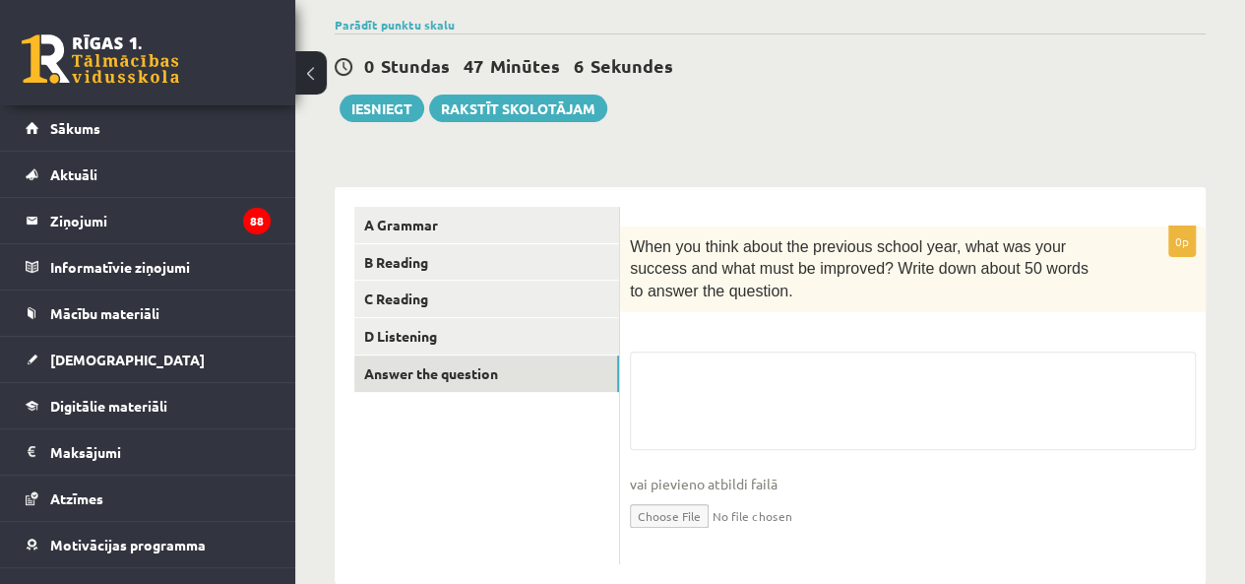
click at [520, 233] on link "A Grammar" at bounding box center [486, 225] width 265 height 36
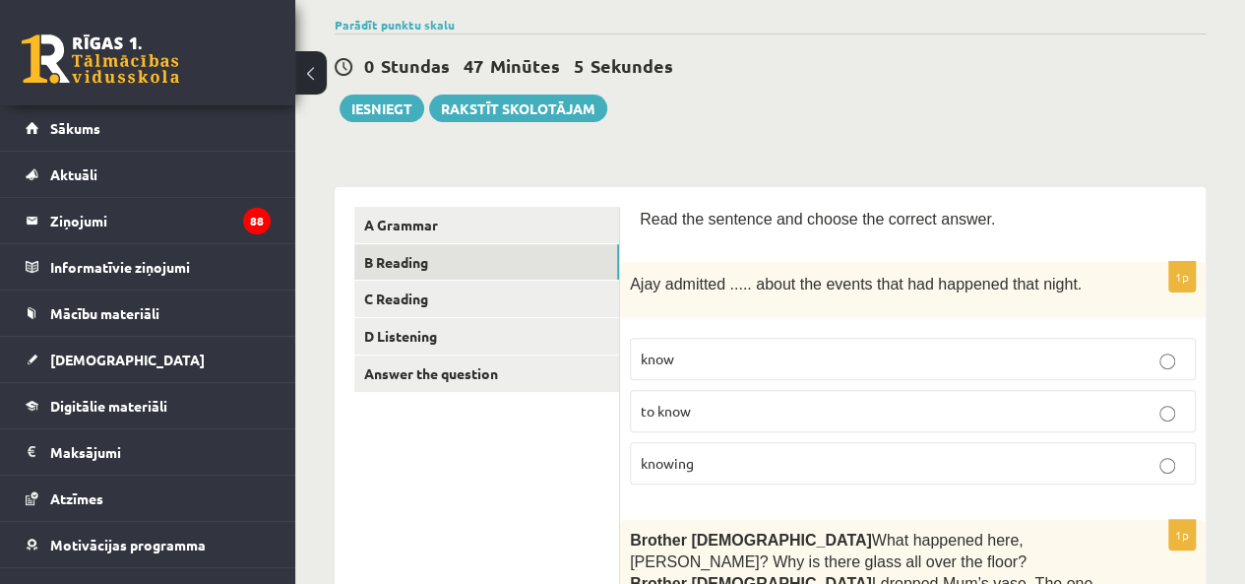
click at [518, 257] on link "B Reading" at bounding box center [486, 262] width 265 height 36
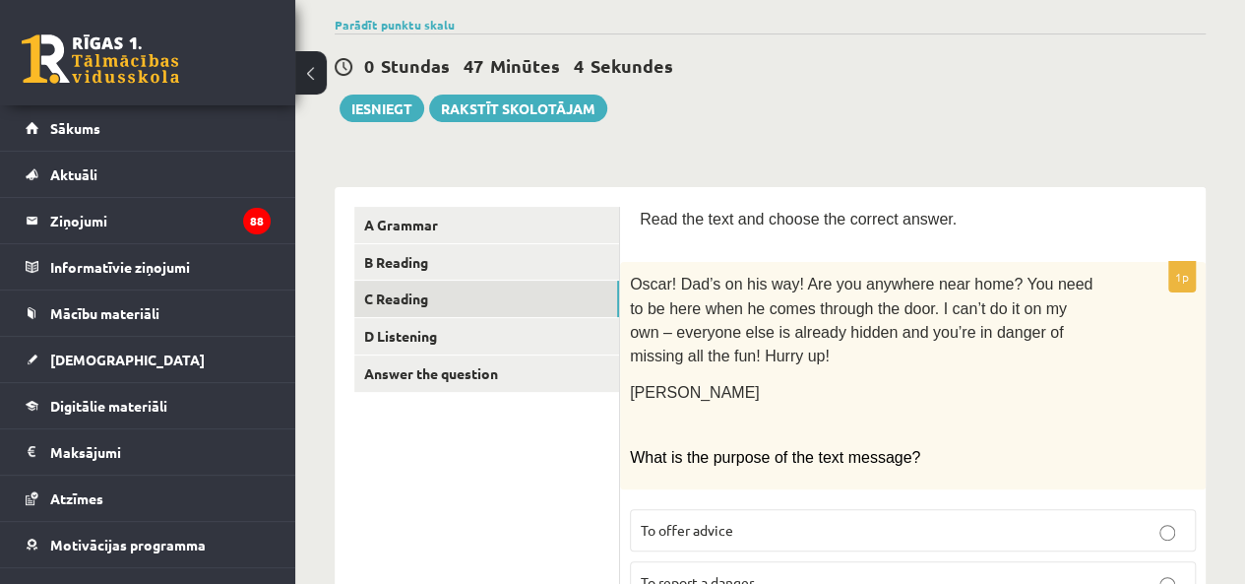
click at [510, 299] on link "C Reading" at bounding box center [486, 299] width 265 height 36
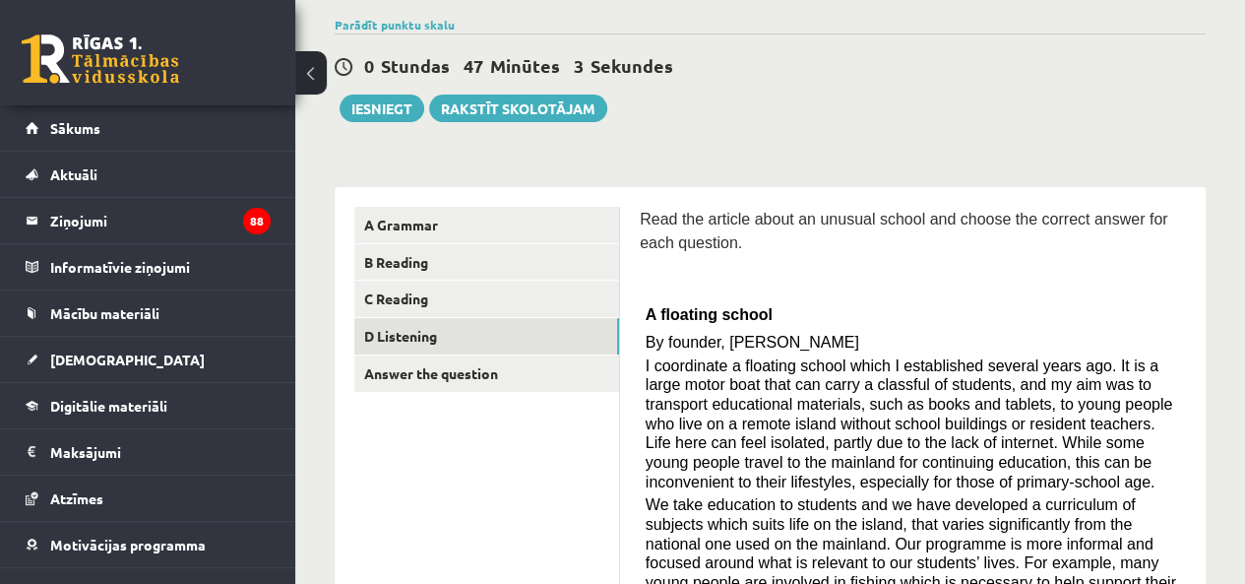
click at [500, 330] on link "D Listening" at bounding box center [486, 336] width 265 height 36
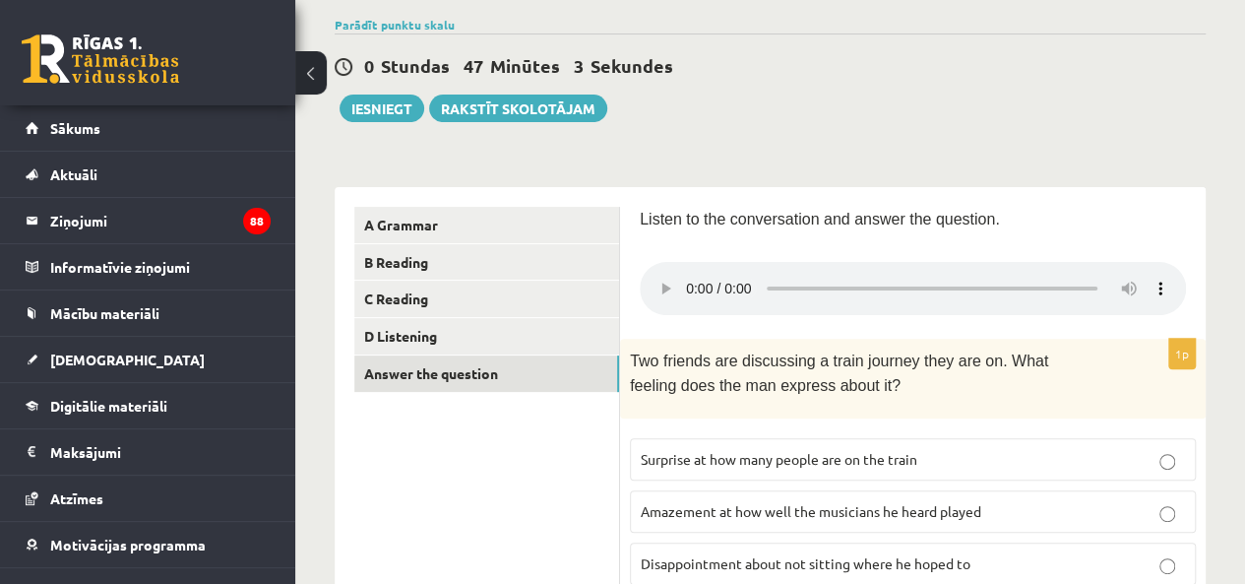
click at [487, 375] on link "Answer the question" at bounding box center [486, 373] width 265 height 36
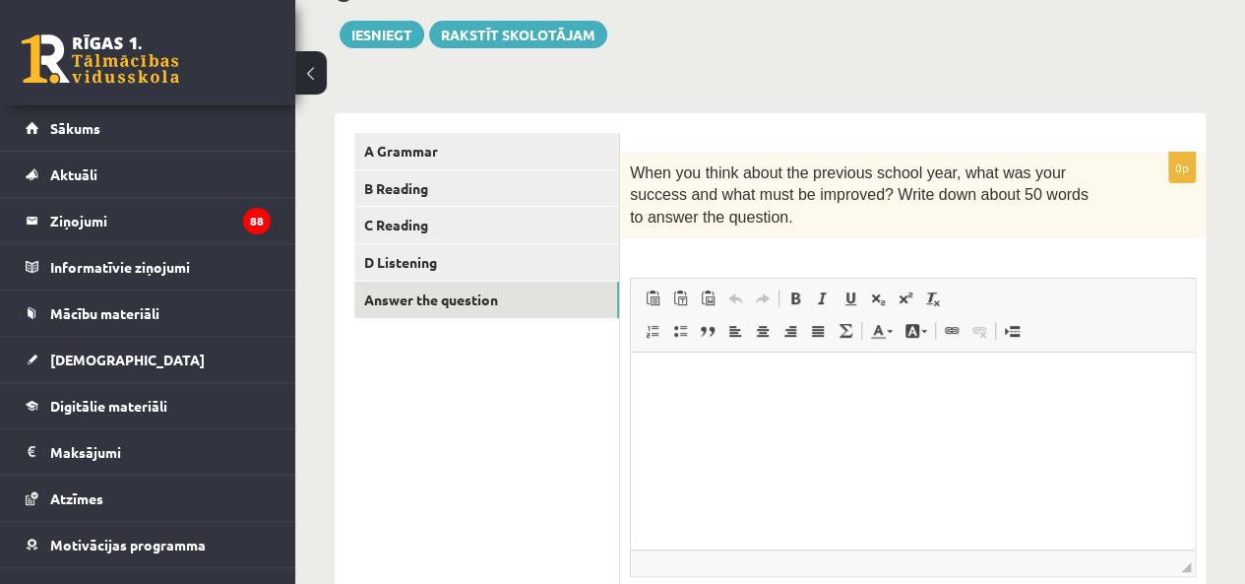
scroll to position [245, 0]
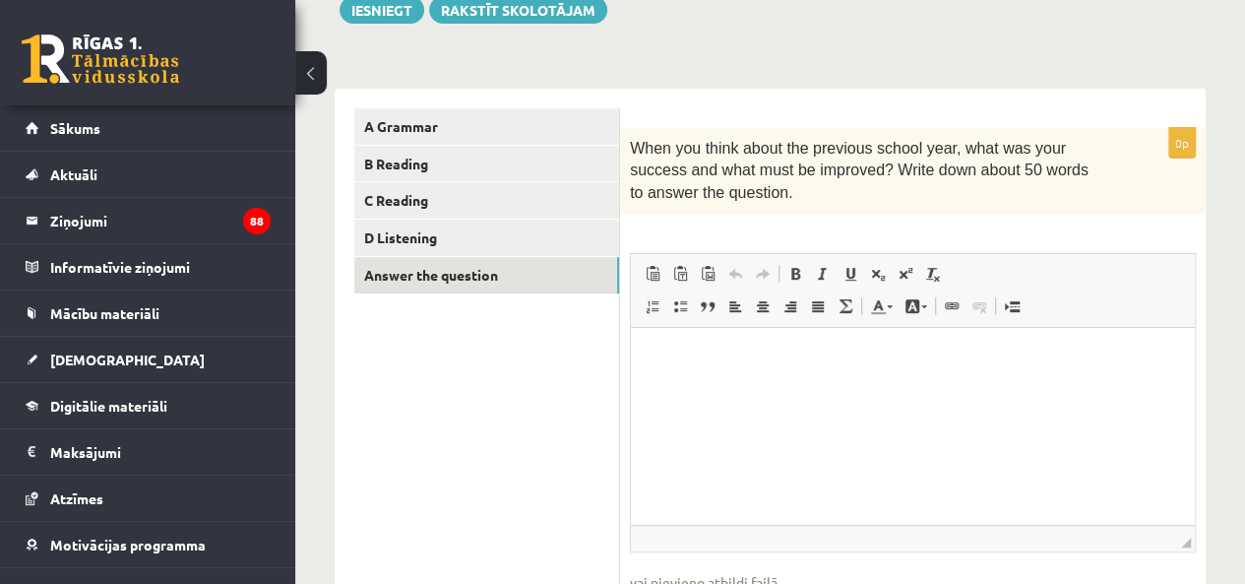
click at [726, 365] on p "Bagātinātā teksta redaktors, wiswyg-editor-user-answer-47363749129740" at bounding box center [913, 358] width 525 height 21
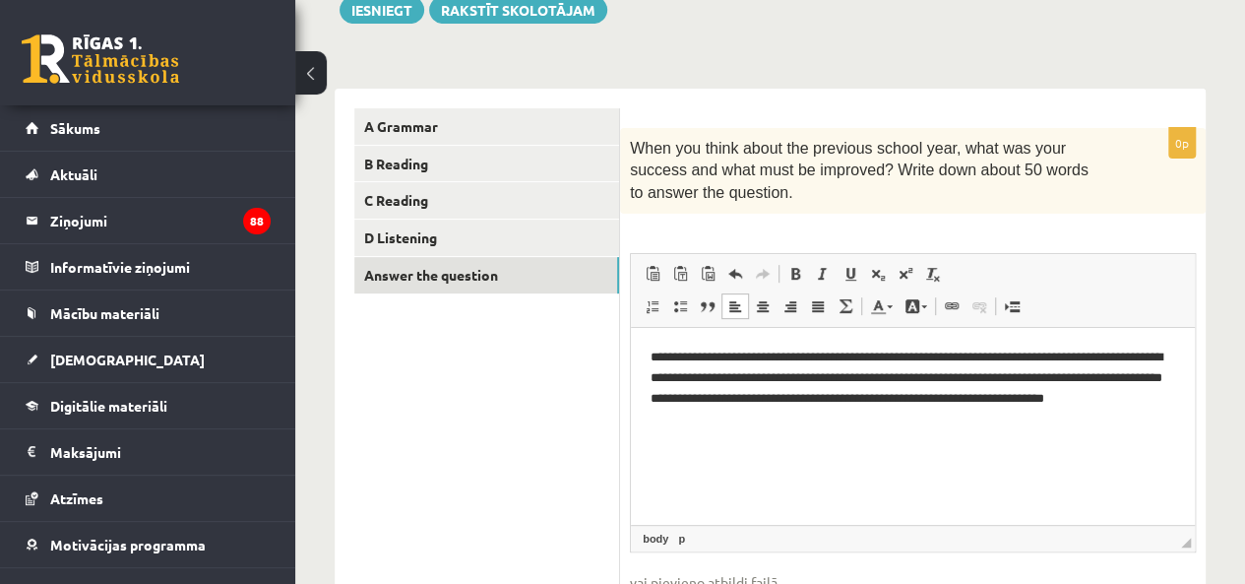
click at [644, 424] on html "**********" at bounding box center [913, 388] width 564 height 121
click at [822, 412] on p "**********" at bounding box center [913, 389] width 525 height 82
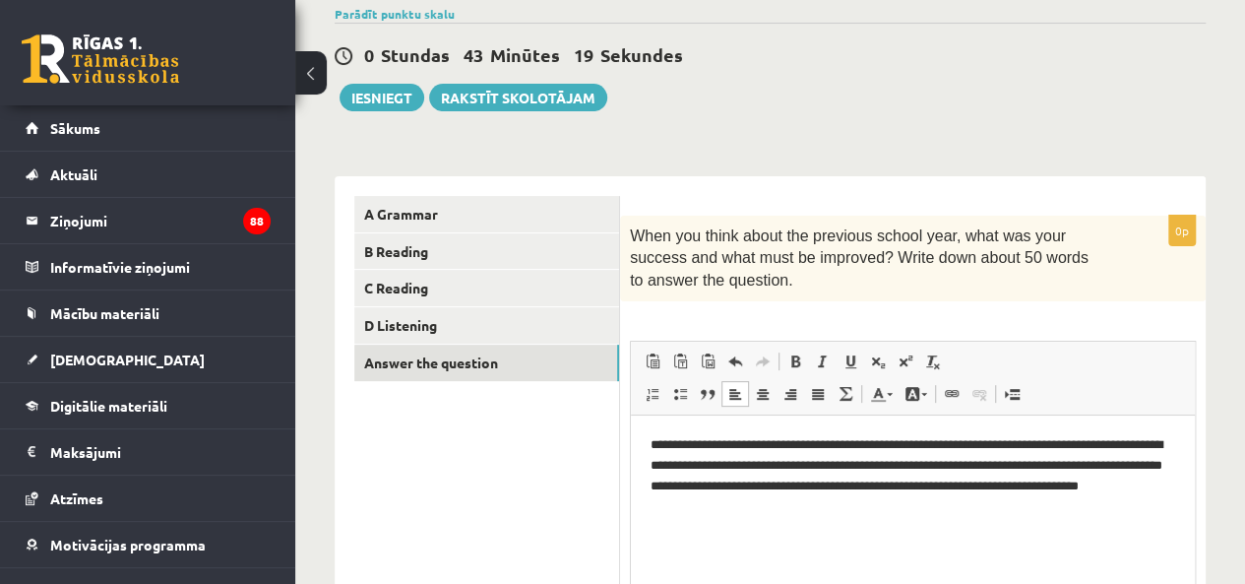
scroll to position [48, 0]
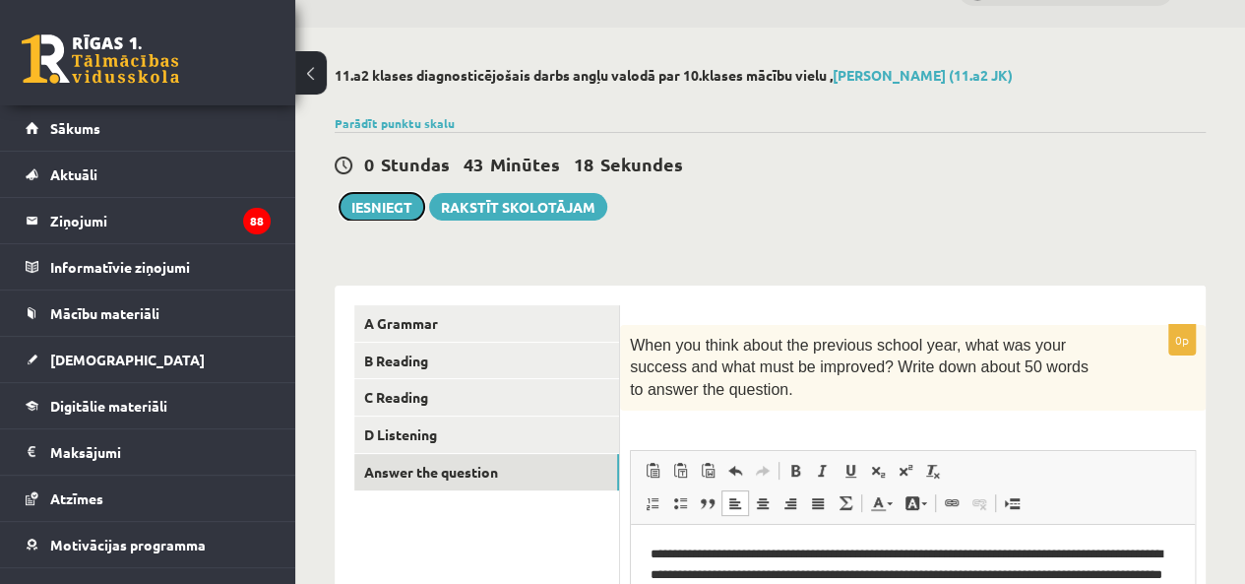
click at [396, 195] on button "Iesniegt" at bounding box center [382, 207] width 85 height 28
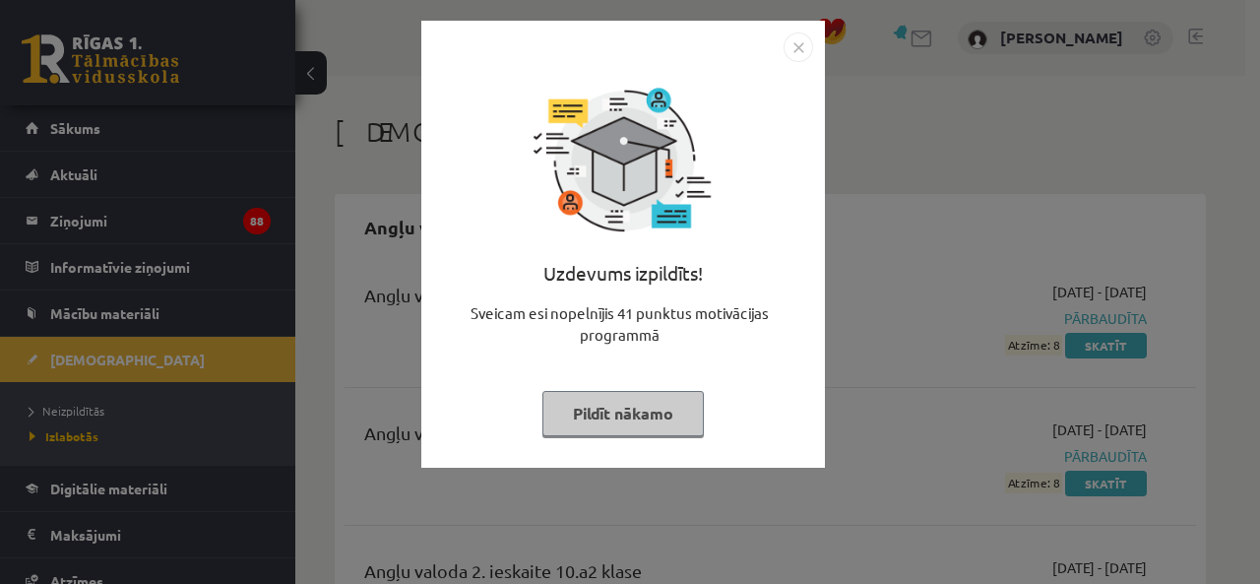
click at [620, 413] on button "Pildīt nākamo" at bounding box center [622, 413] width 161 height 45
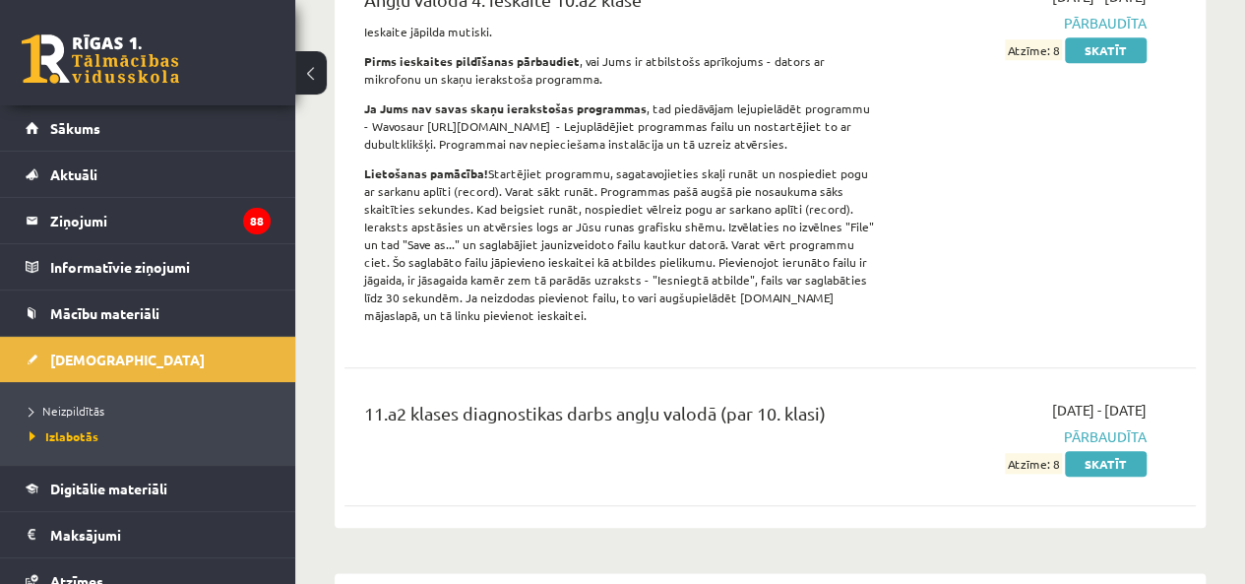
scroll to position [1083, 0]
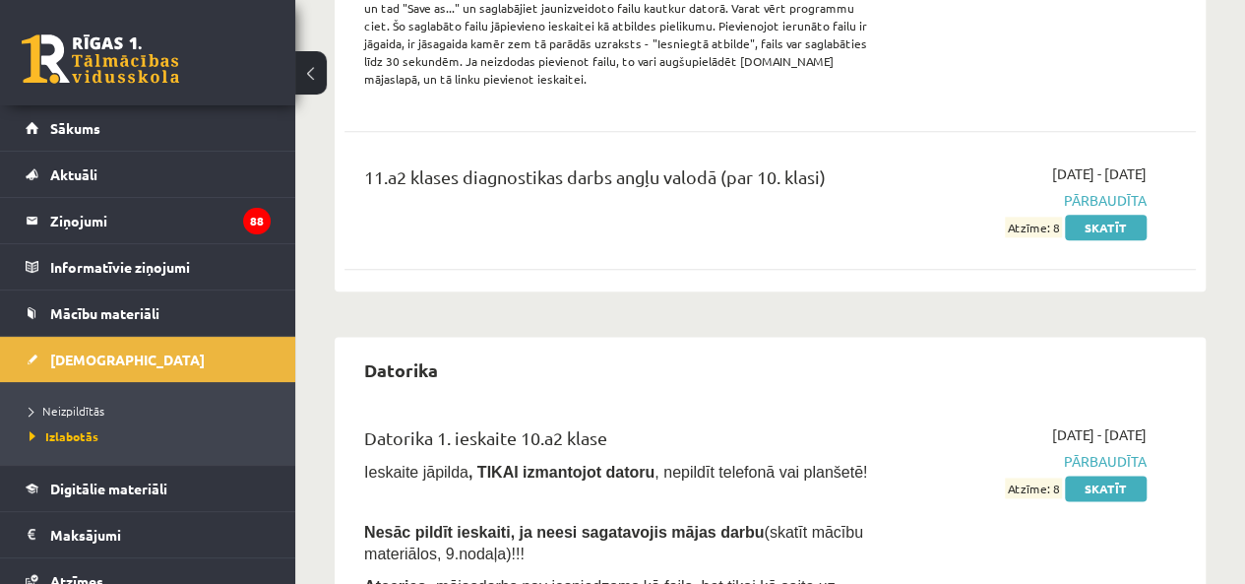
click at [1118, 229] on link "Skatīt" at bounding box center [1106, 228] width 82 height 26
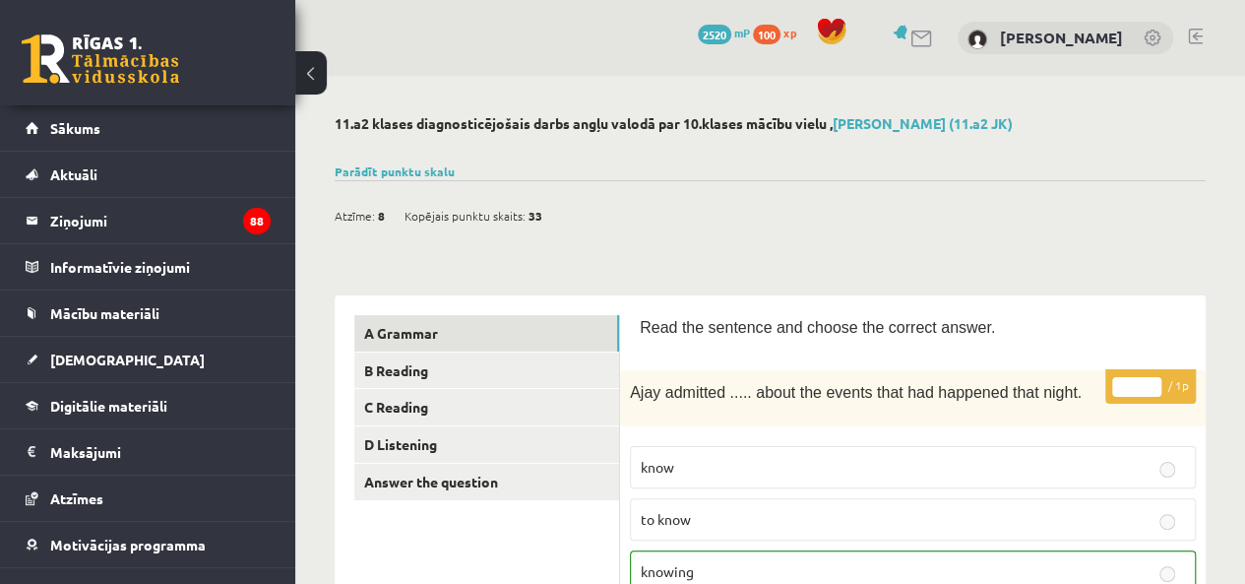
scroll to position [98, 0]
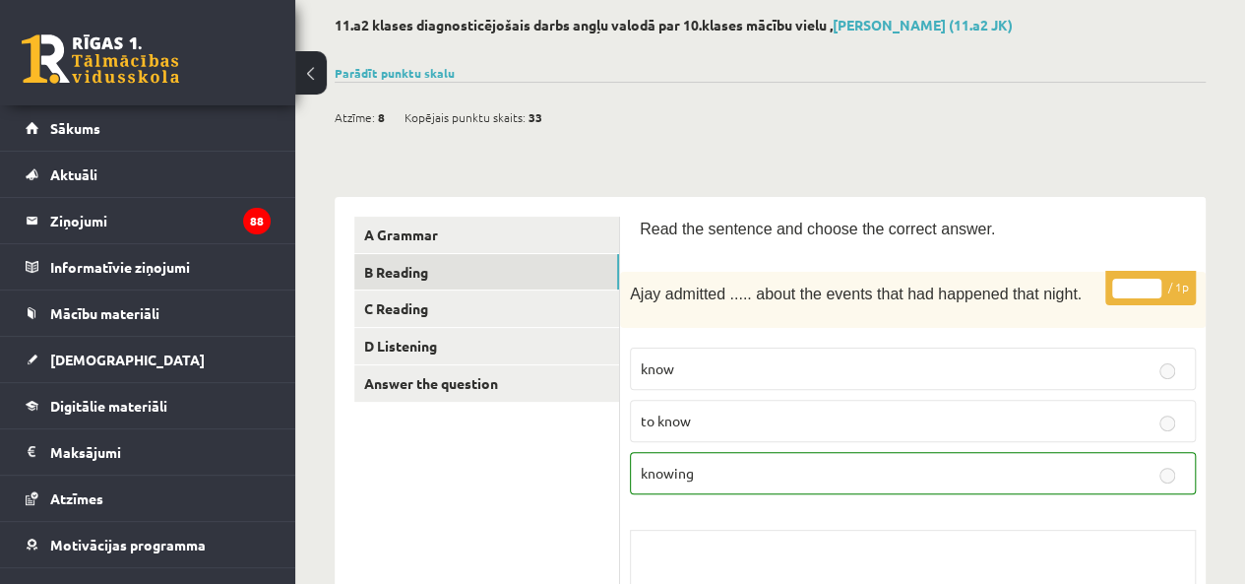
click at [477, 283] on link "B Reading" at bounding box center [486, 272] width 265 height 36
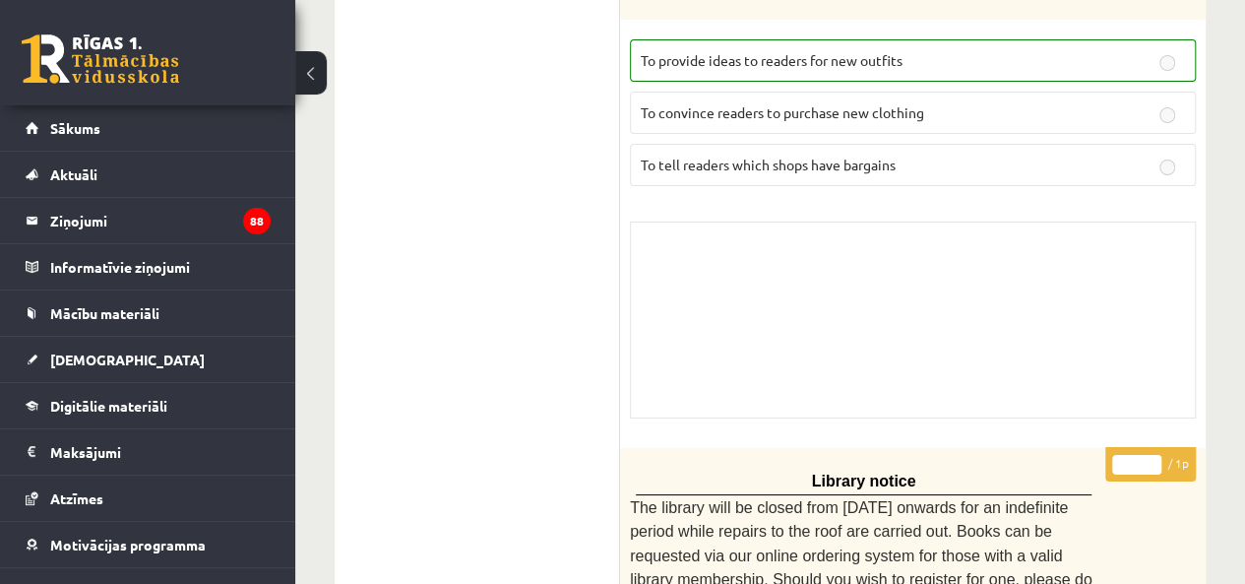
scroll to position [3219, 0]
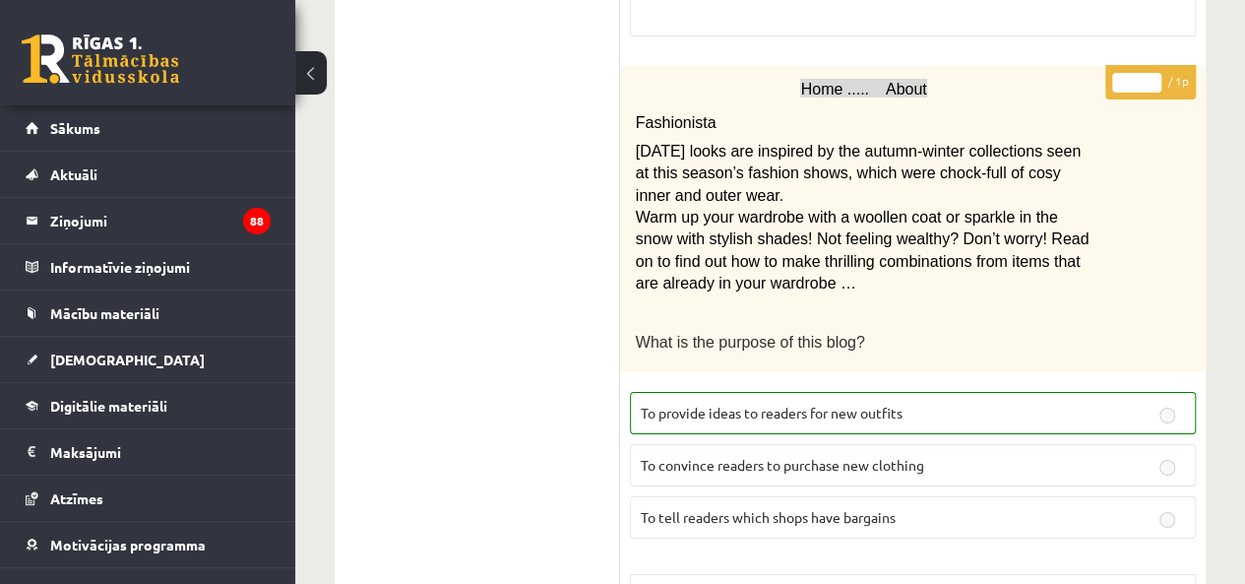
drag, startPoint x: 1242, startPoint y: 432, endPoint x: 1242, endPoint y: 375, distance: 57.1
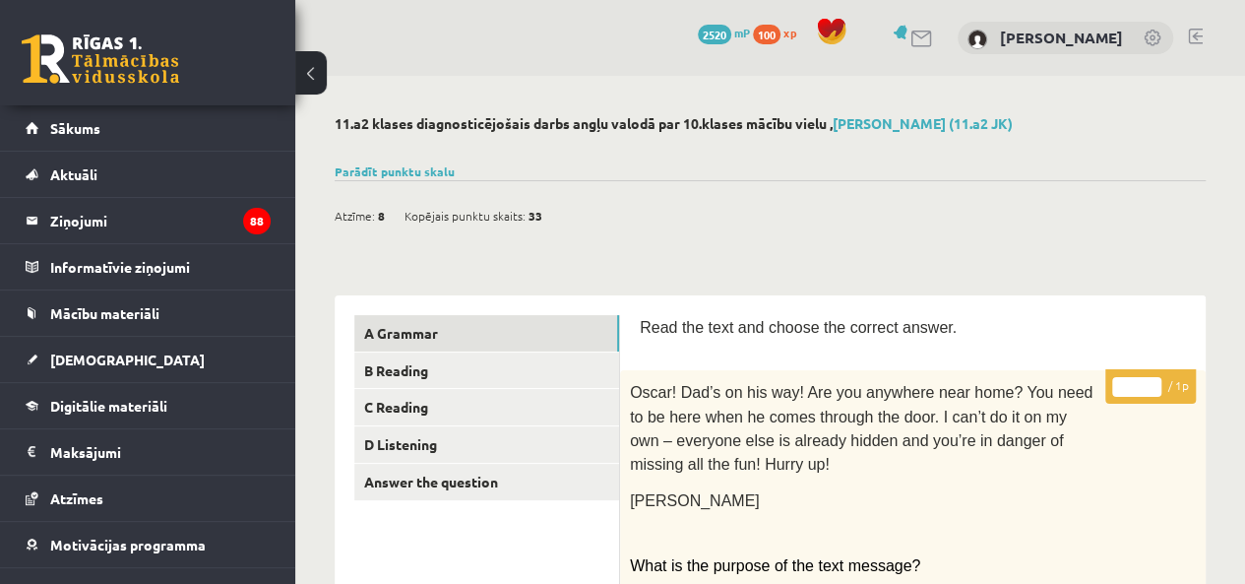
click at [408, 340] on link "A Grammar" at bounding box center [486, 333] width 265 height 36
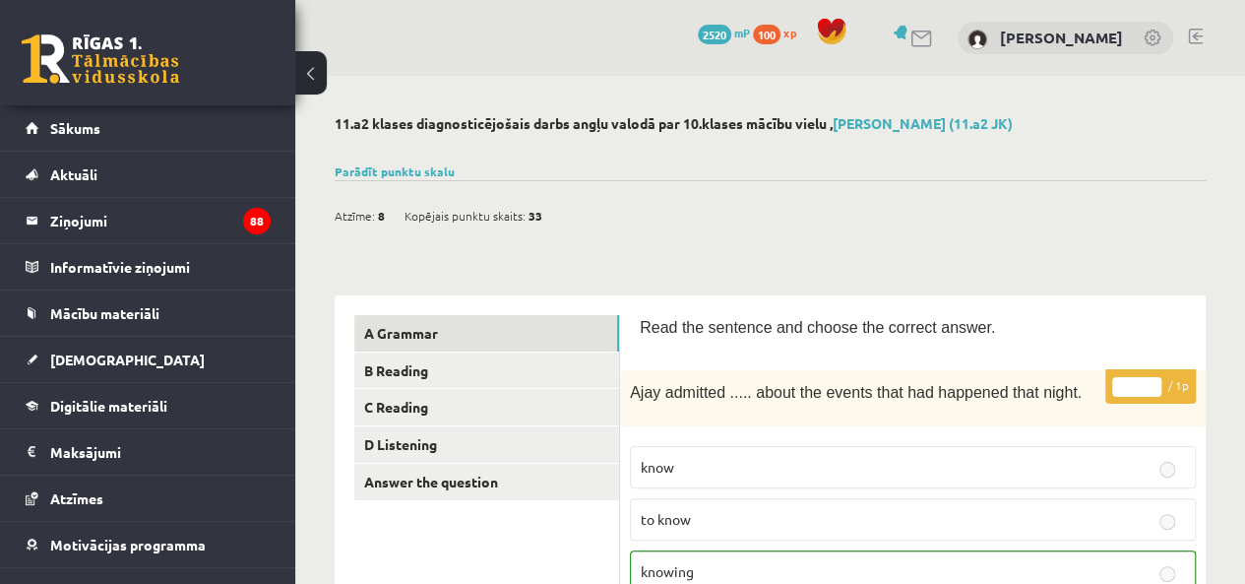
click at [344, 174] on link "Parādīt punktu skalu" at bounding box center [395, 171] width 120 height 16
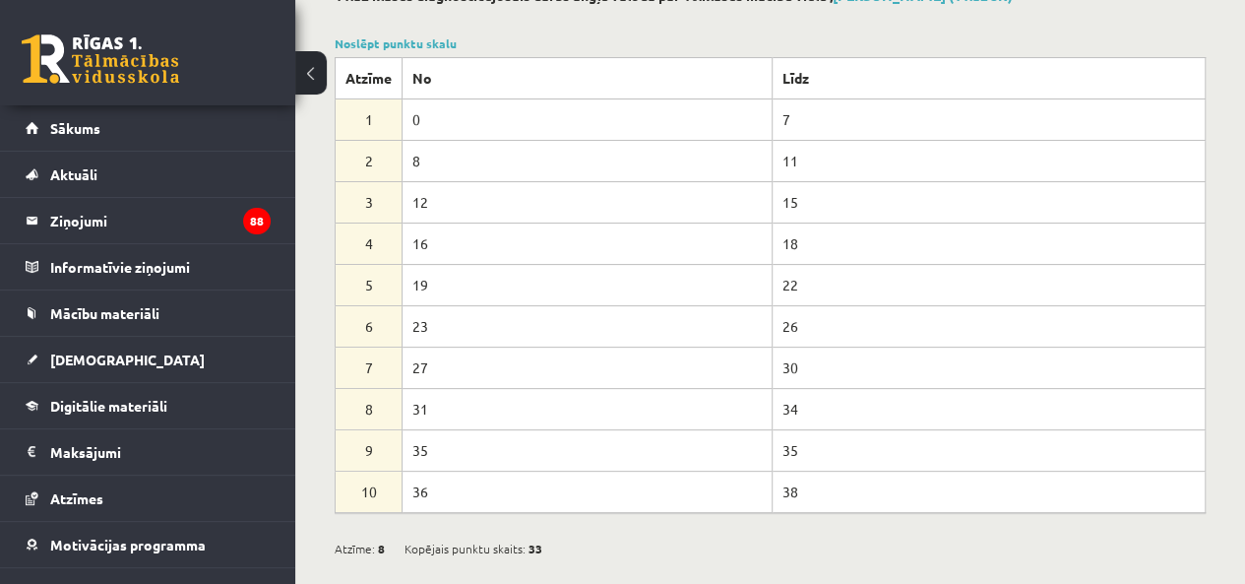
scroll to position [98, 0]
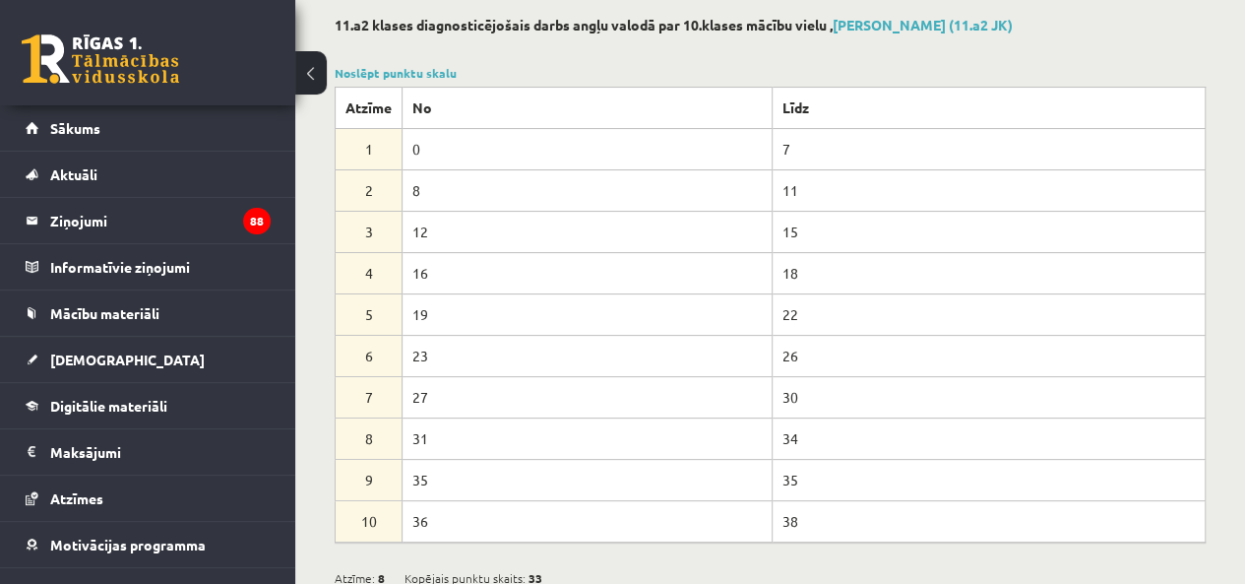
click at [350, 76] on link "Noslēpt punktu skalu" at bounding box center [396, 73] width 122 height 16
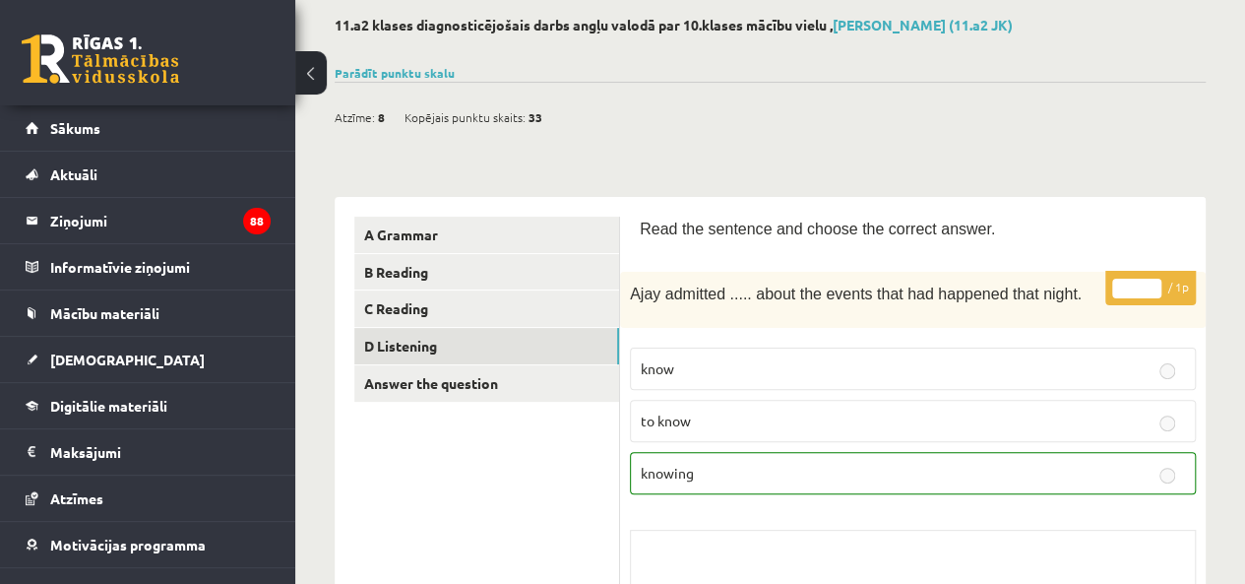
click at [471, 350] on link "D Listening" at bounding box center [486, 346] width 265 height 36
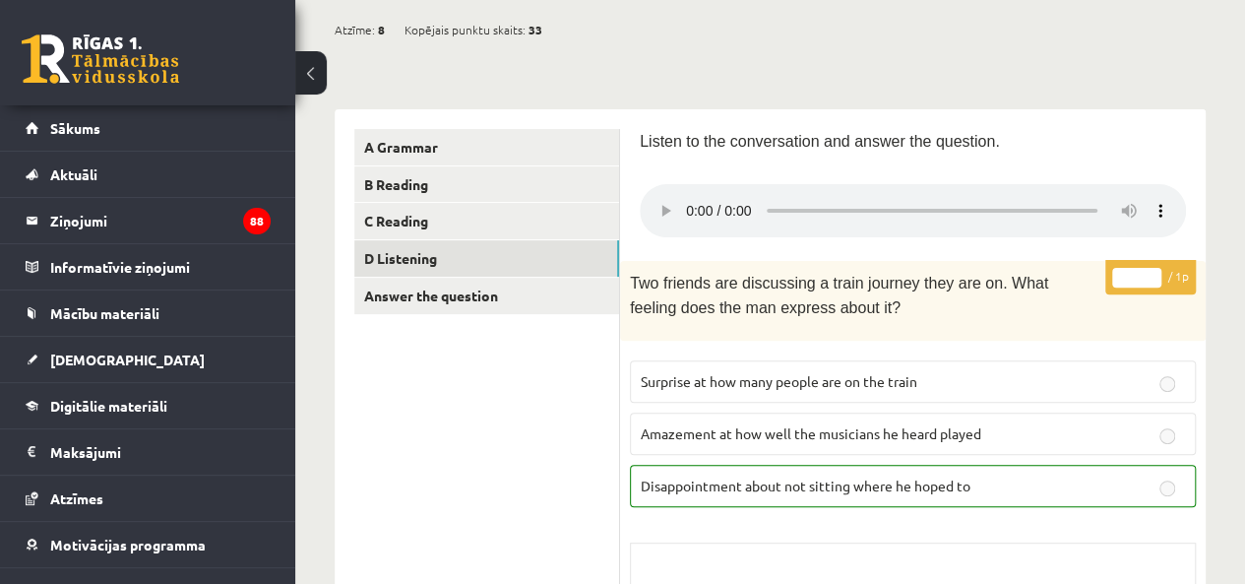
scroll to position [0, 0]
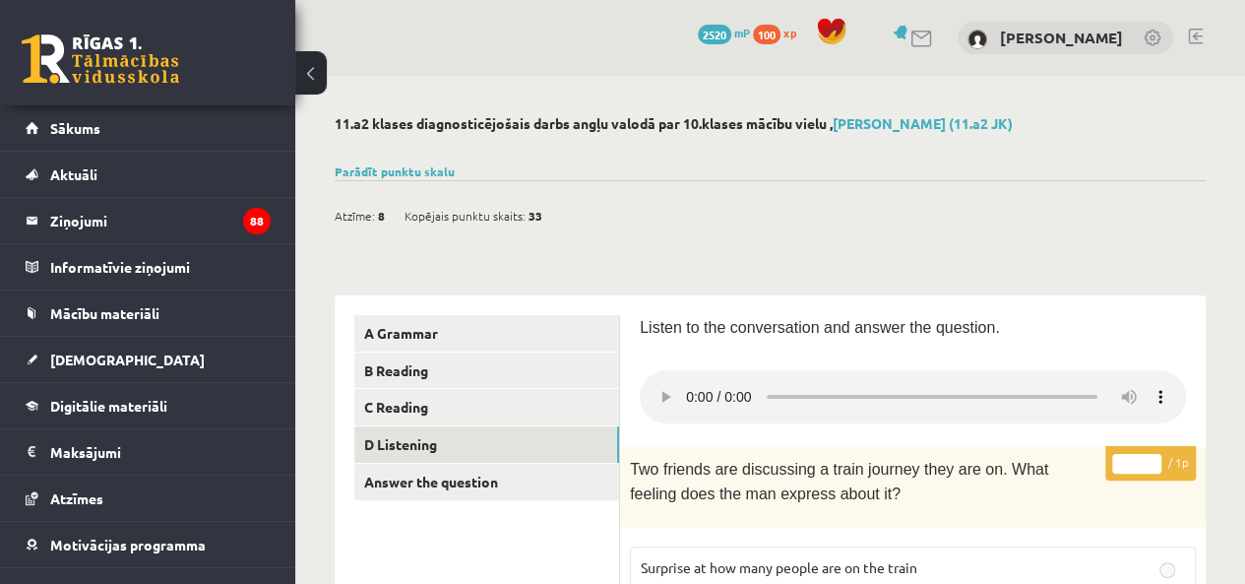
click at [484, 472] on link "Answer the question" at bounding box center [486, 482] width 265 height 36
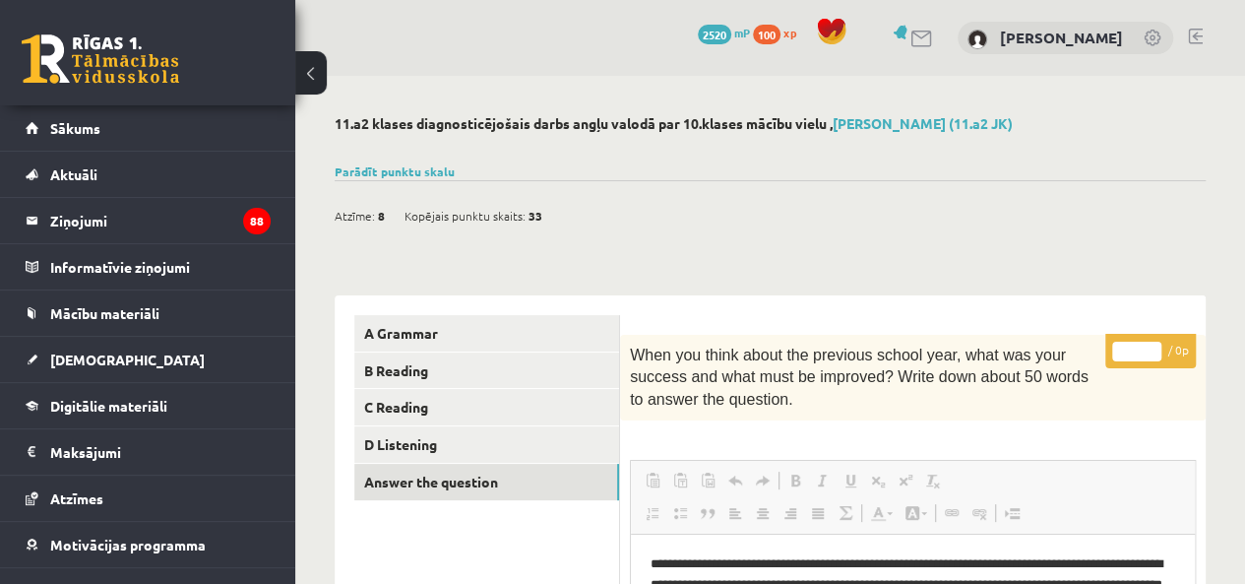
click at [158, 129] on link "Sākums" at bounding box center [148, 127] width 245 height 45
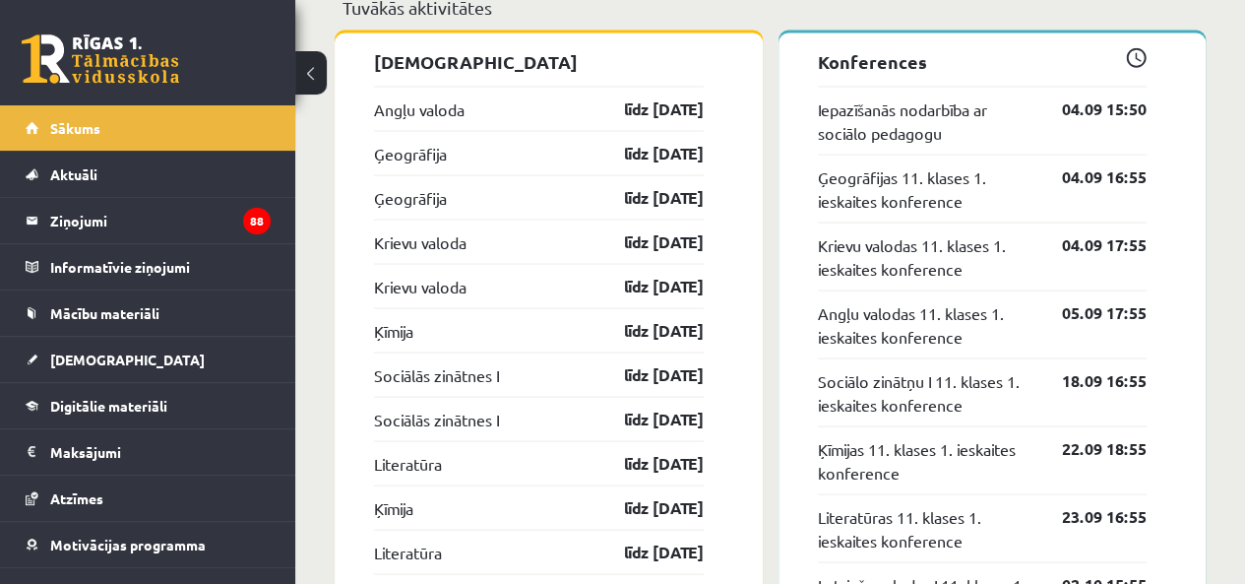
scroll to position [1772, 0]
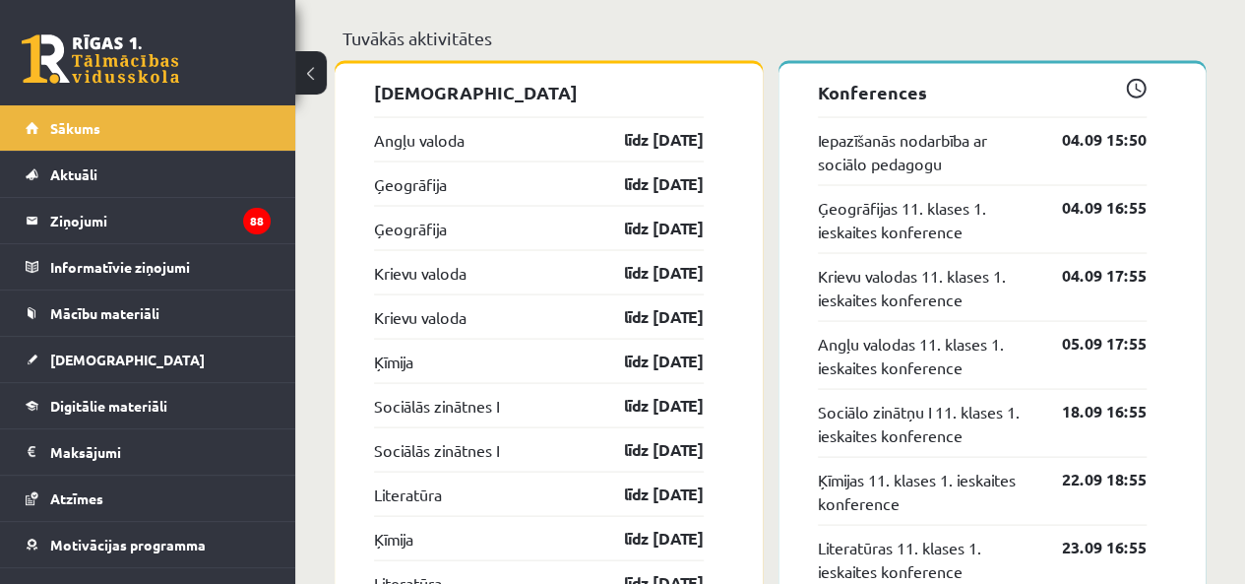
click at [420, 186] on link "Ģeogrāfija" at bounding box center [410, 183] width 73 height 24
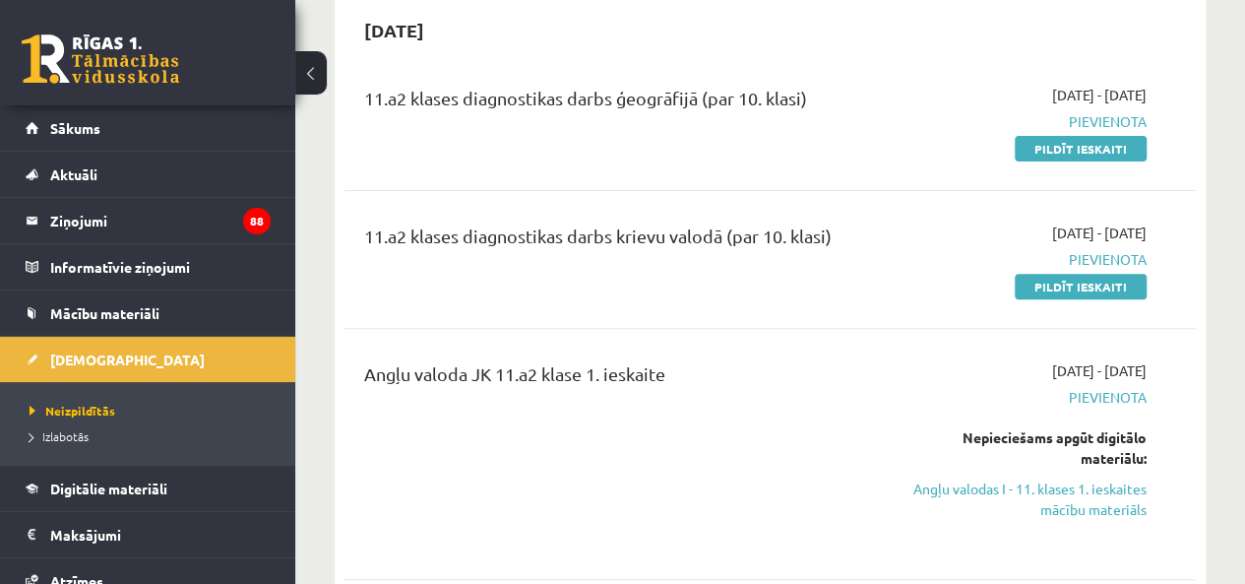
scroll to position [197, 0]
click at [871, 159] on div "11.a2 klases diagnostikas darbs ģeogrāfijā (par 10. klasi) [DATE] - [DATE] [GEO…" at bounding box center [771, 121] width 852 height 113
